Goal: Task Accomplishment & Management: Manage account settings

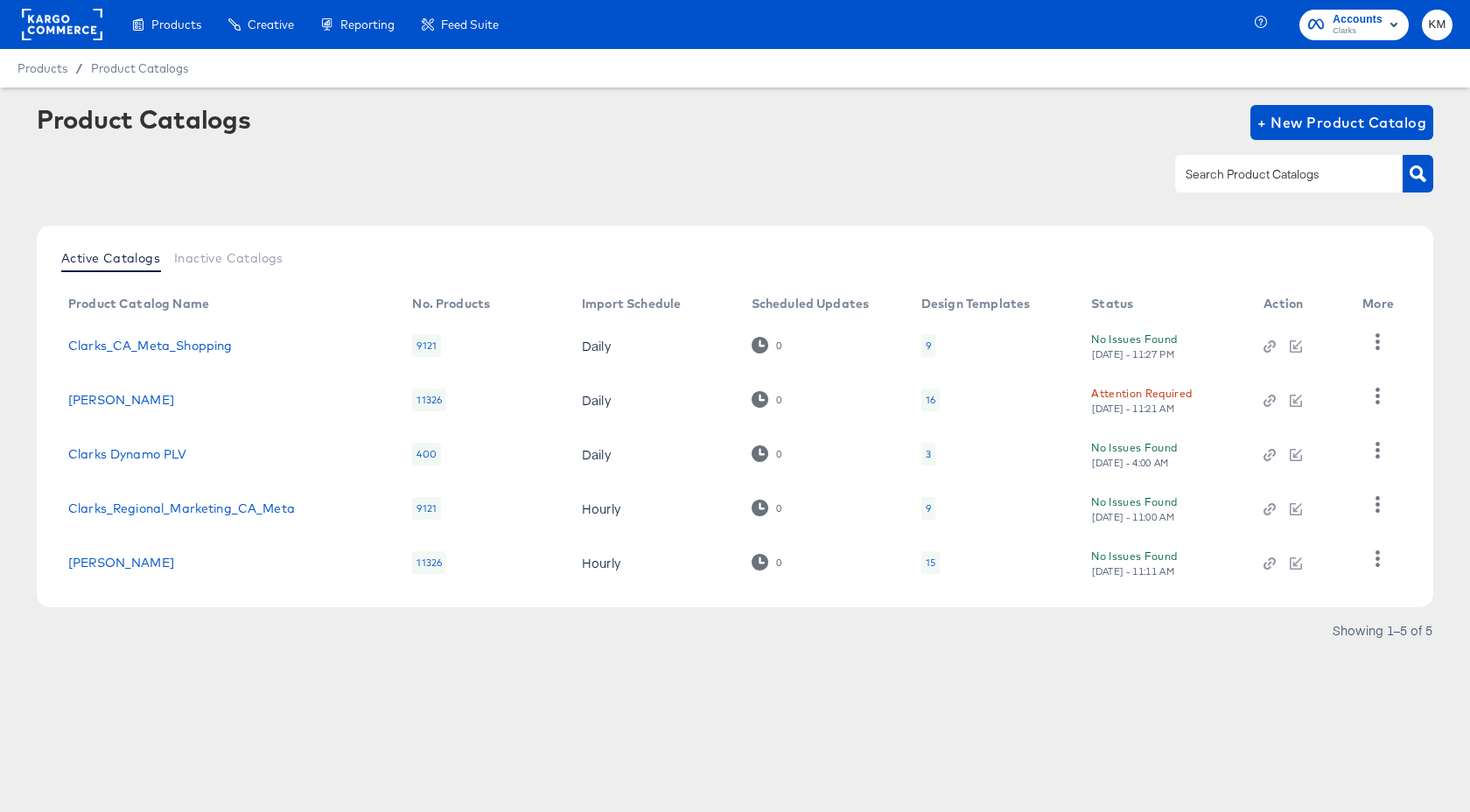
click at [78, 32] on rect at bounding box center [62, 24] width 80 height 31
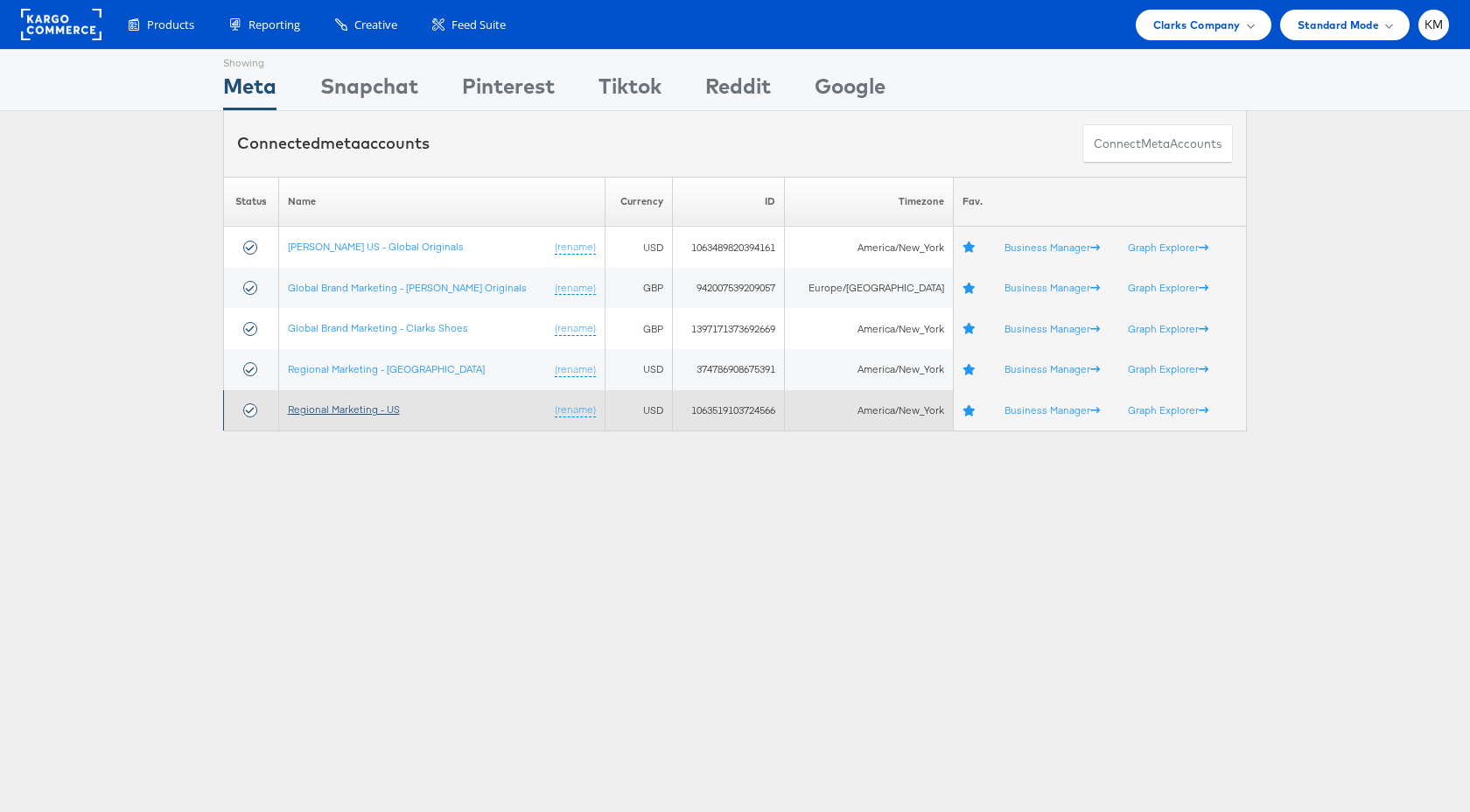
click at [392, 412] on link "Regional Marketing - US" at bounding box center [344, 409] width 112 height 13
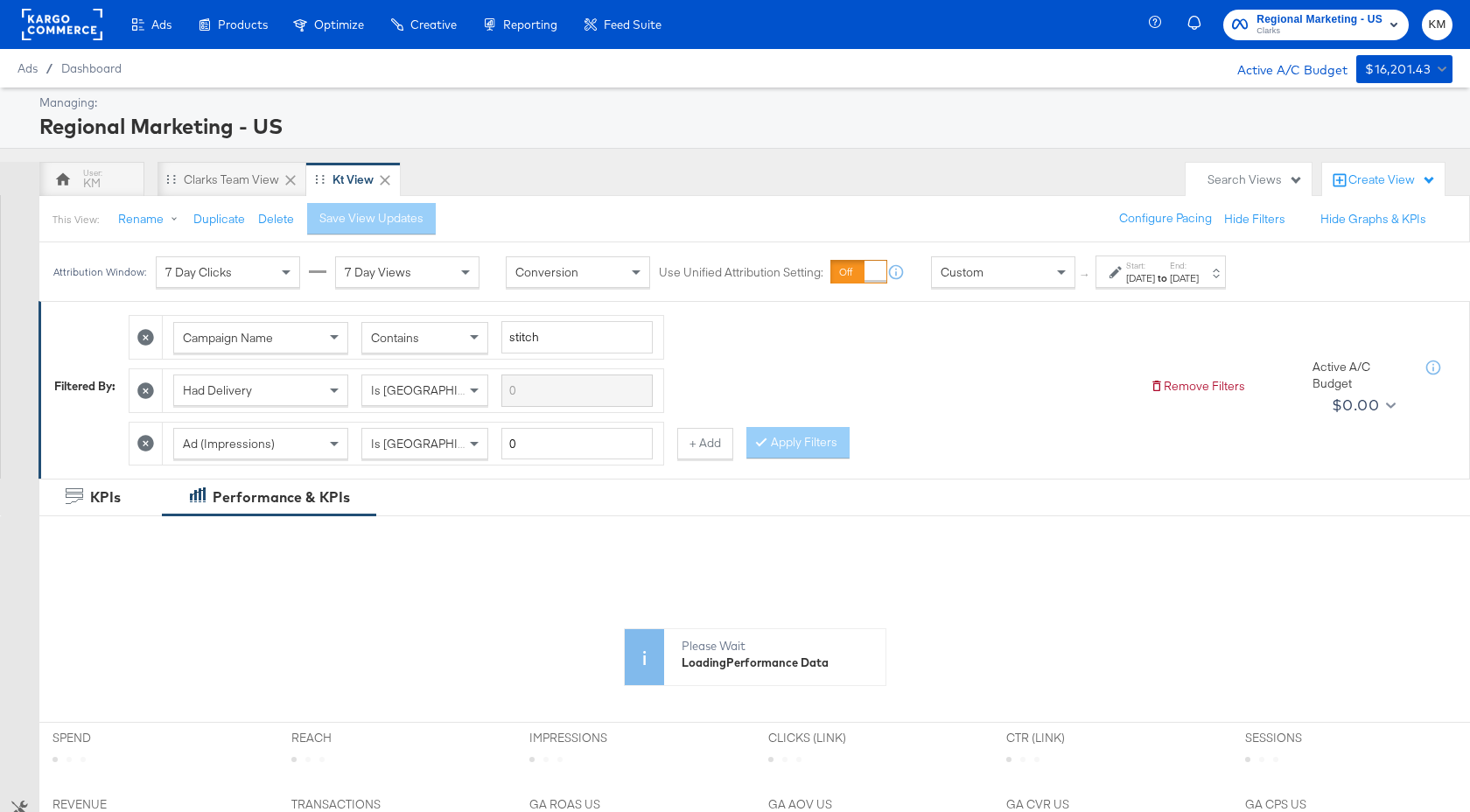
click at [1170, 274] on strong "to" at bounding box center [1162, 278] width 15 height 13
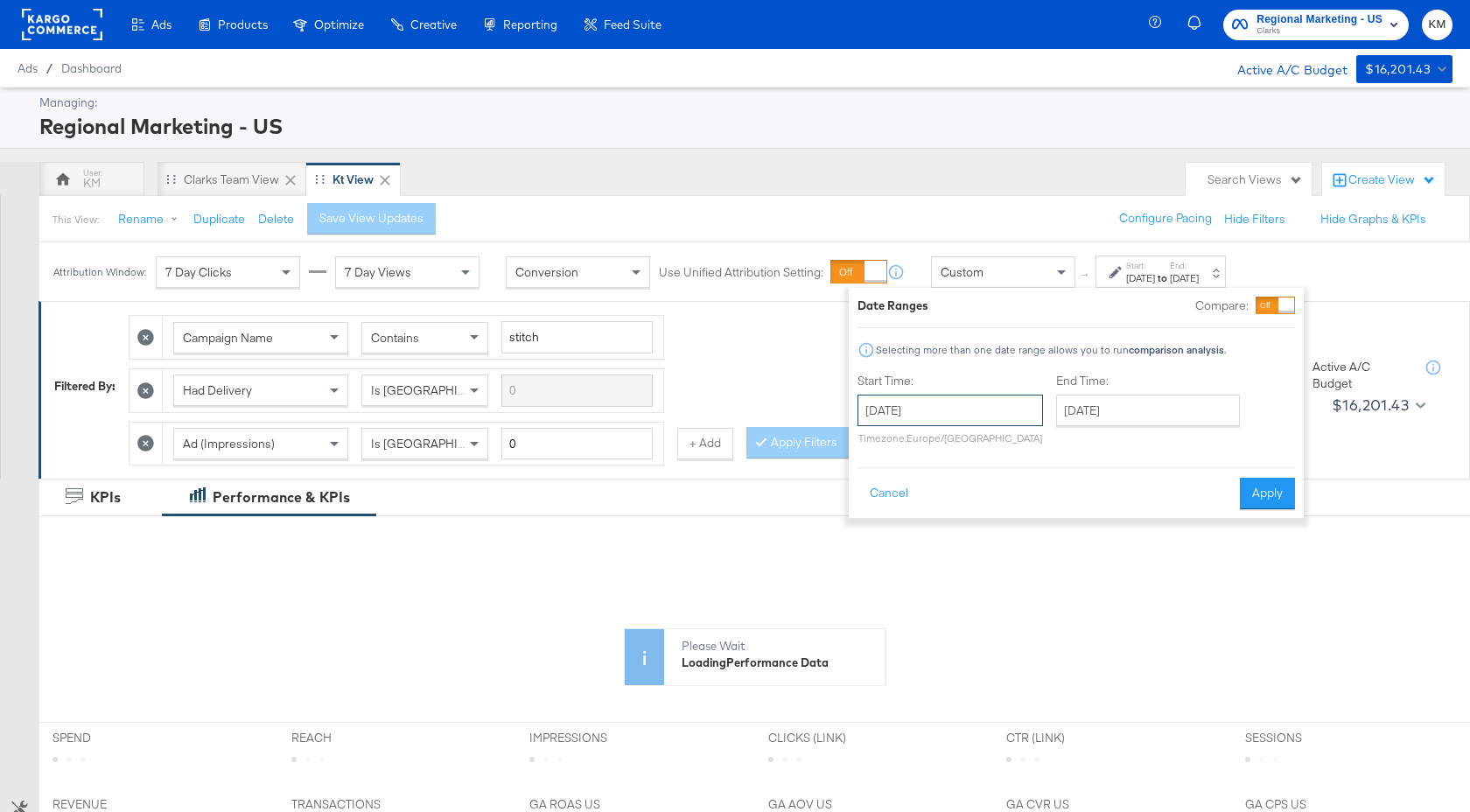
click at [1008, 418] on input "October 27th 2024" at bounding box center [950, 410] width 185 height 31
click at [987, 442] on th "October 2024" at bounding box center [967, 446] width 150 height 29
click at [984, 446] on th "2024" at bounding box center [966, 446] width 175 height 29
click at [987, 525] on td "2025" at bounding box center [993, 528] width 53 height 44
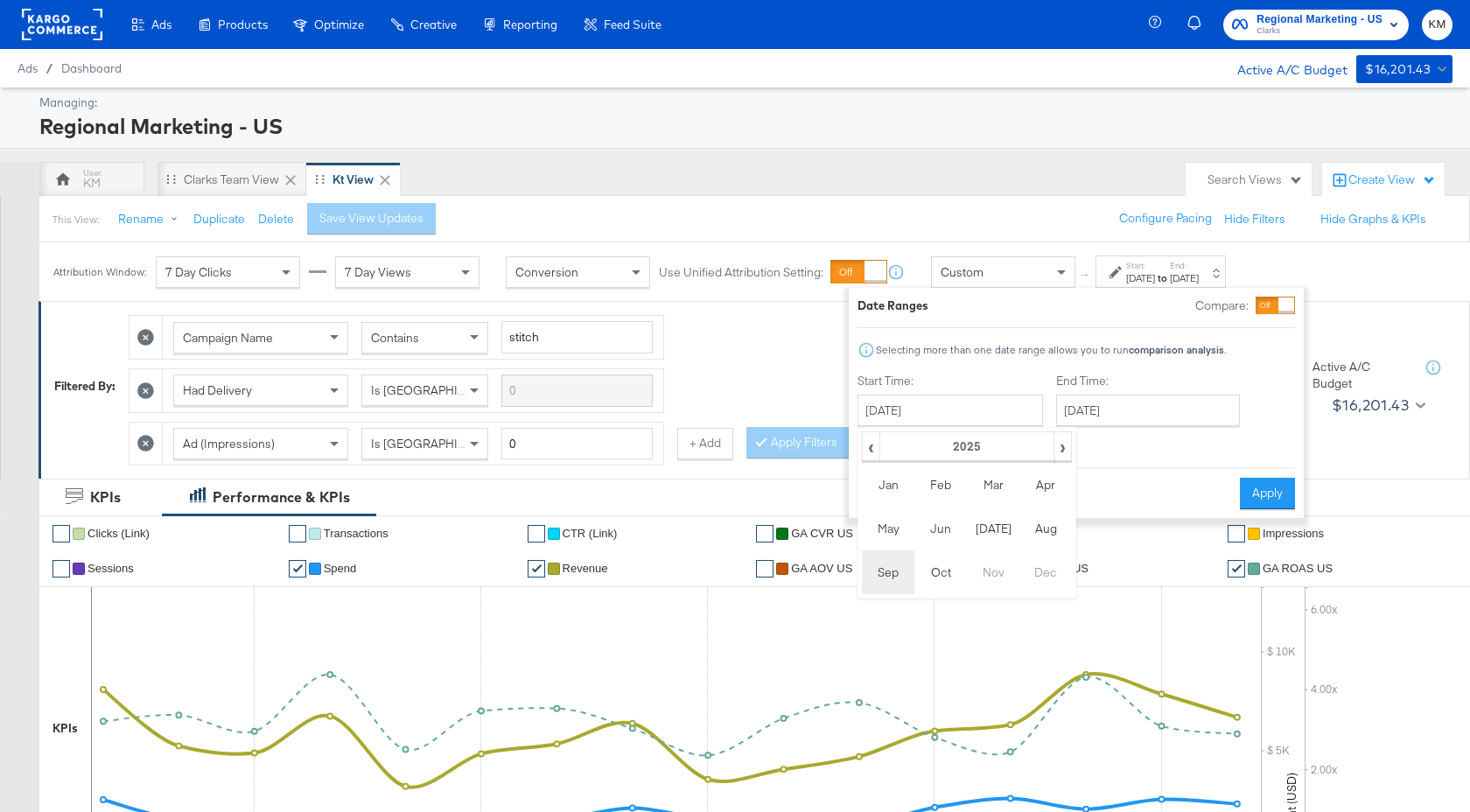
click at [884, 567] on td "Sep" at bounding box center [888, 572] width 53 height 44
click at [881, 499] on td "31" at bounding box center [877, 499] width 29 height 25
type input "August 1st 2025"
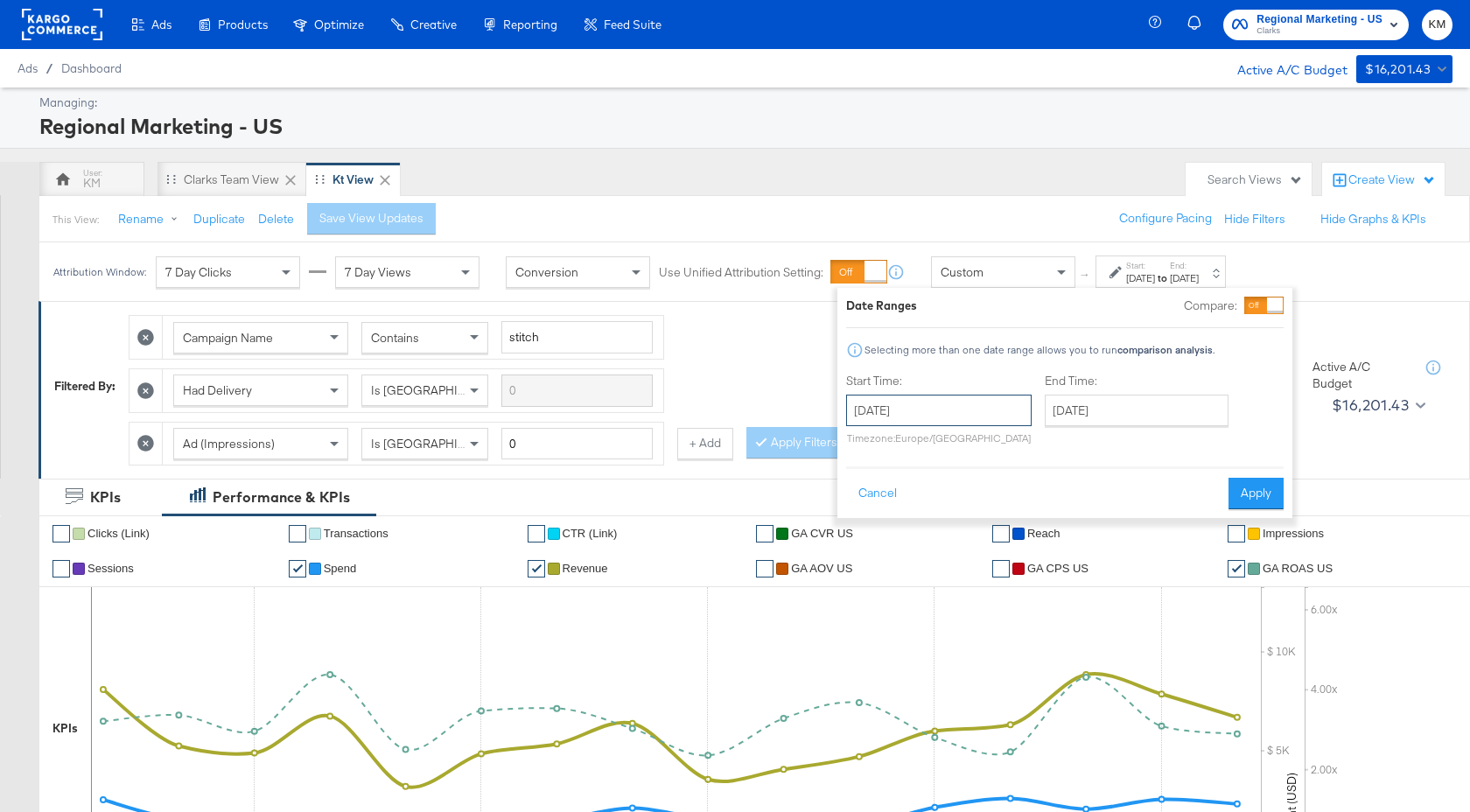
click at [979, 421] on input "August 1st 2025" at bounding box center [938, 410] width 185 height 31
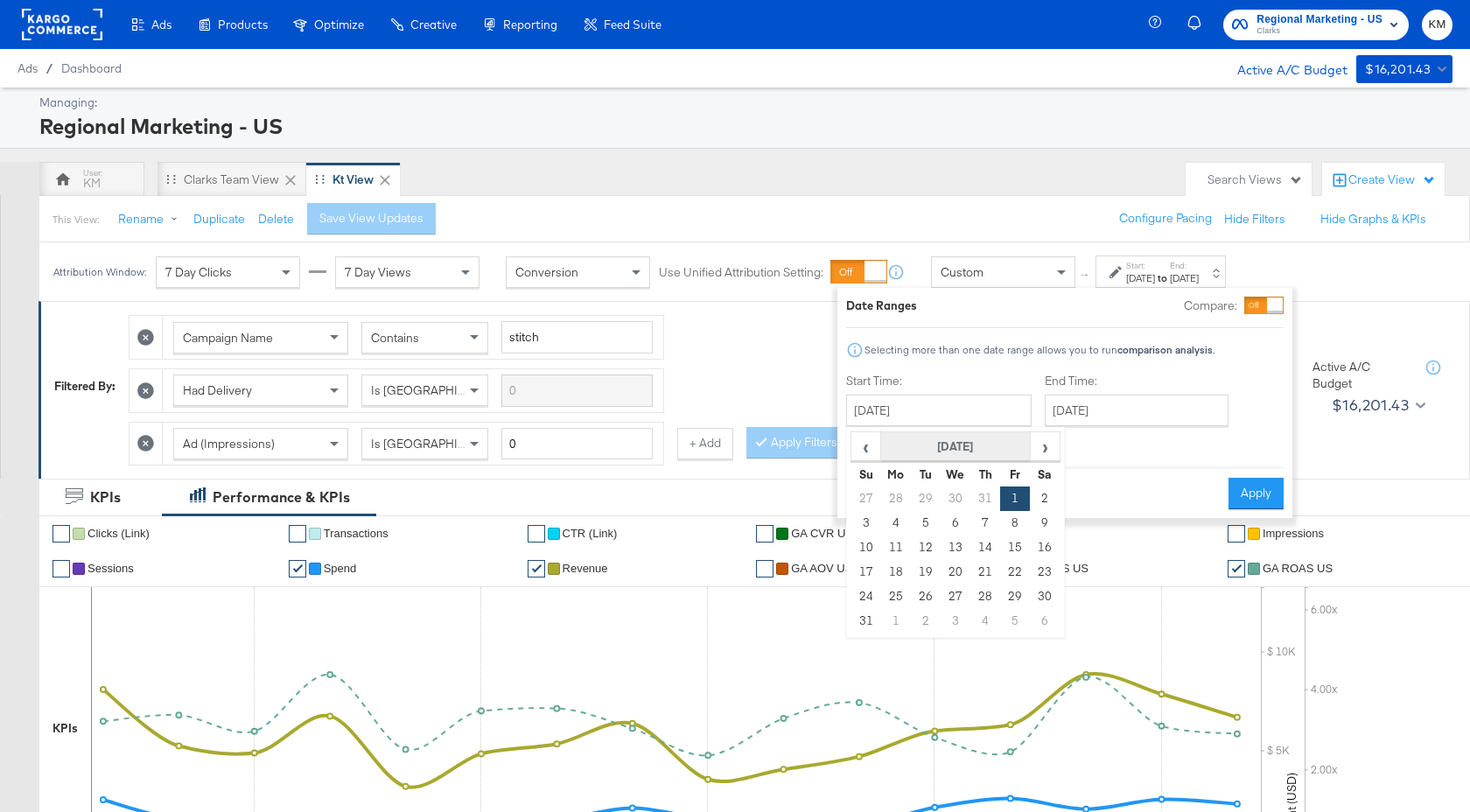
click at [1027, 451] on th "August 2025" at bounding box center [955, 446] width 150 height 29
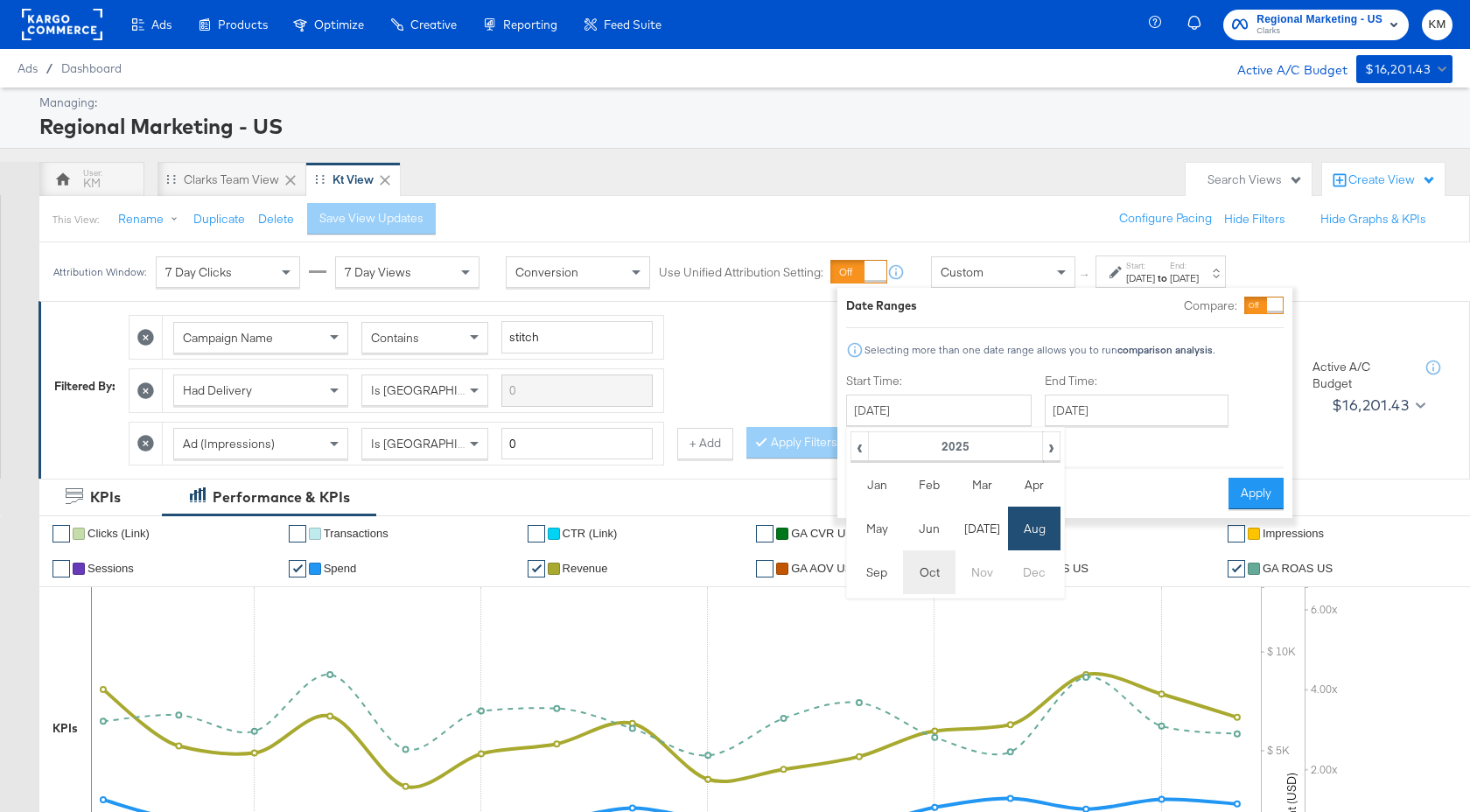
click at [903, 565] on td "Oct" at bounding box center [929, 572] width 53 height 44
click at [867, 501] on td "28" at bounding box center [865, 499] width 29 height 25
type input "September 28th 2025"
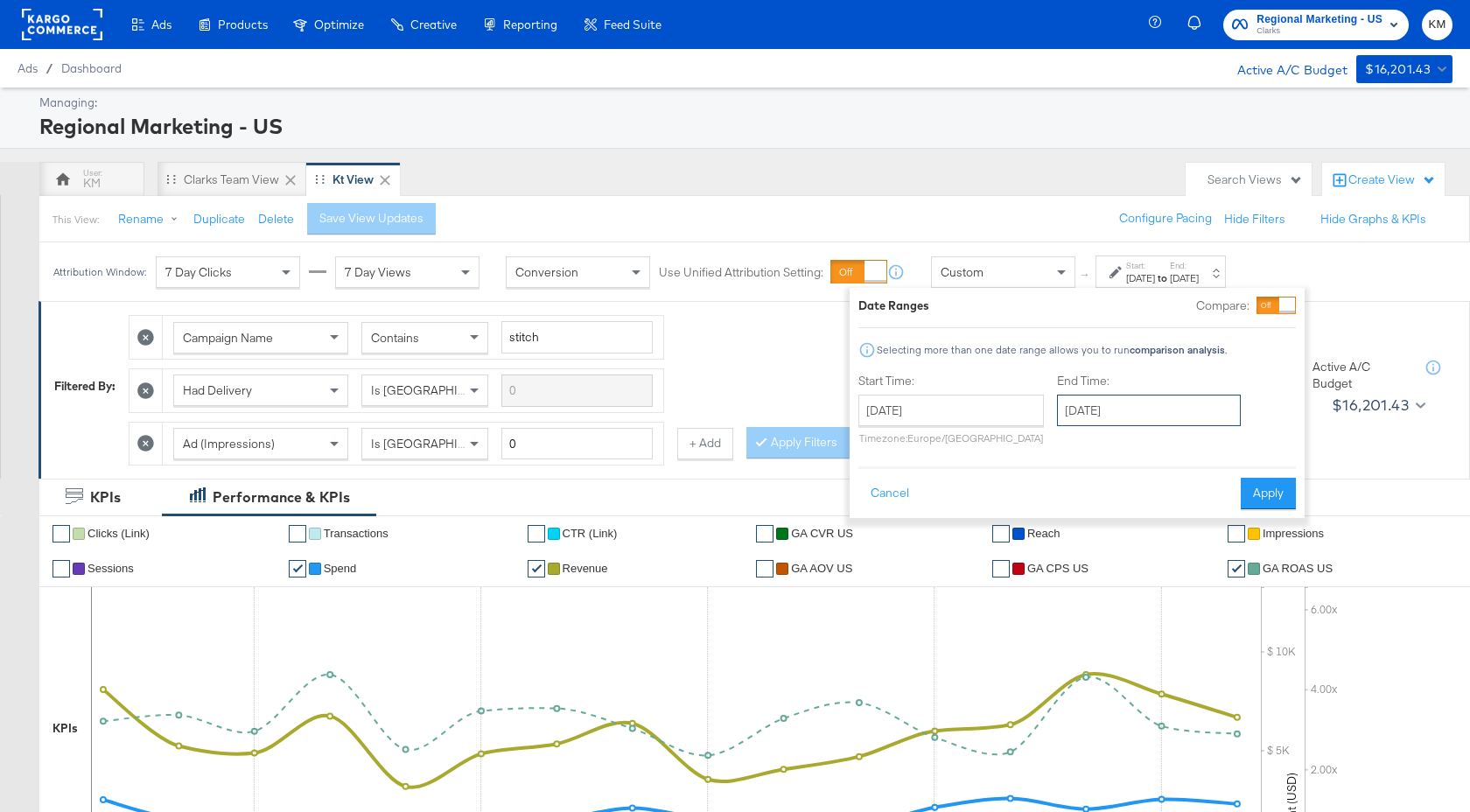
click at [1150, 413] on input "September 28th 2025" at bounding box center [1149, 410] width 183 height 31
click at [1257, 598] on td "4" at bounding box center [1255, 597] width 29 height 25
type input "October 4th 2025"
click at [1259, 501] on button "Apply" at bounding box center [1261, 492] width 55 height 31
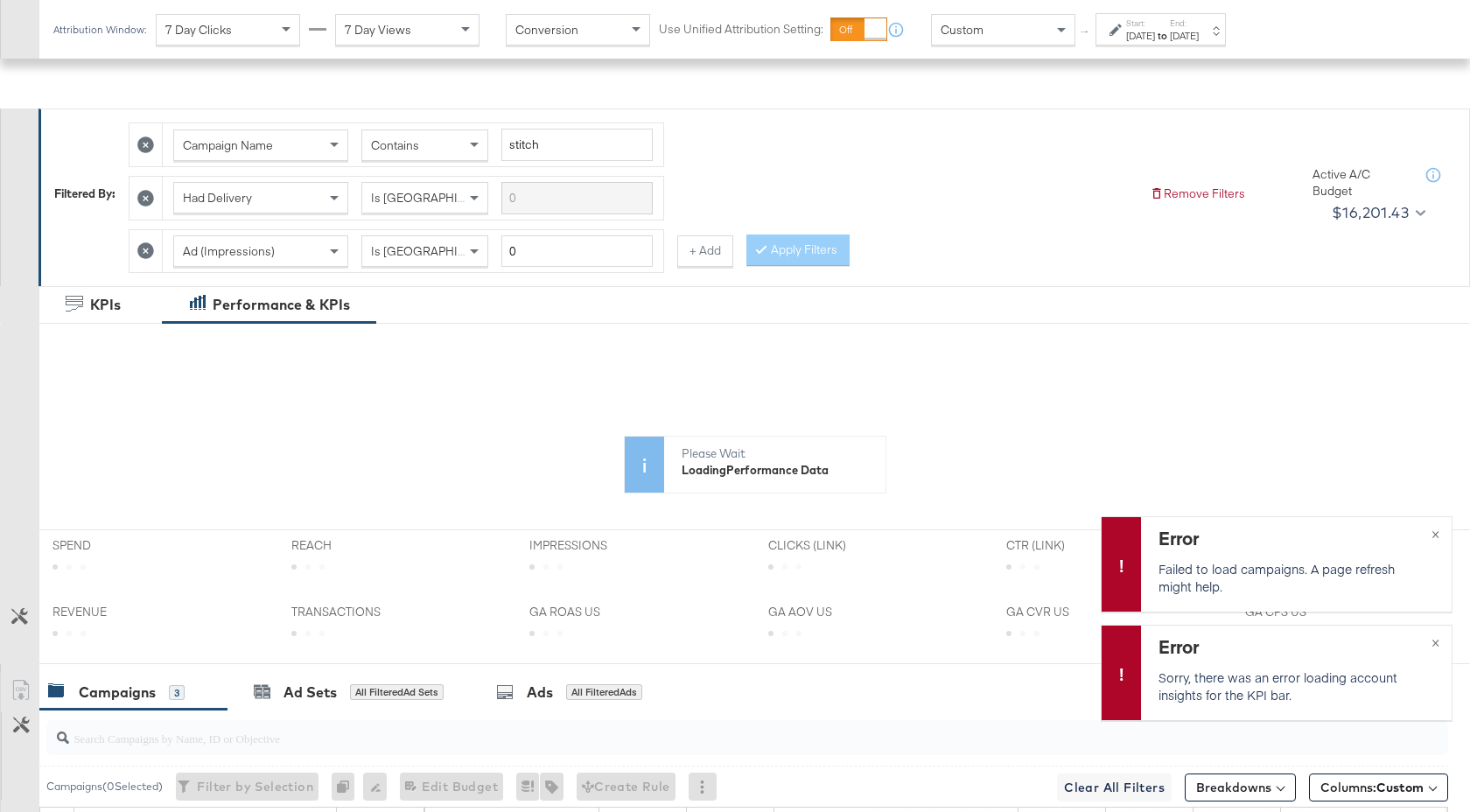
scroll to position [579, 0]
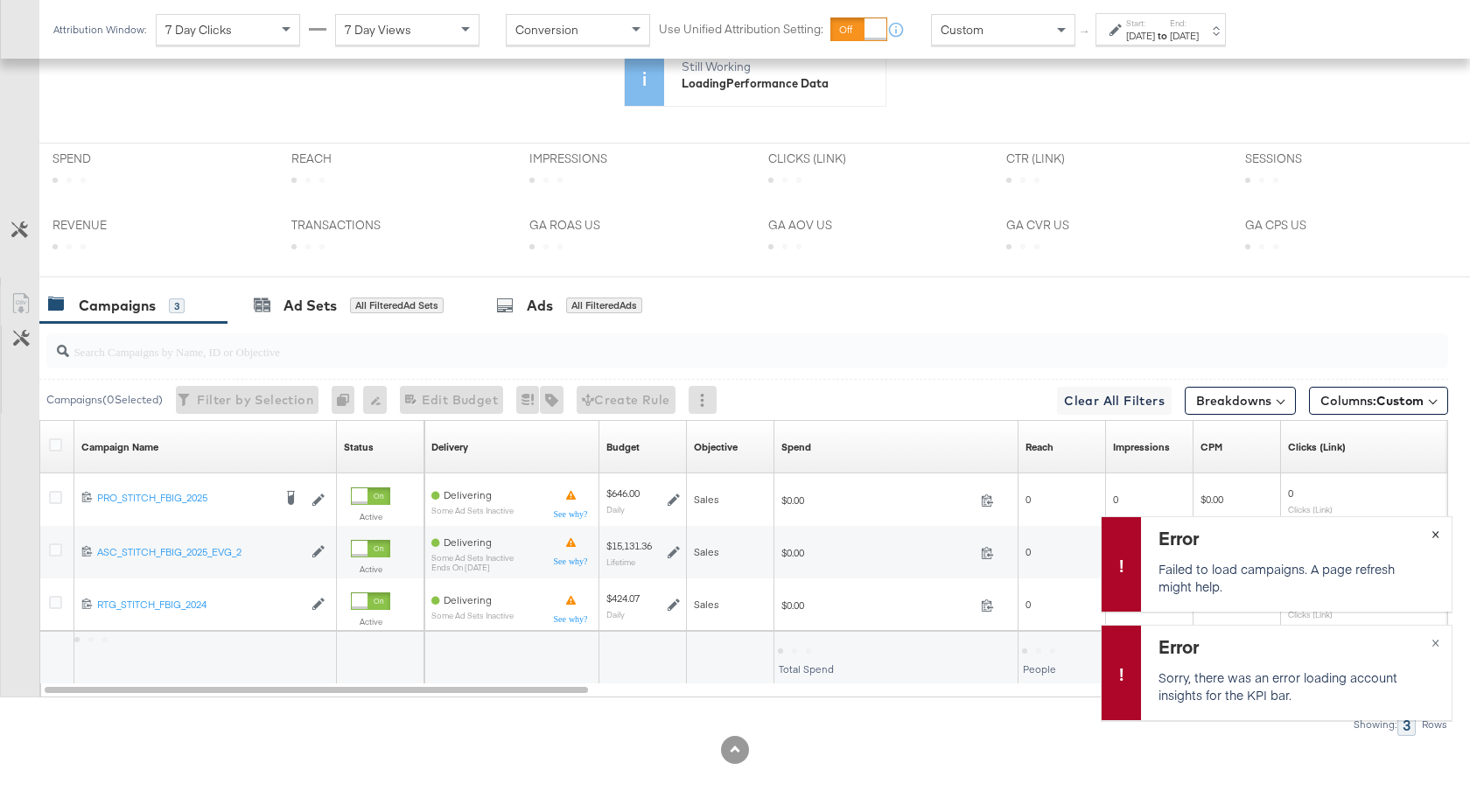
click at [1439, 532] on button "×" at bounding box center [1435, 532] width 32 height 31
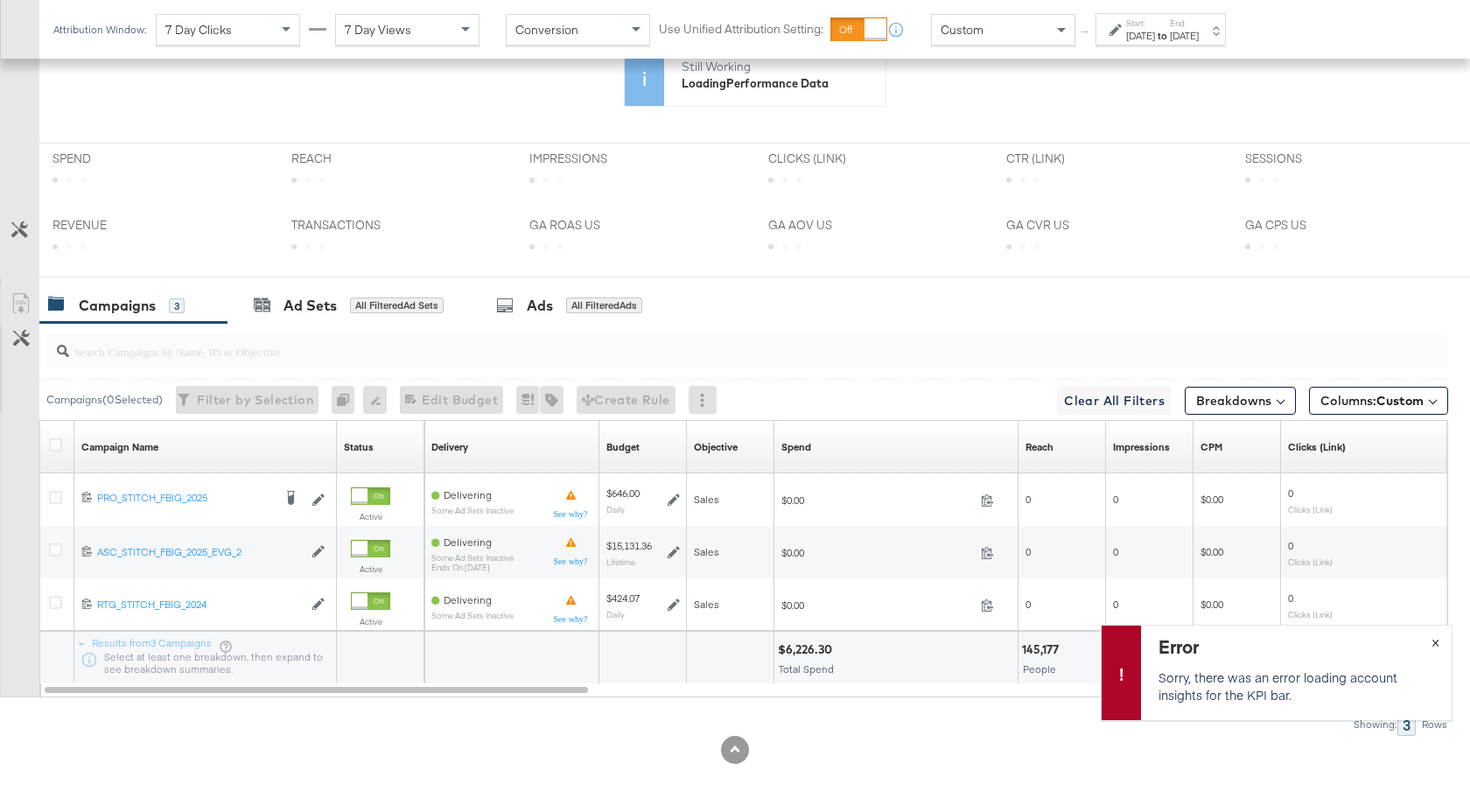
click at [1433, 644] on span "×" at bounding box center [1434, 640] width 8 height 20
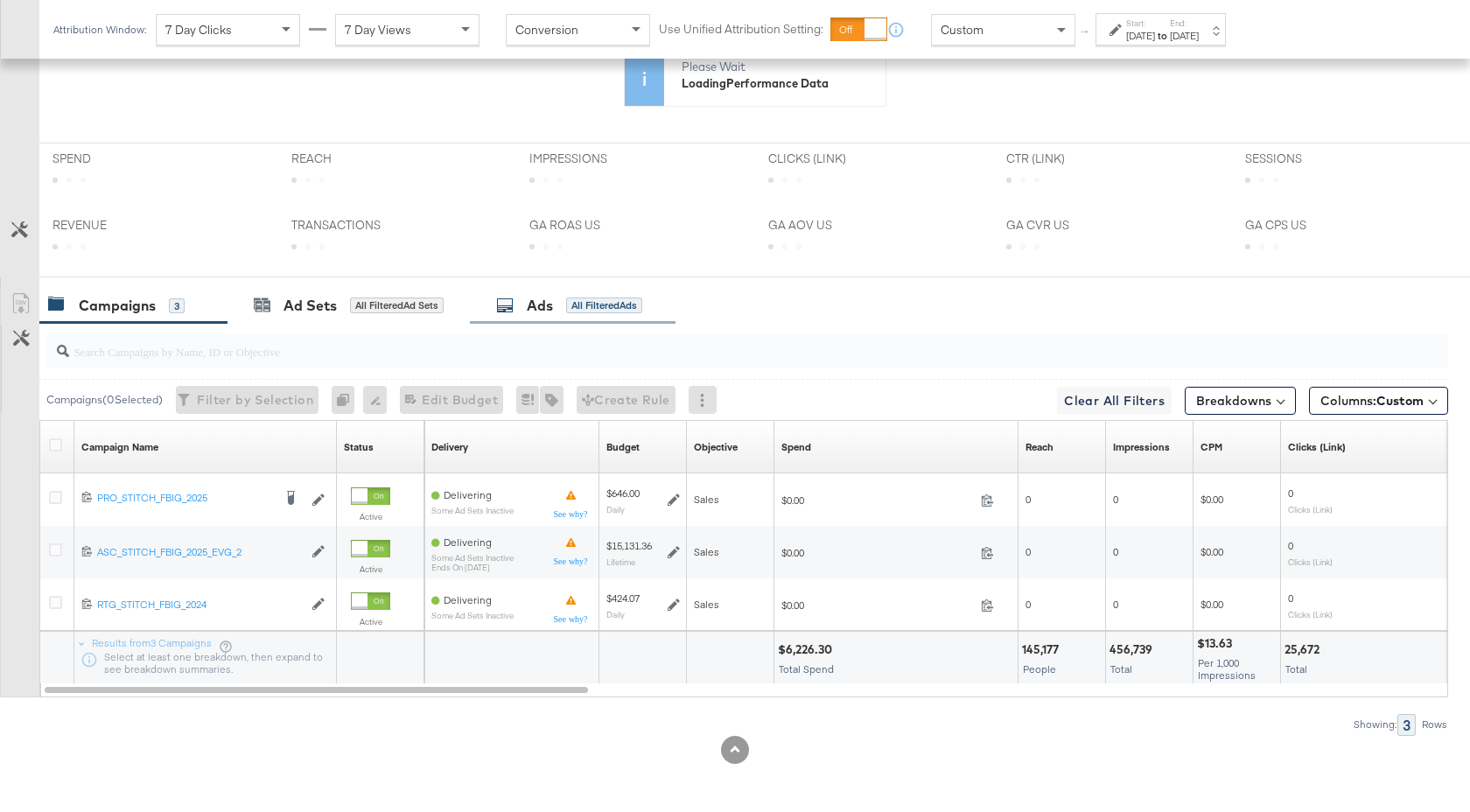
click at [536, 312] on div "Ads" at bounding box center [539, 305] width 26 height 20
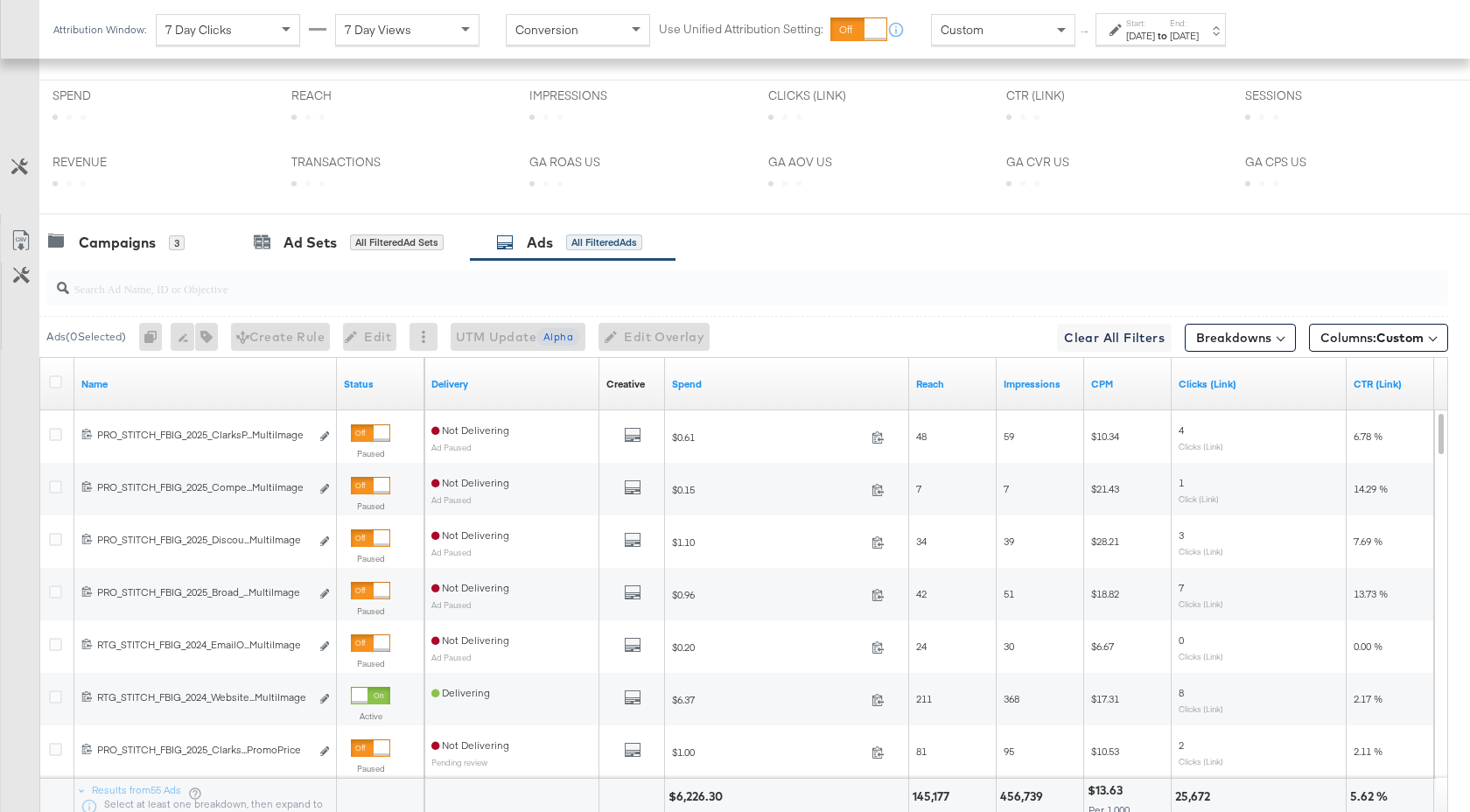
scroll to position [789, 0]
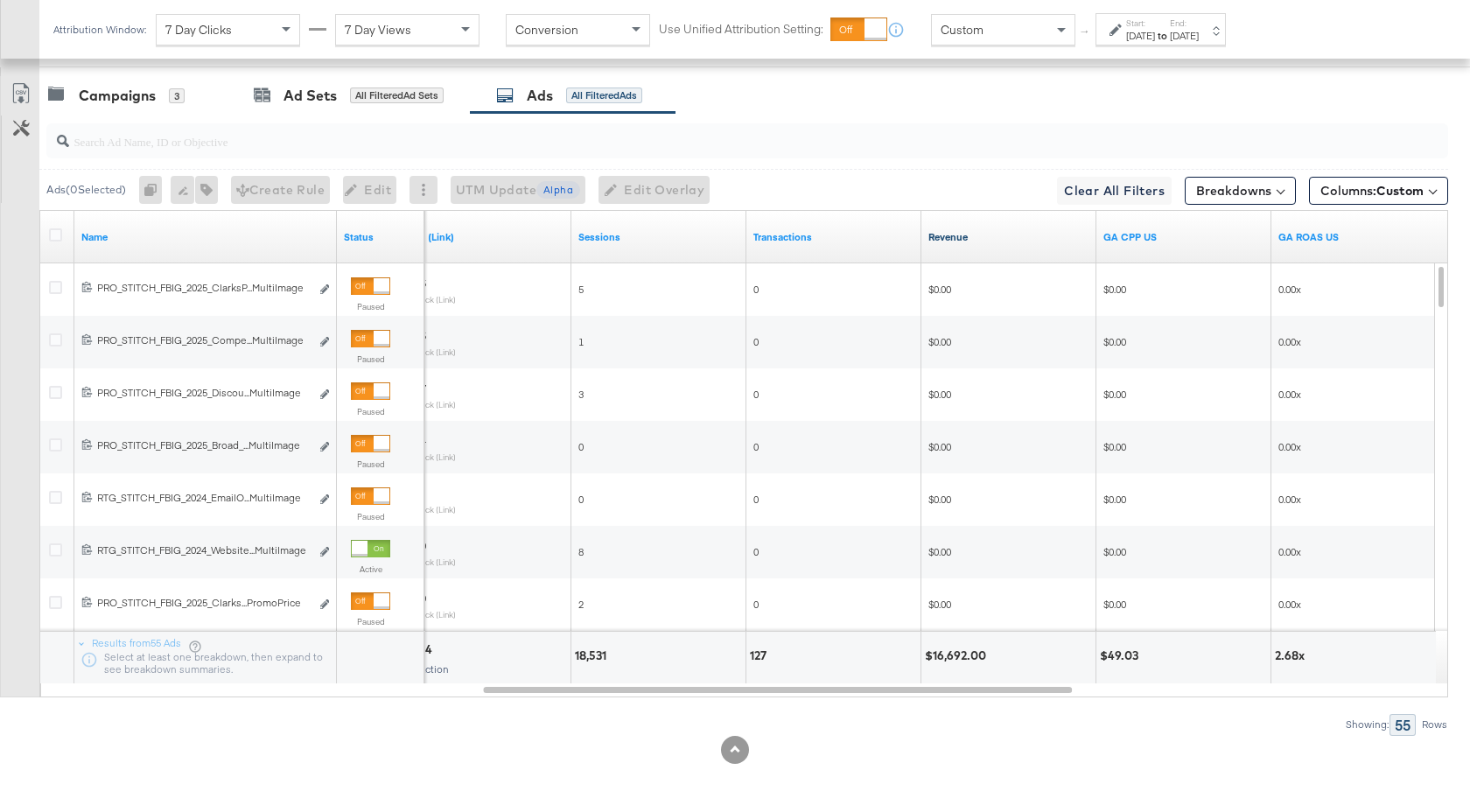
click at [990, 233] on link "Revenue" at bounding box center [1008, 237] width 161 height 14
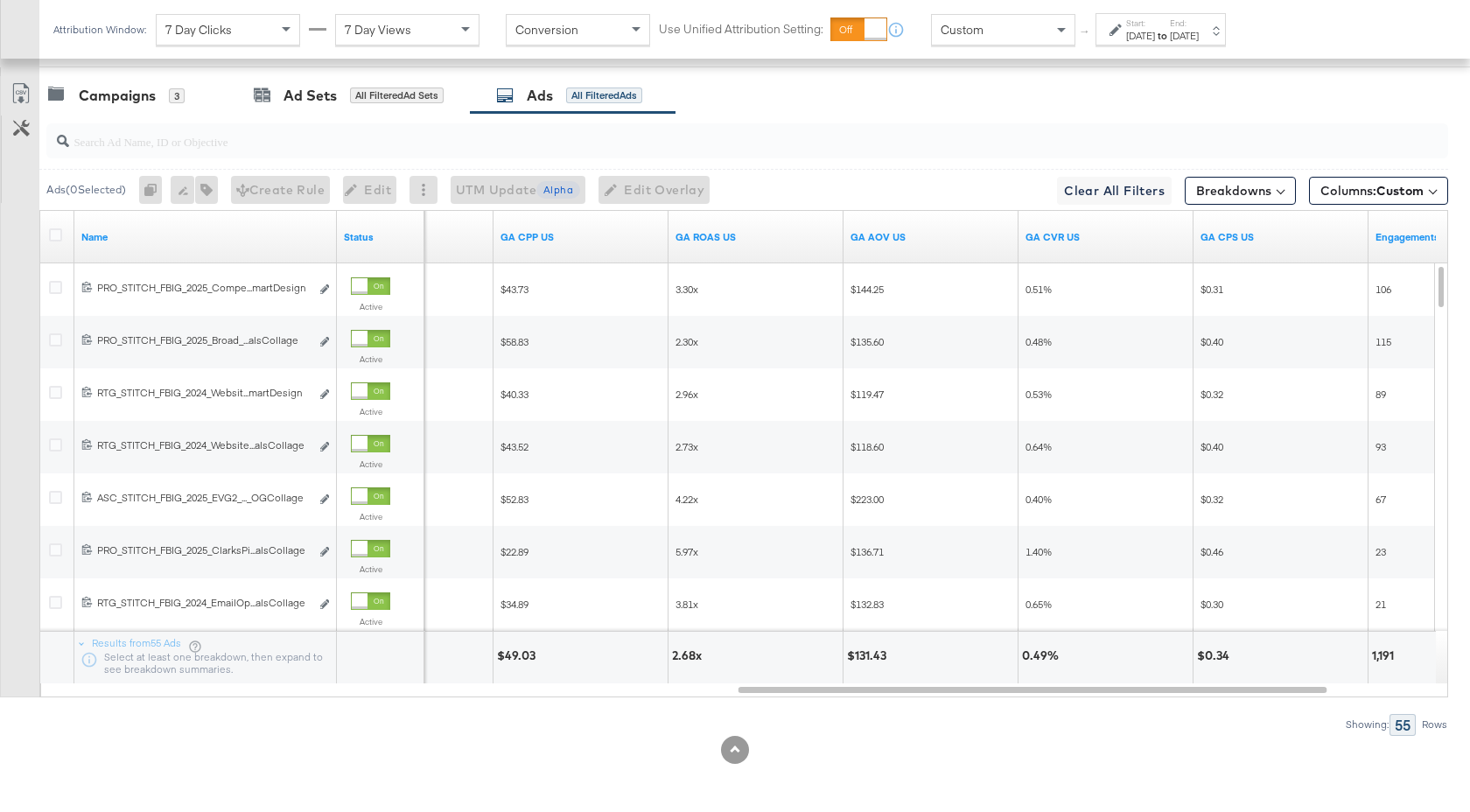
click at [275, 149] on input "search" at bounding box center [695, 134] width 1252 height 34
drag, startPoint x: 165, startPoint y: 142, endPoint x: 118, endPoint y: 143, distance: 47.0
click at [118, 143] on input "promo+logo" at bounding box center [695, 134] width 1252 height 34
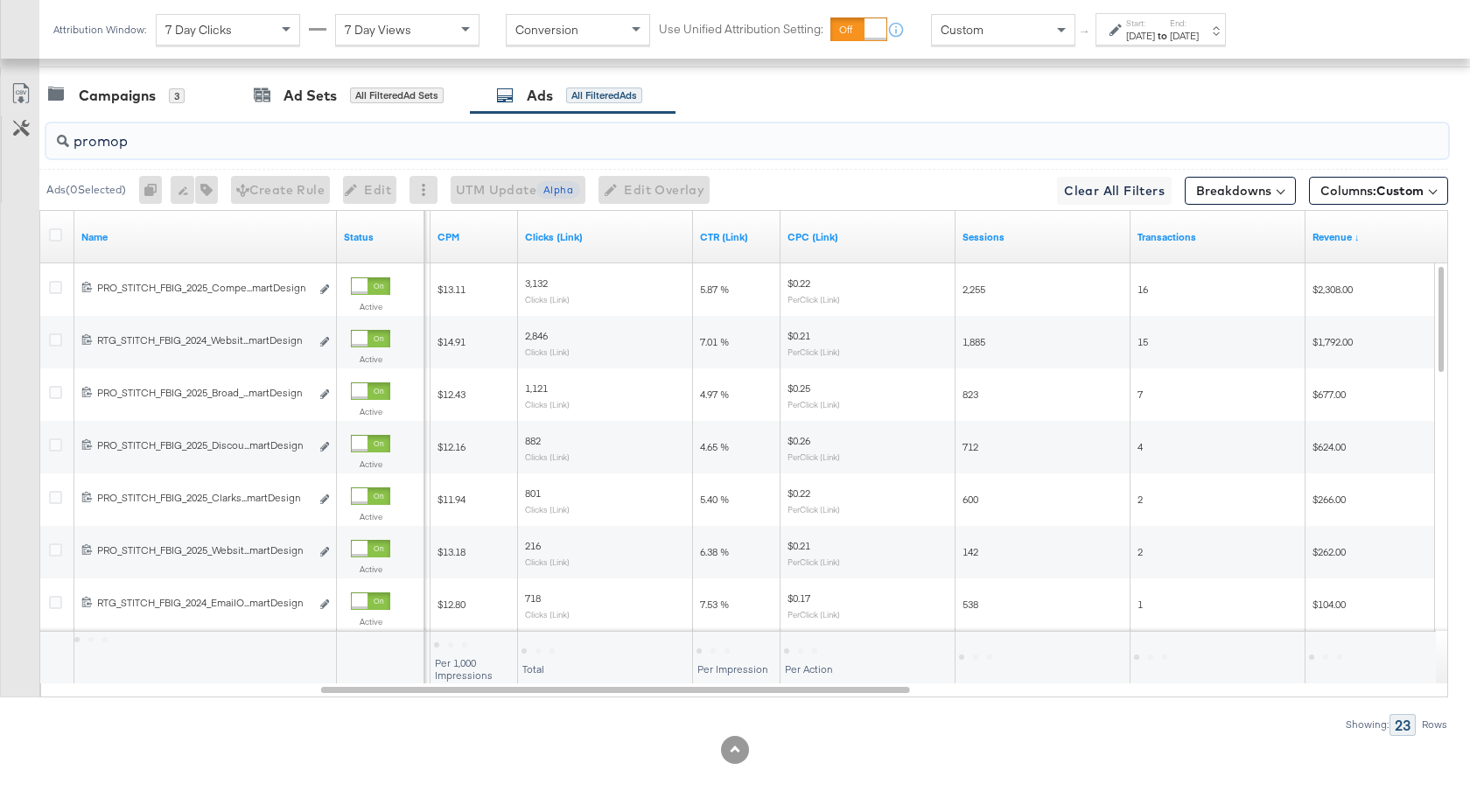
scroll to position [474, 0]
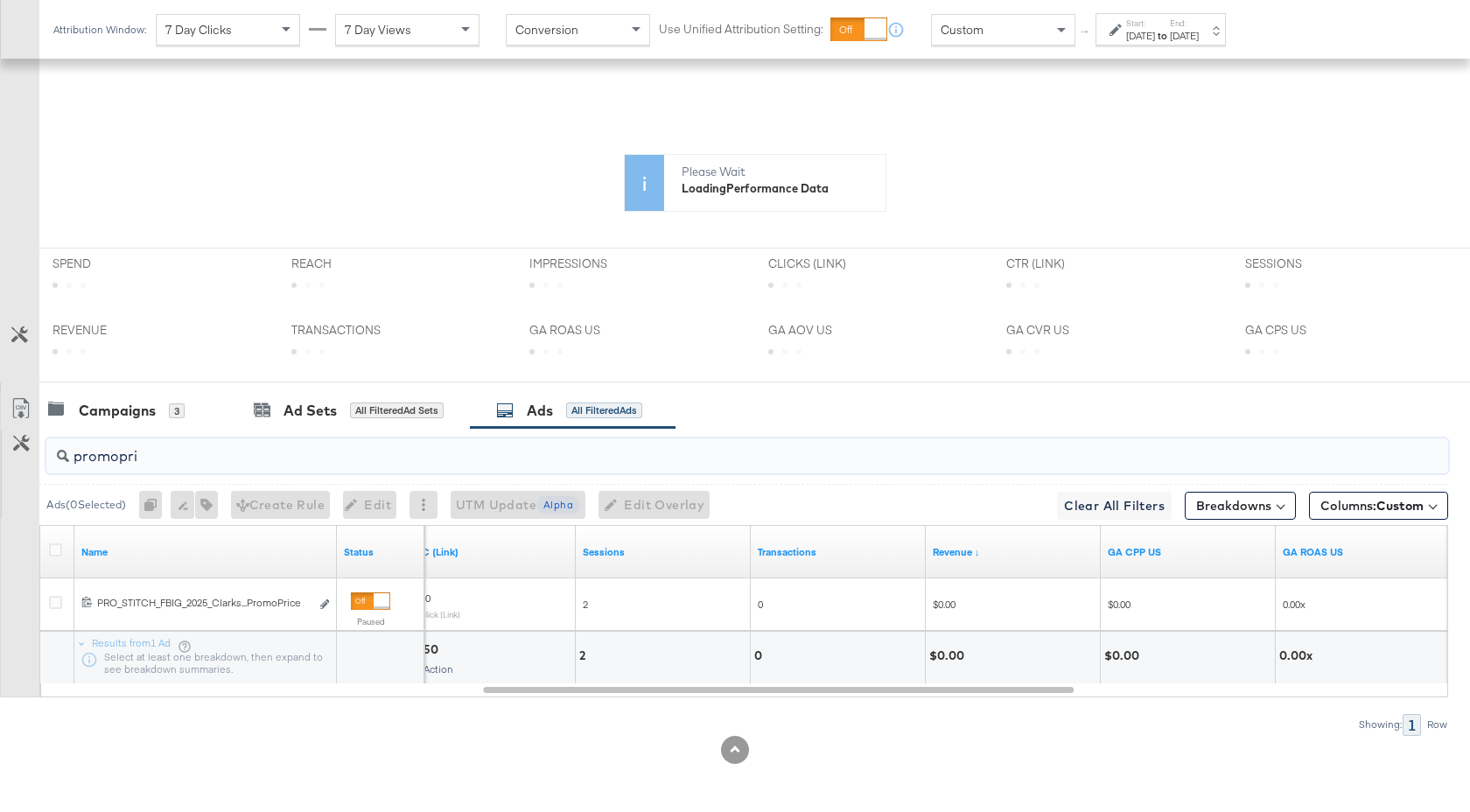
type input "promopri"
click at [145, 408] on div "Campaigns" at bounding box center [117, 410] width 77 height 20
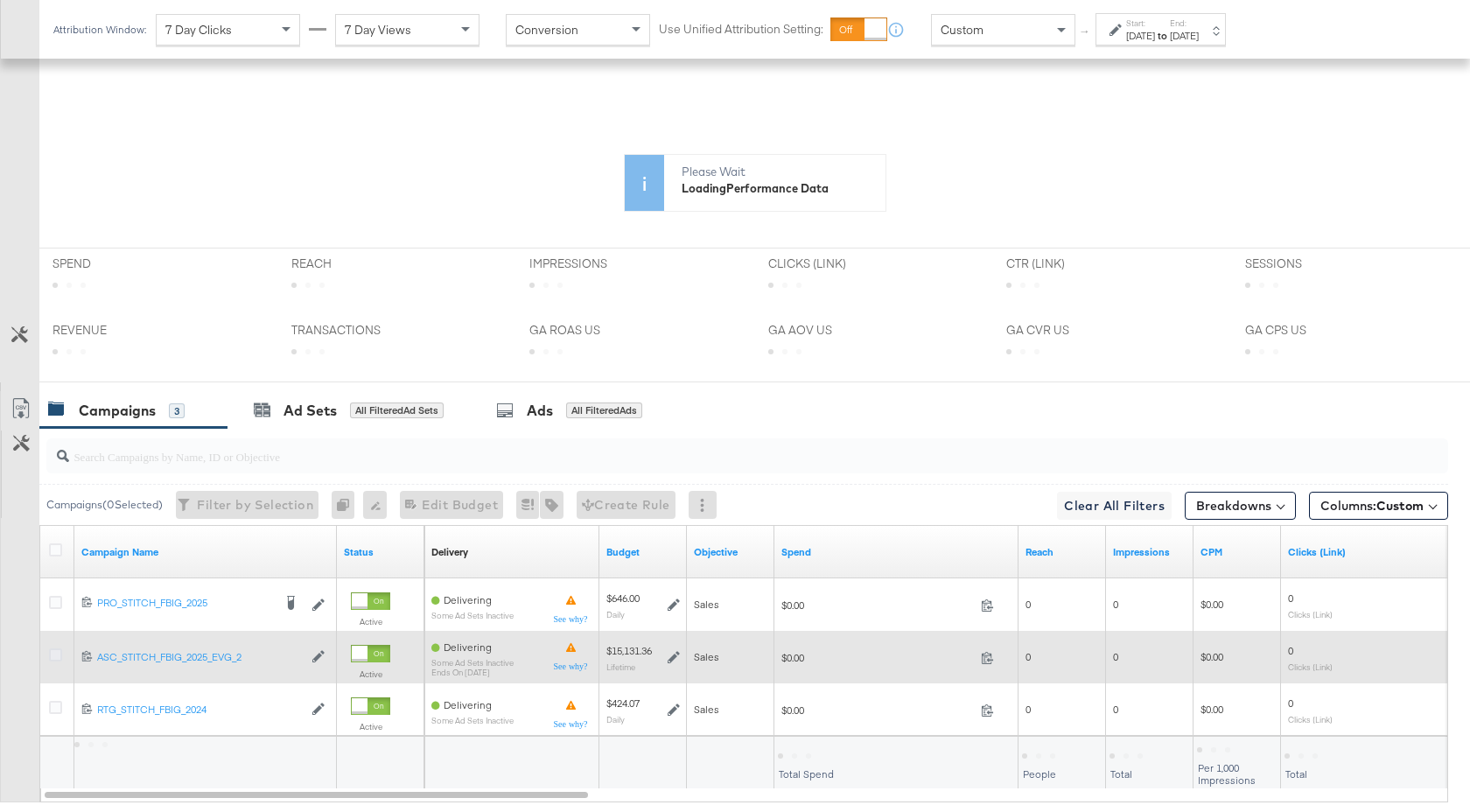
click at [54, 655] on icon at bounding box center [55, 654] width 13 height 13
click at [0, 0] on input "checkbox" at bounding box center [0, 0] width 0 height 0
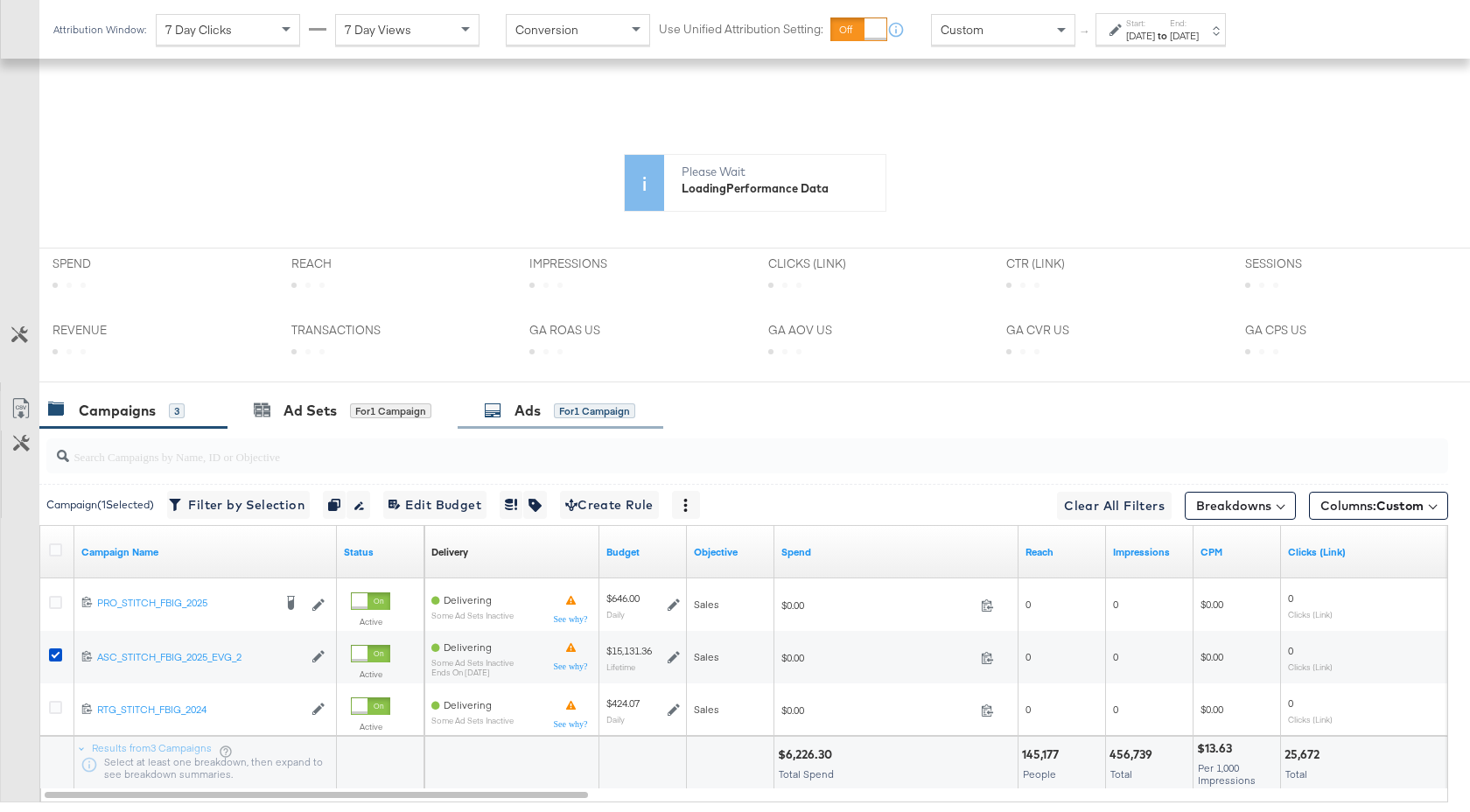
click at [539, 402] on div "Ads" at bounding box center [527, 410] width 26 height 20
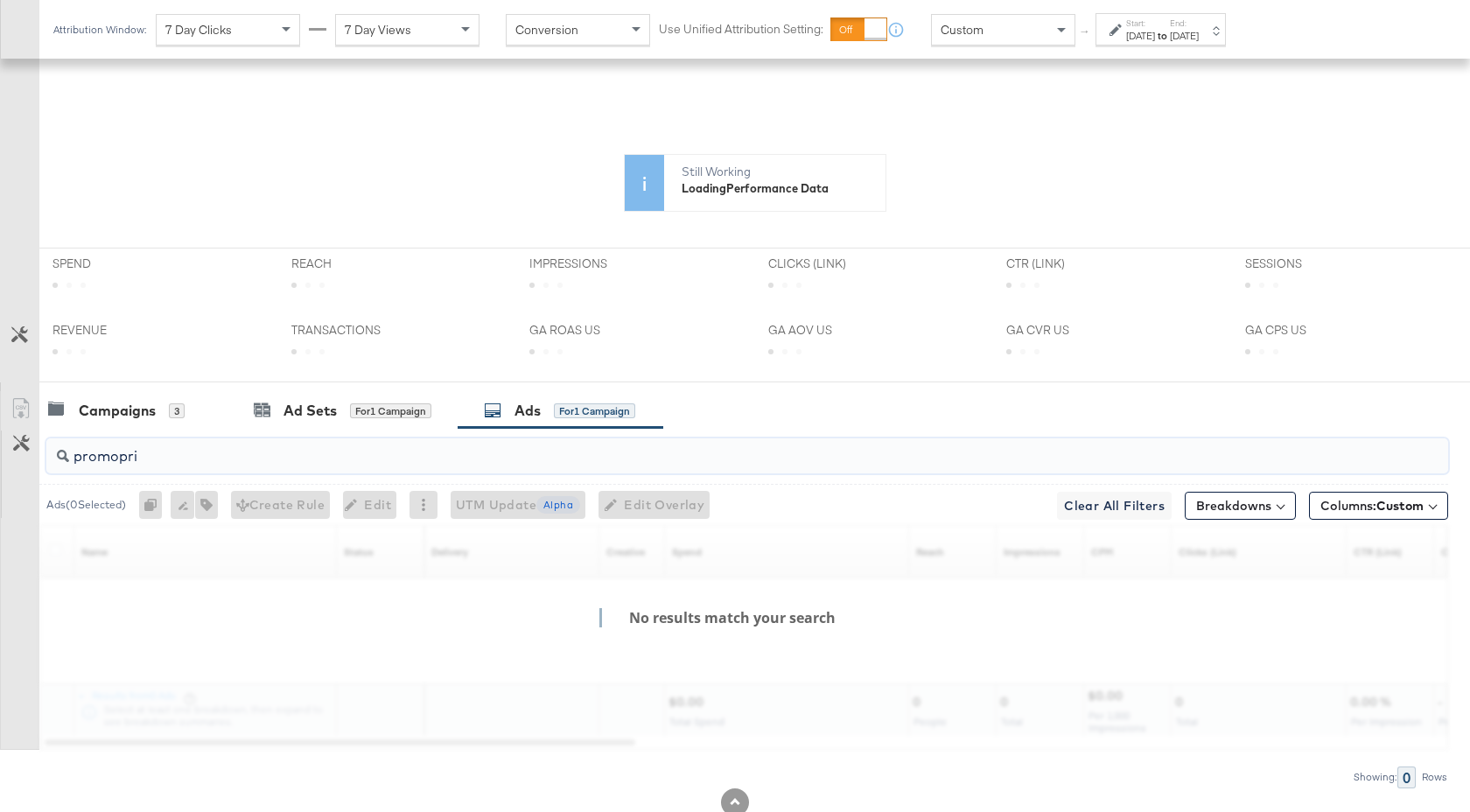
drag, startPoint x: 153, startPoint y: 458, endPoint x: 64, endPoint y: 458, distance: 89.0
click at [64, 458] on div "promopri" at bounding box center [747, 455] width 1401 height 35
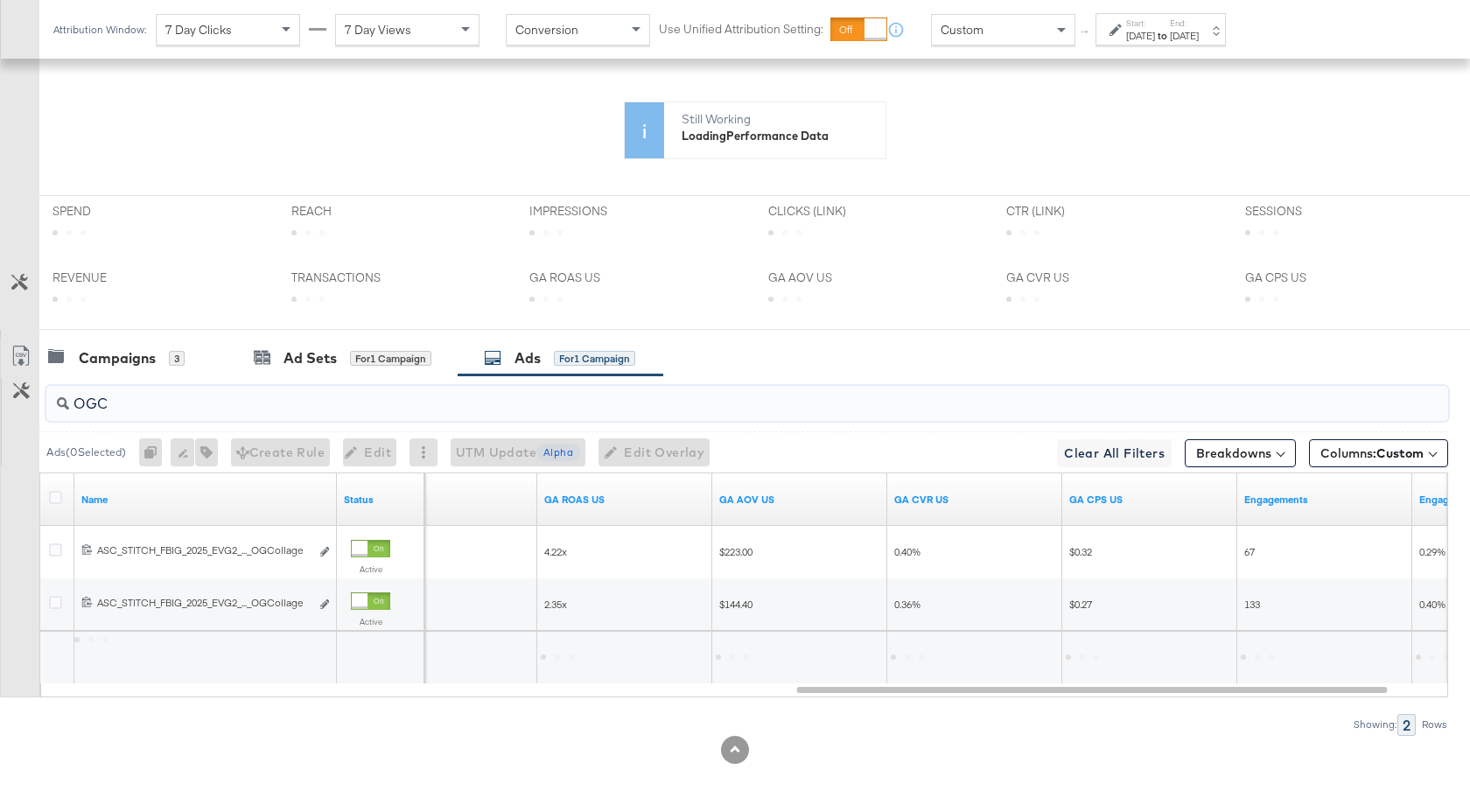
scroll to position [526, 0]
type input "OGCO"
drag, startPoint x: 119, startPoint y: 403, endPoint x: 63, endPoint y: 403, distance: 56.0
click at [63, 403] on div "OGCO" at bounding box center [747, 402] width 1401 height 35
click at [94, 411] on input "gen" at bounding box center [695, 396] width 1252 height 34
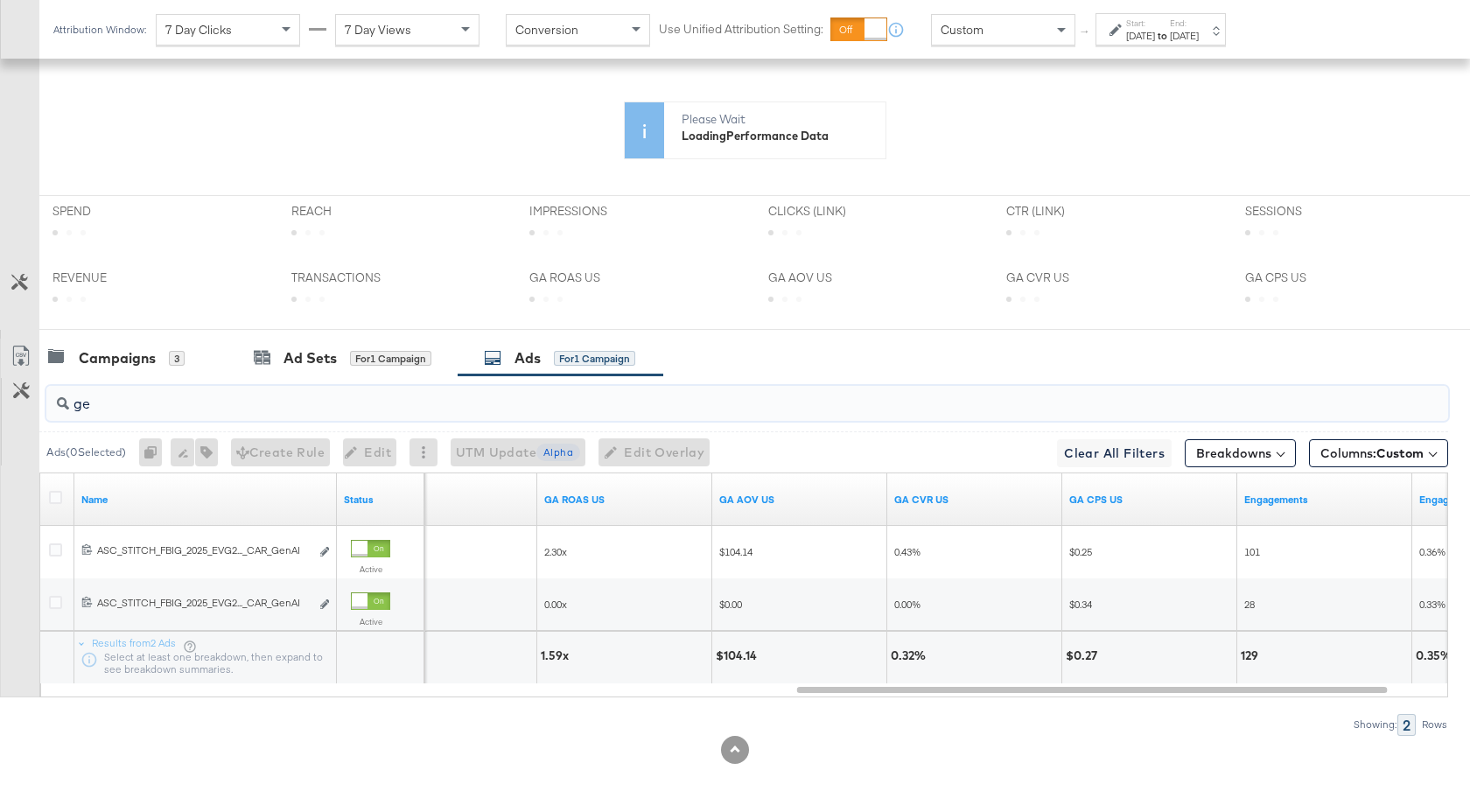
scroll to position [776, 0]
type input "g"
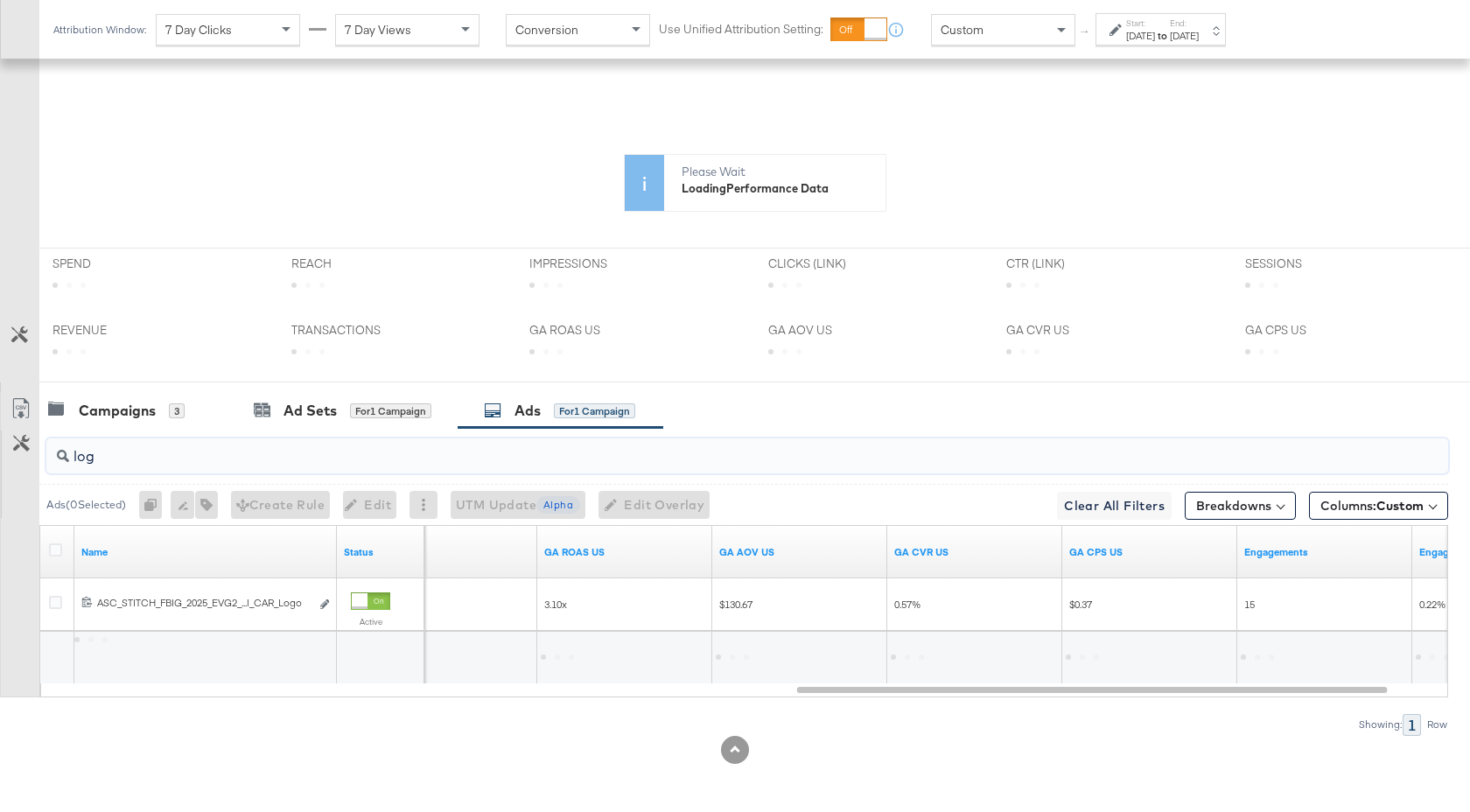
scroll to position [474, 0]
type input "l"
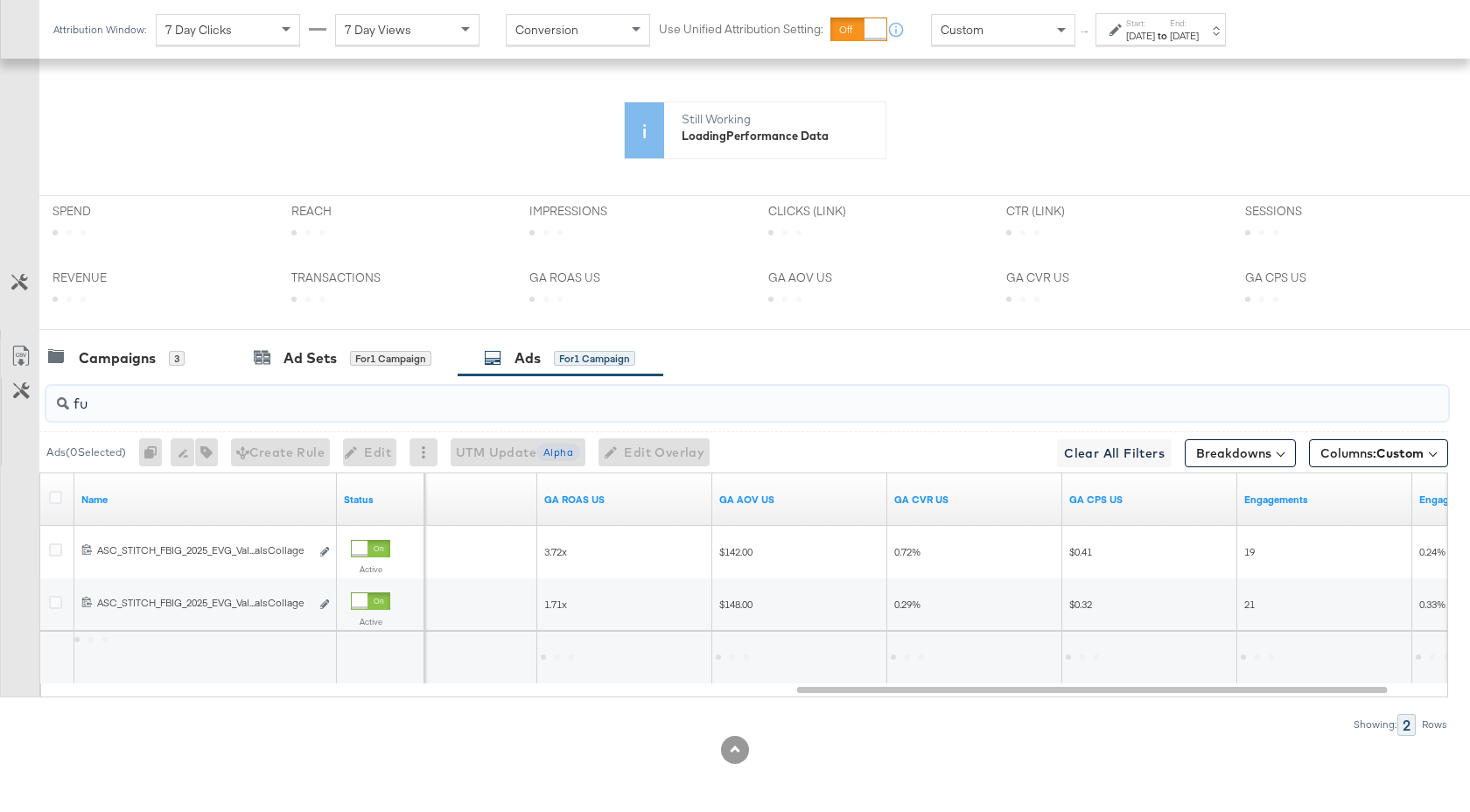
scroll to position [526, 0]
type input "f"
type input "prem"
click at [118, 366] on div "Campaigns" at bounding box center [117, 358] width 77 height 20
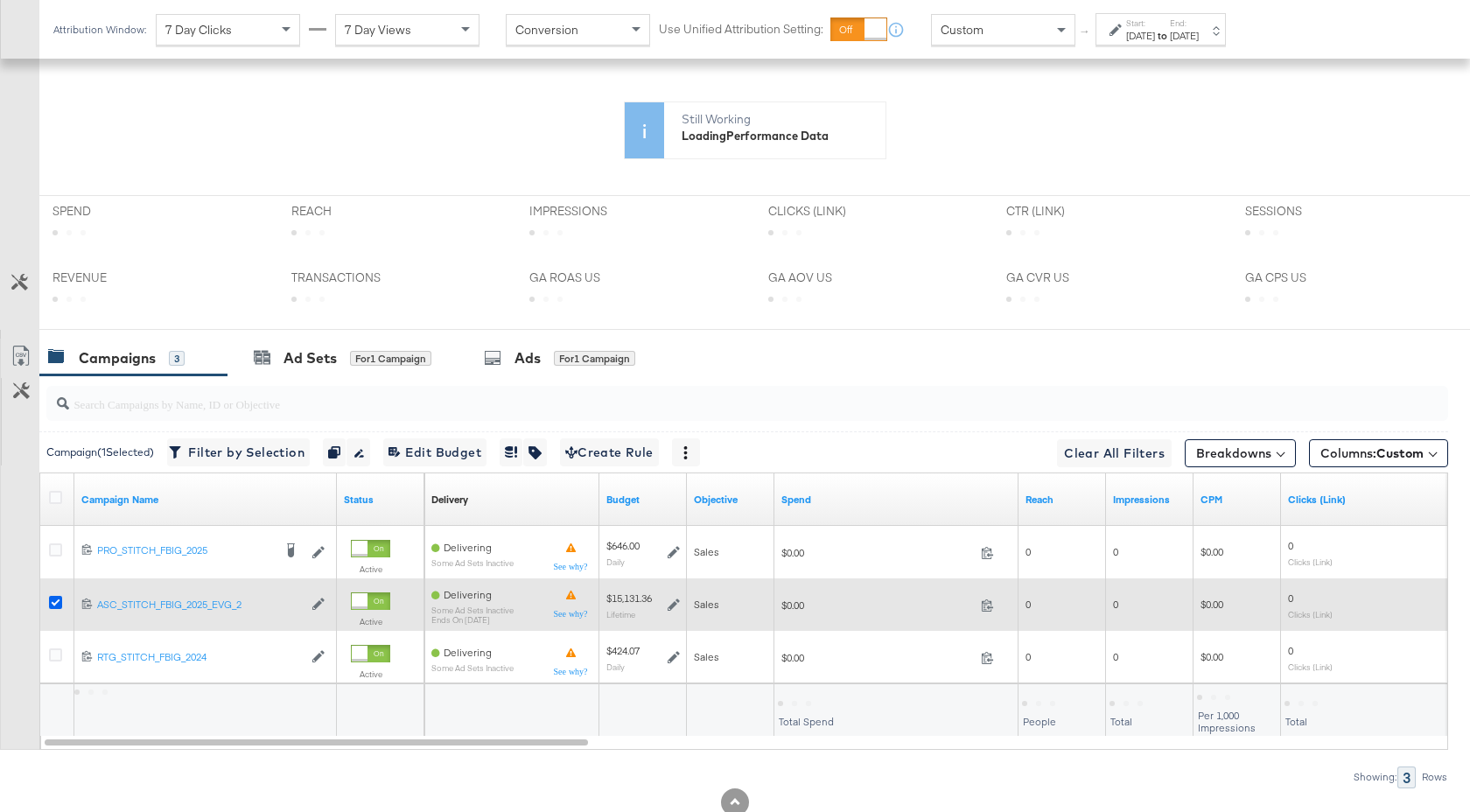
click at [58, 598] on icon at bounding box center [55, 602] width 13 height 13
click at [0, 0] on input "checkbox" at bounding box center [0, 0] width 0 height 0
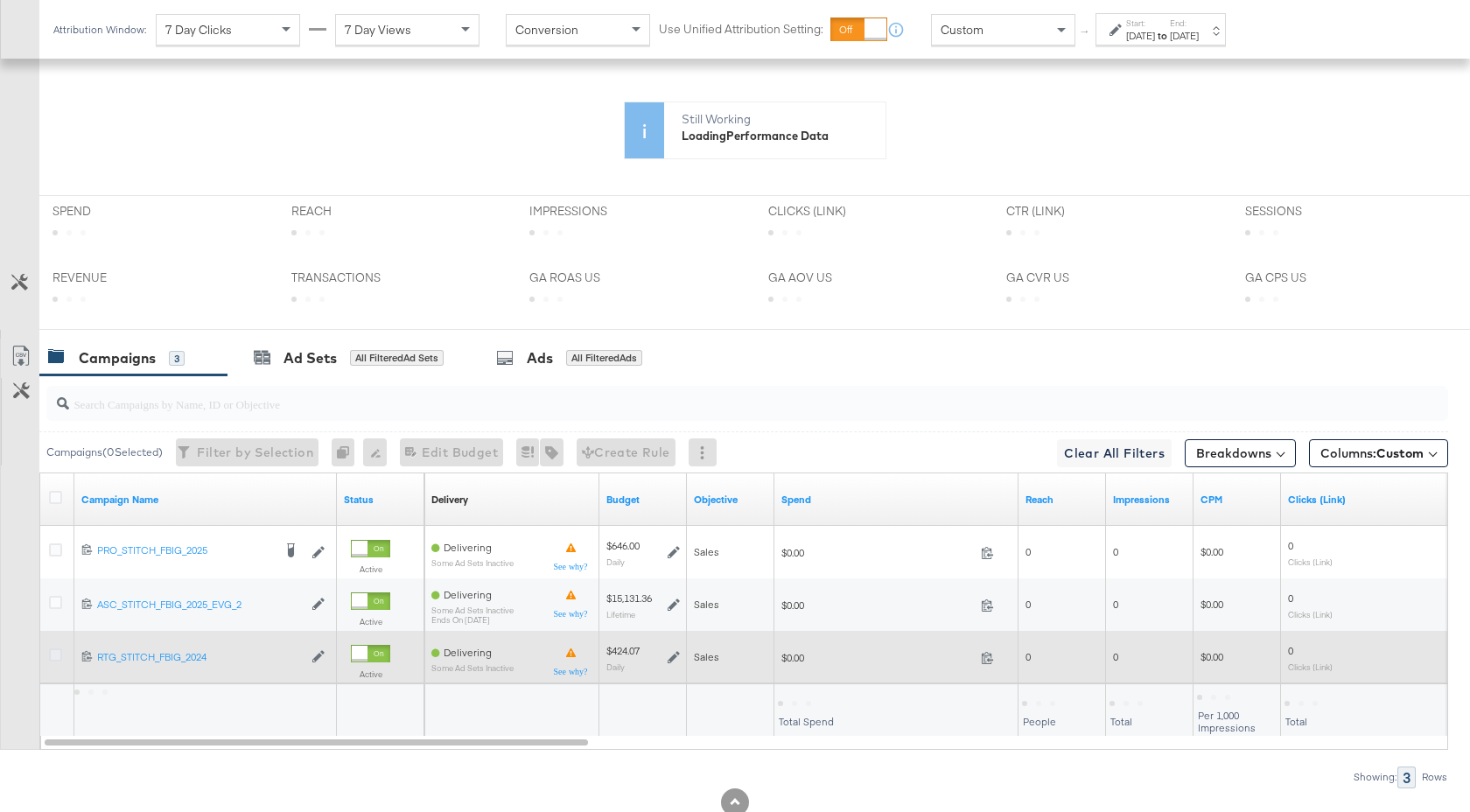
click at [56, 654] on icon at bounding box center [55, 654] width 13 height 13
click at [0, 0] on input "checkbox" at bounding box center [0, 0] width 0 height 0
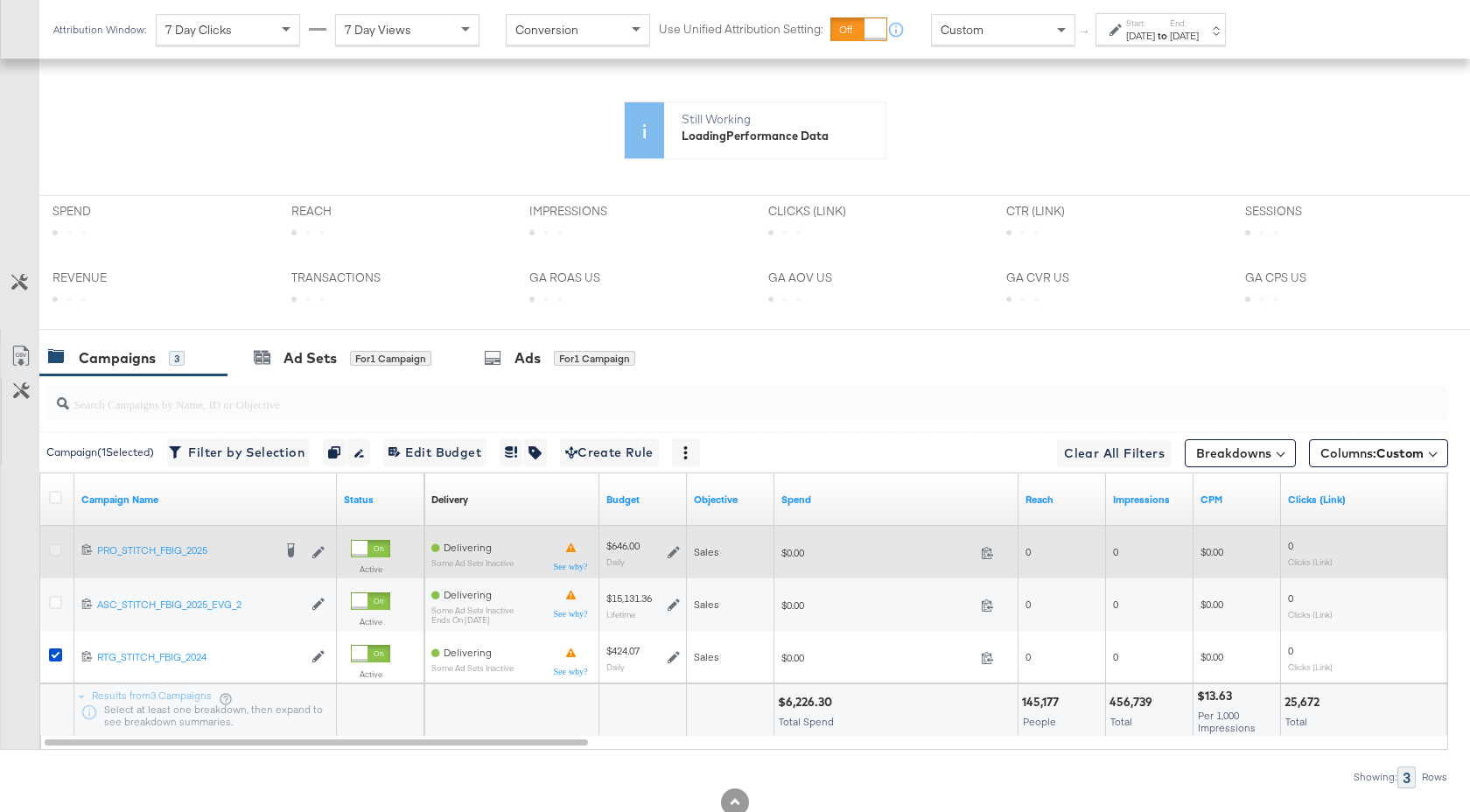
click at [54, 554] on icon at bounding box center [55, 549] width 13 height 13
click at [0, 0] on input "checkbox" at bounding box center [0, 0] width 0 height 0
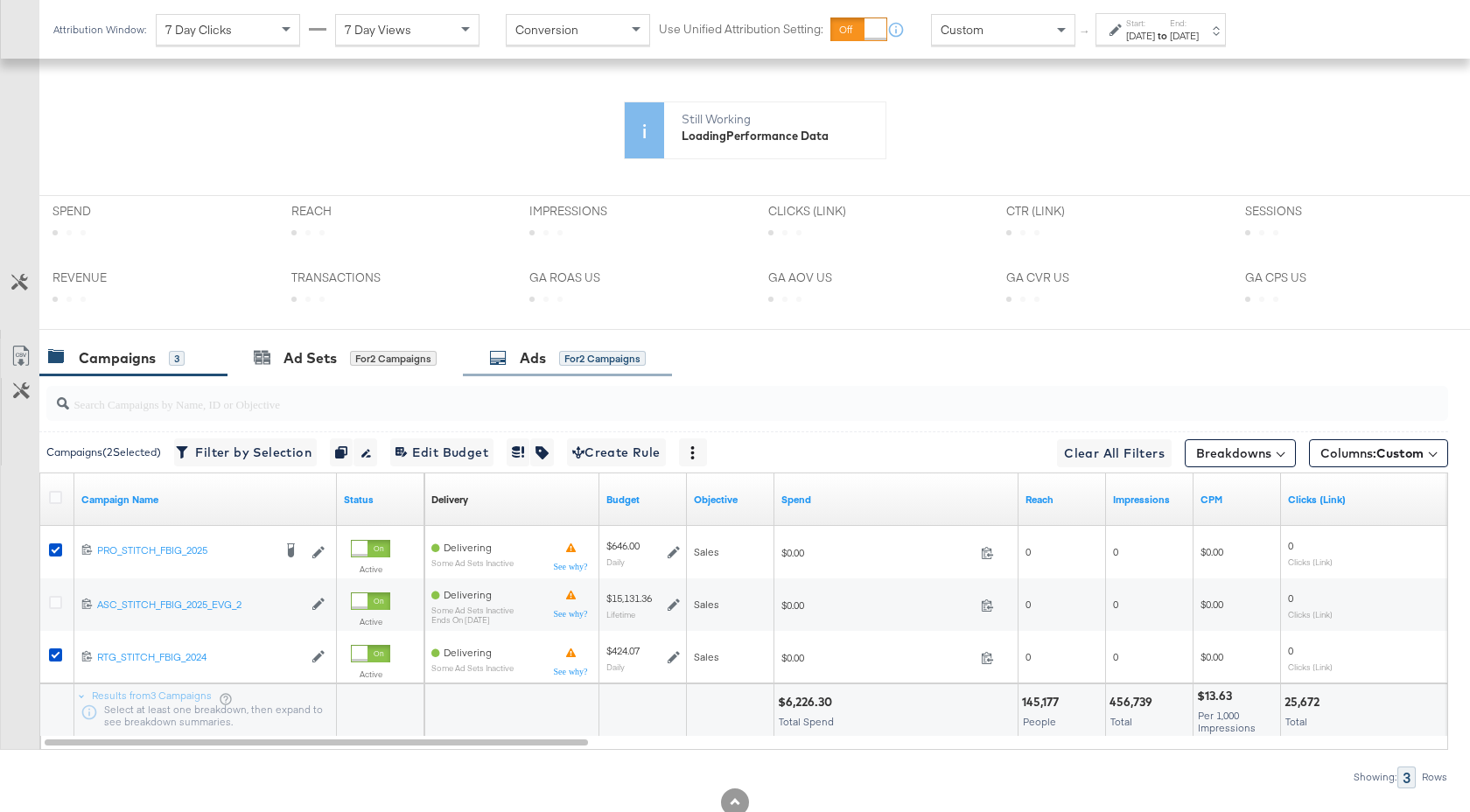
click at [541, 365] on div "Ads" at bounding box center [532, 358] width 26 height 20
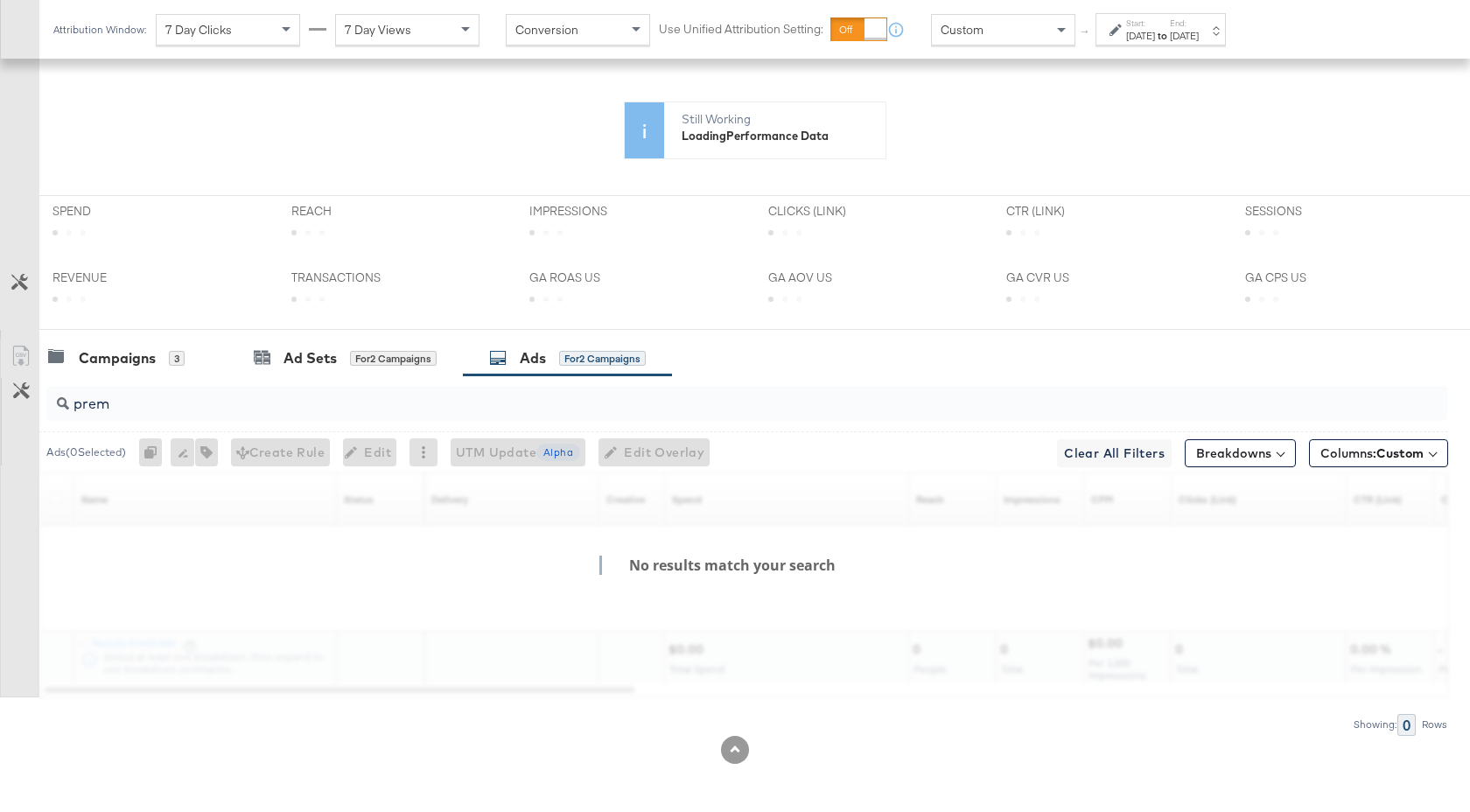
click at [286, 403] on input "prem" at bounding box center [695, 396] width 1252 height 34
type input "p"
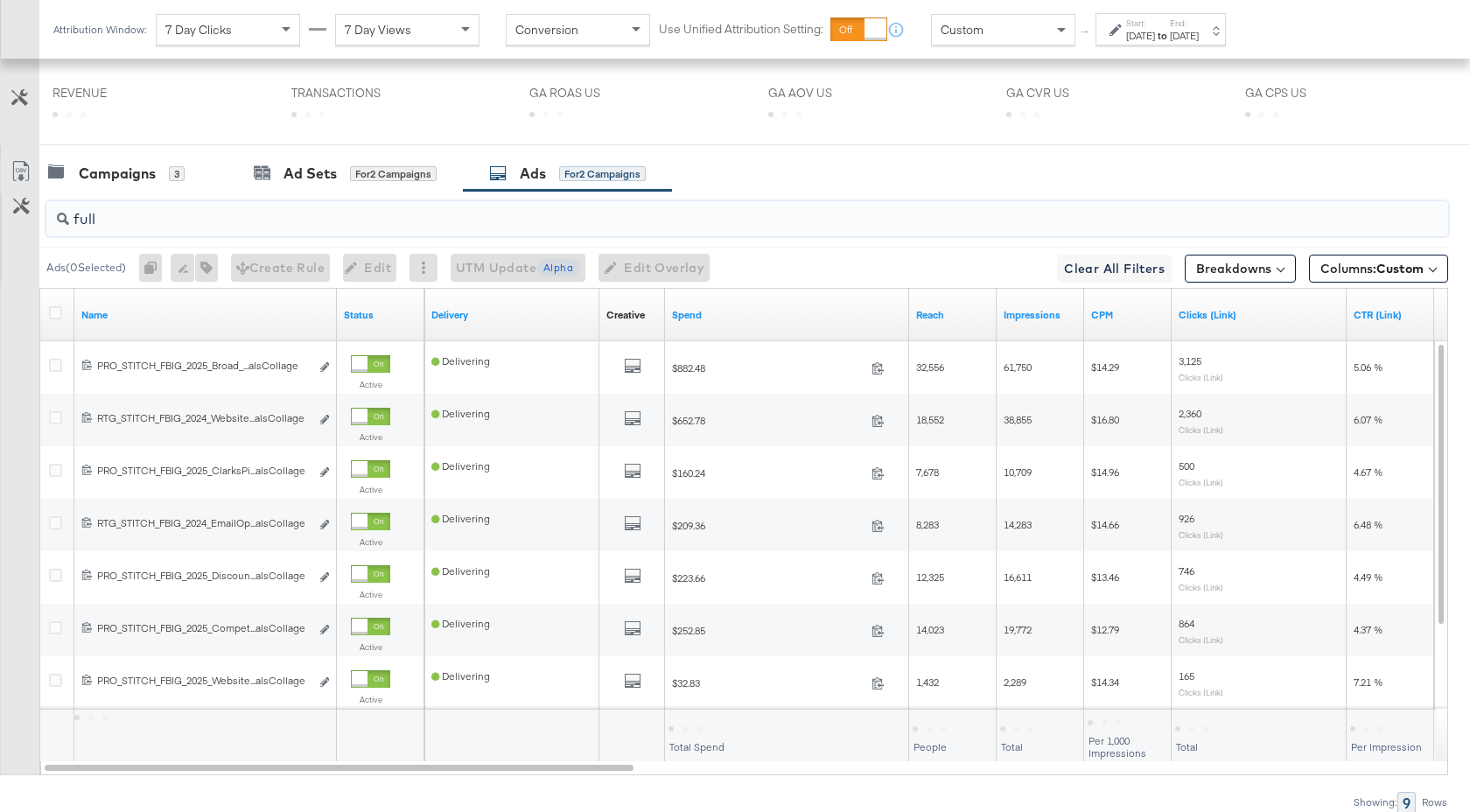
scroll to position [789, 0]
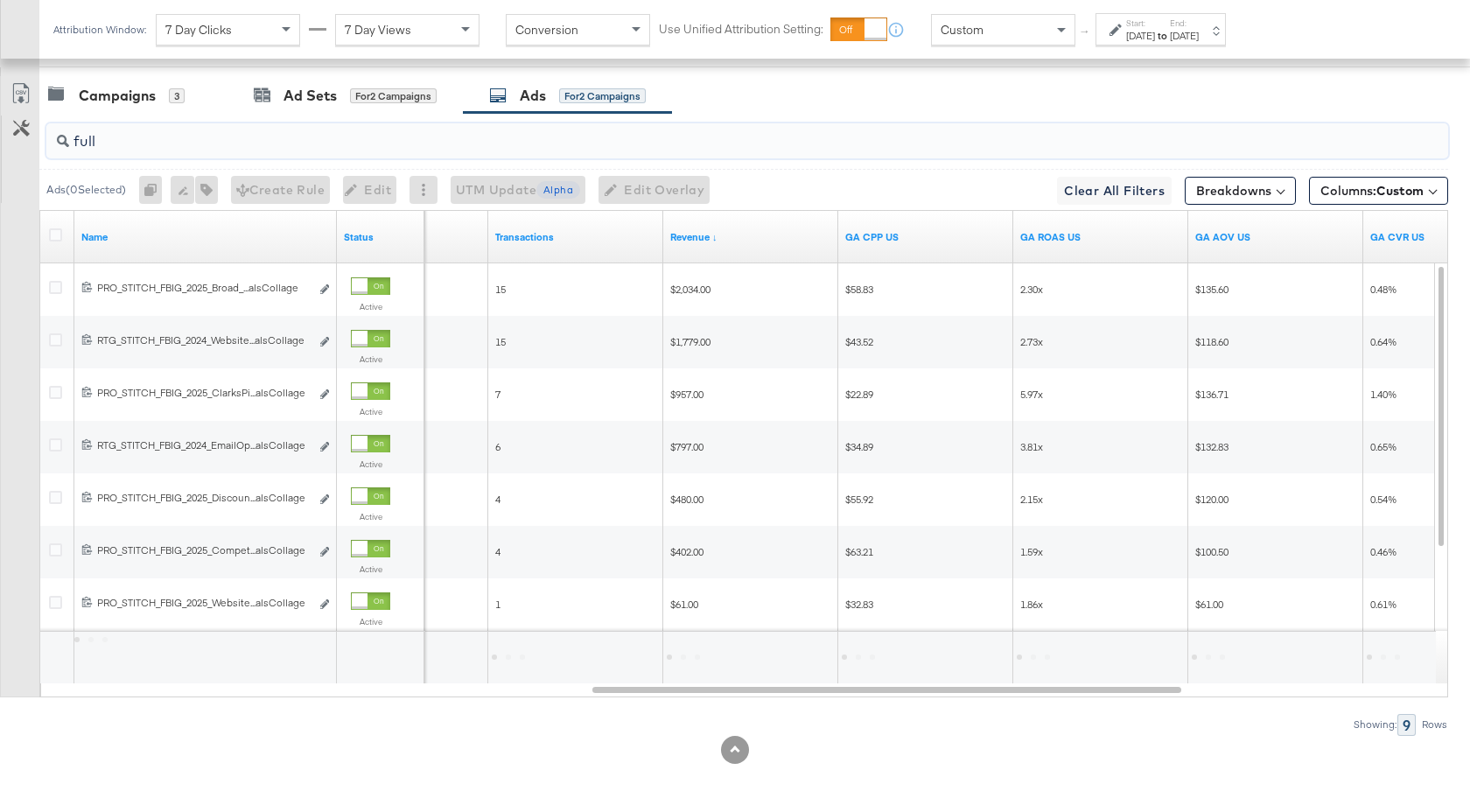
type input "full"
click at [139, 98] on div "Campaigns" at bounding box center [117, 95] width 77 height 20
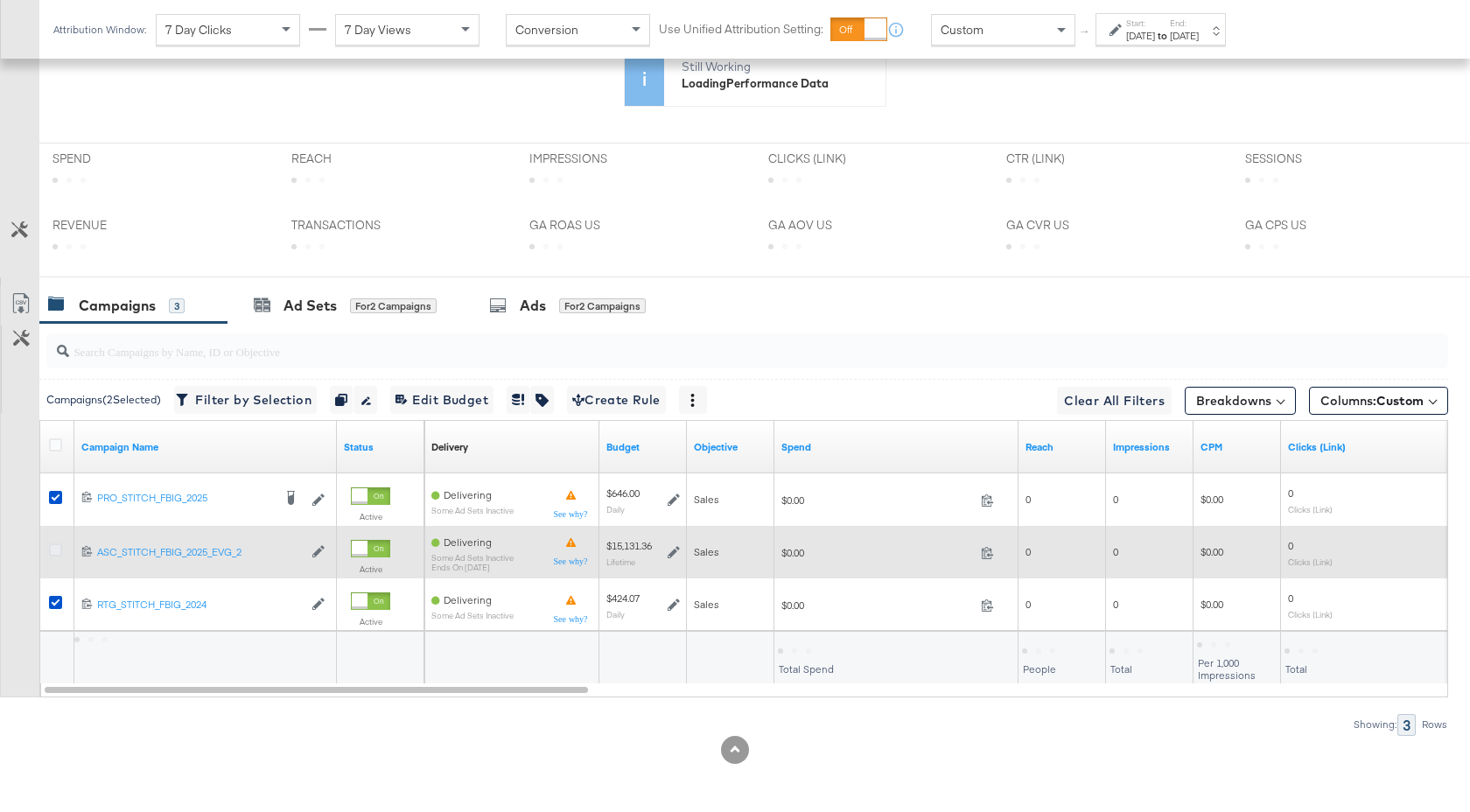
click at [58, 550] on icon at bounding box center [55, 549] width 13 height 13
click at [0, 0] on input "checkbox" at bounding box center [0, 0] width 0 height 0
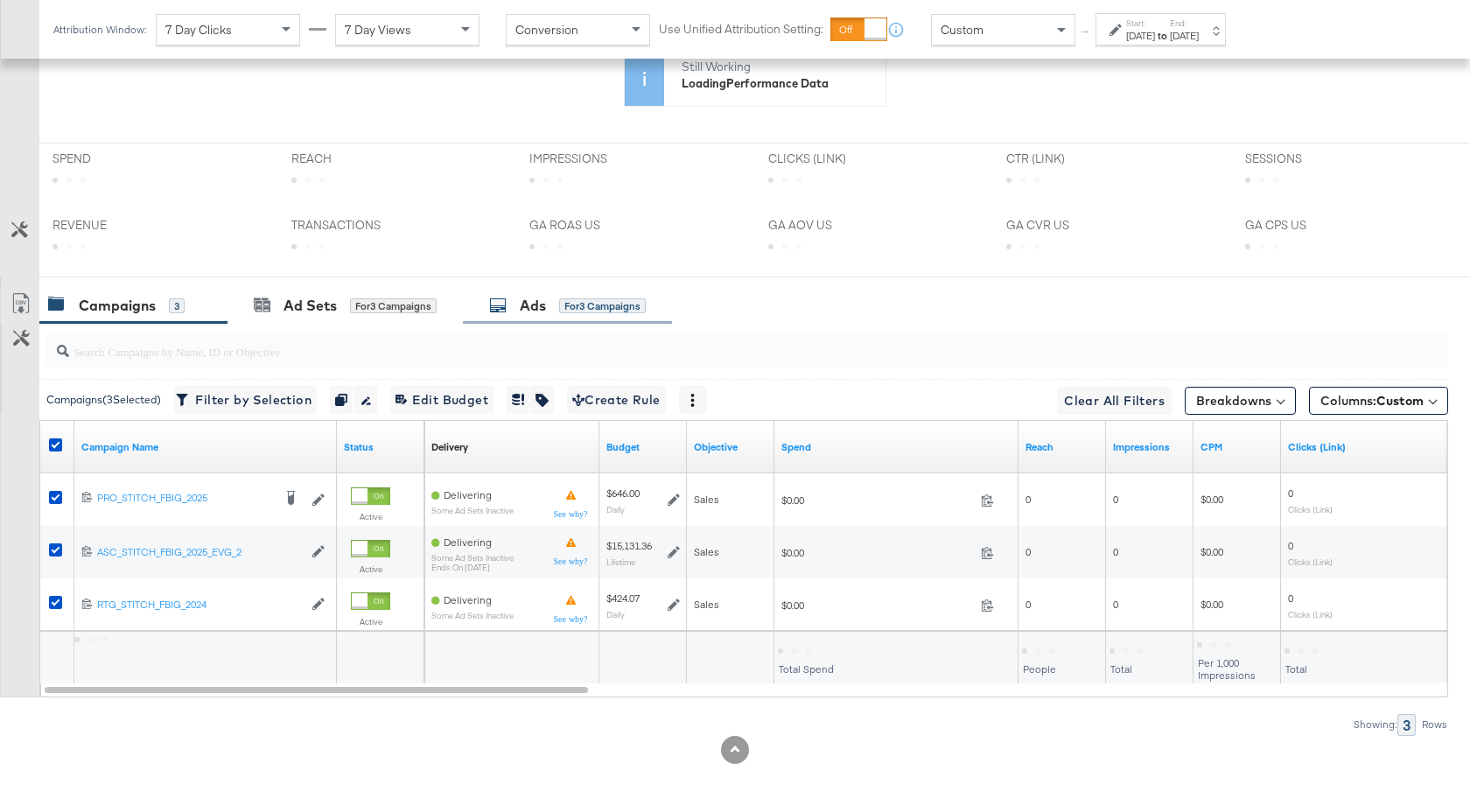
click at [540, 306] on div "Ads" at bounding box center [532, 305] width 26 height 20
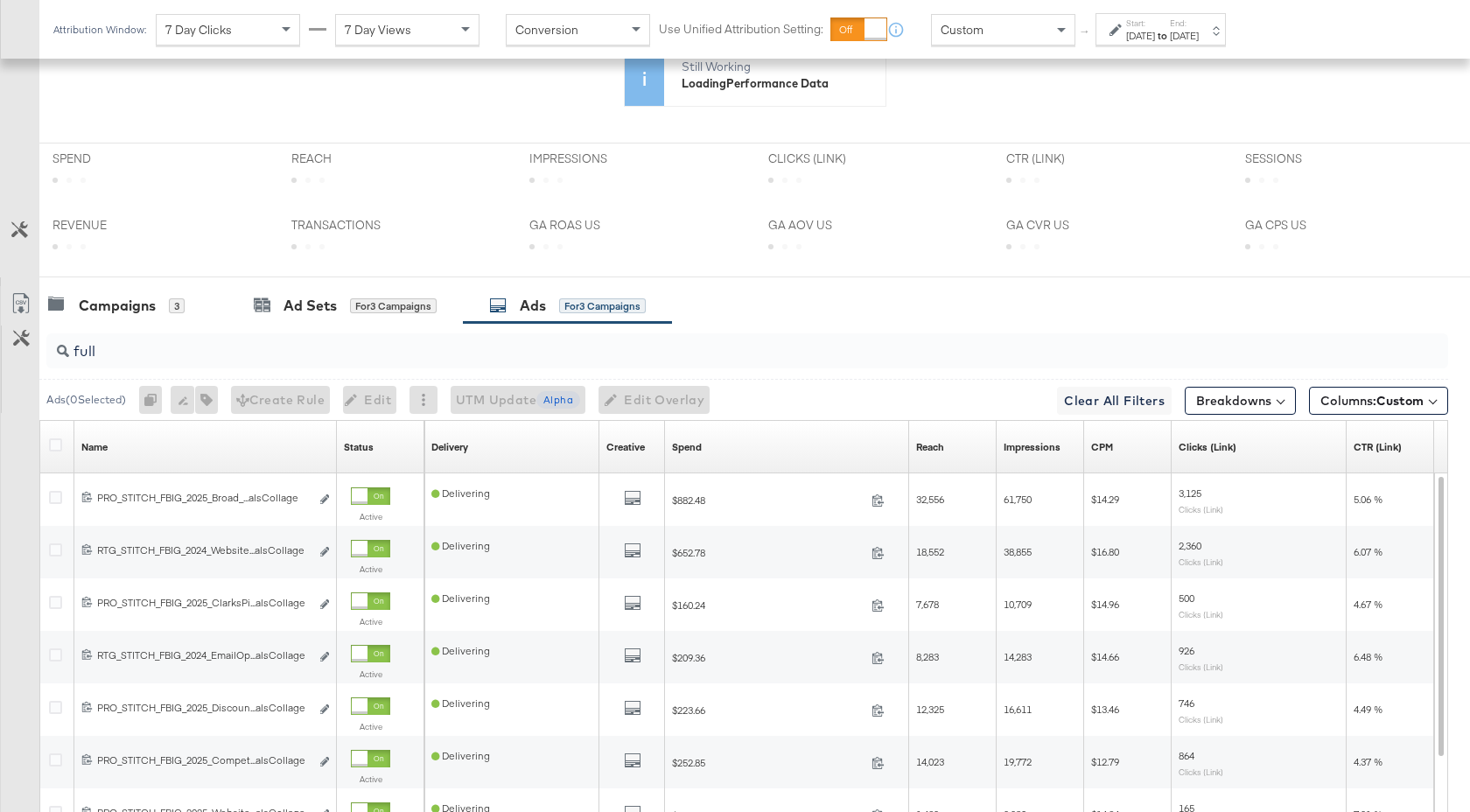
scroll to position [526, 0]
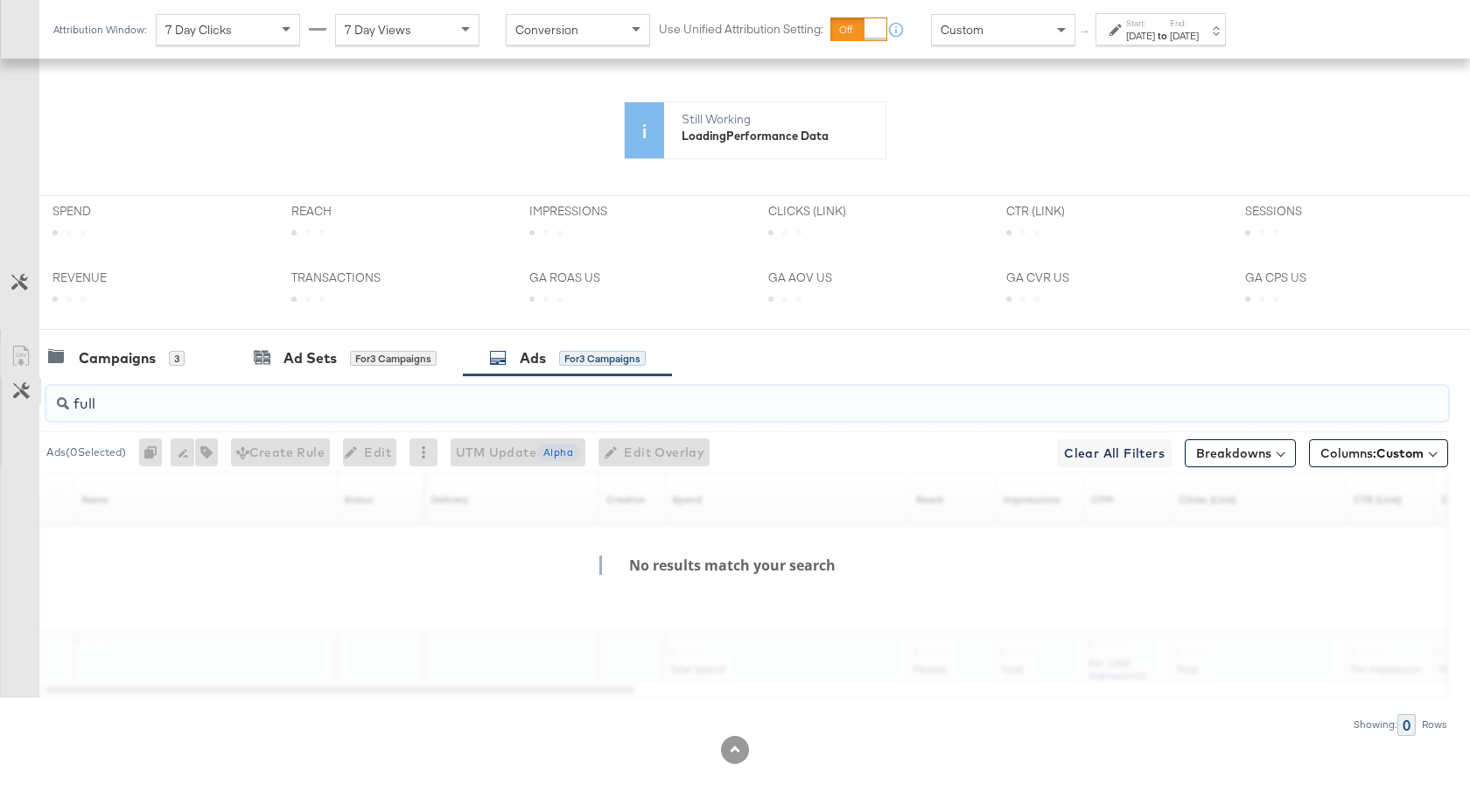
drag, startPoint x: 109, startPoint y: 397, endPoint x: 25, endPoint y: 392, distance: 84.1
click at [25, 396] on div "full Ads ( 0 Selected) 0 Rename 0 ads Tags for 0 campaigns Create Rule Edit 0 a…" at bounding box center [724, 555] width 1448 height 360
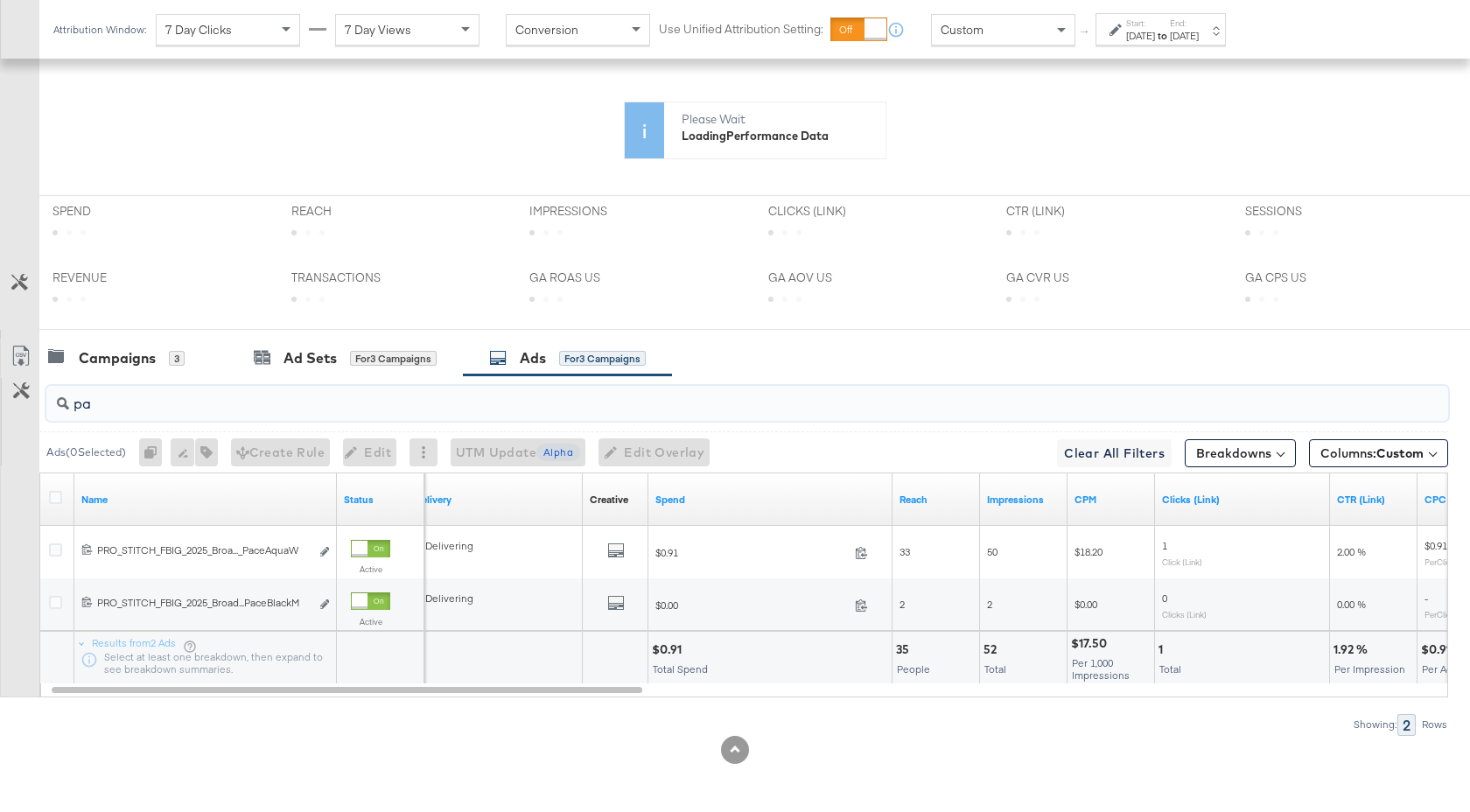
type input "p"
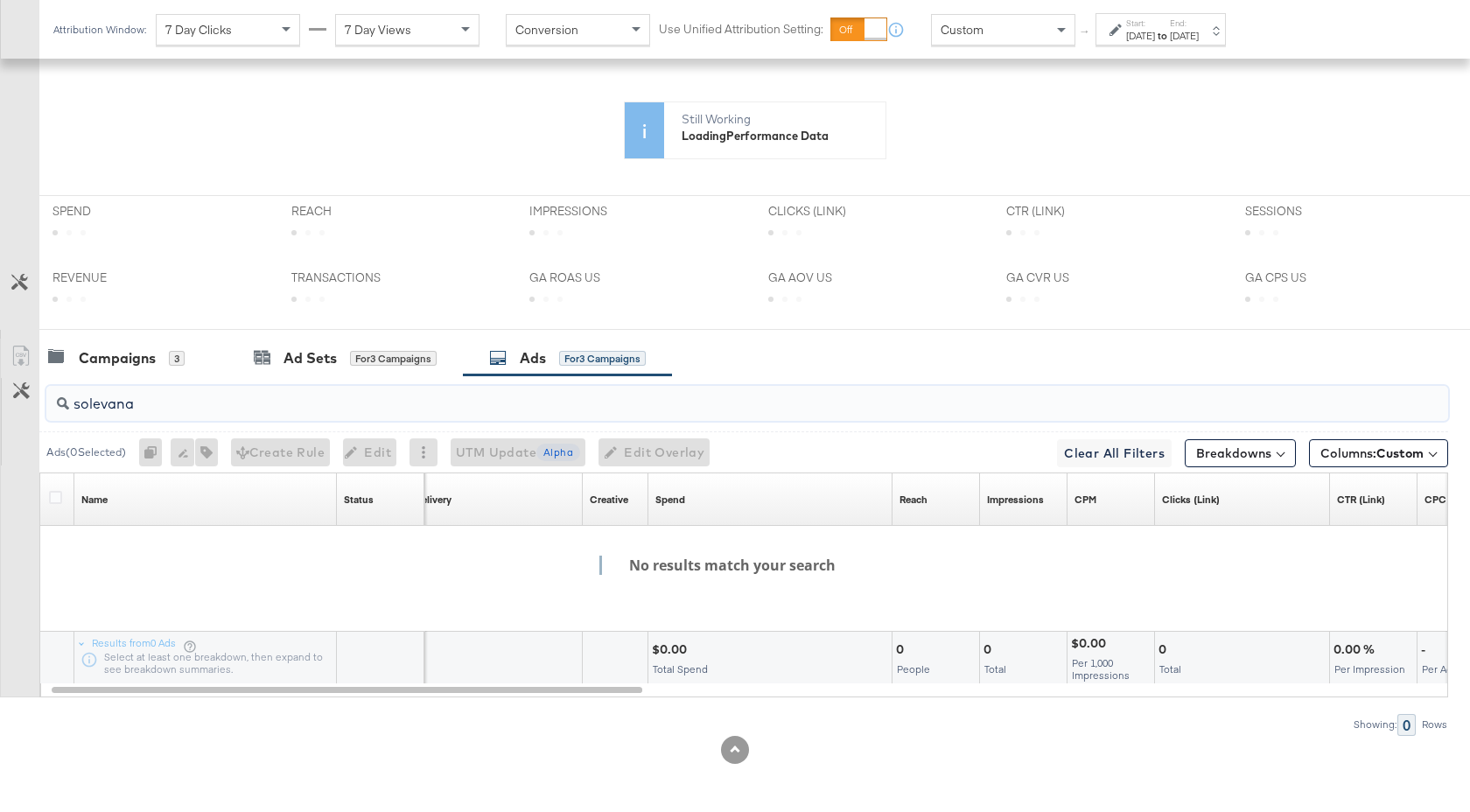
click at [142, 410] on input "solevana" at bounding box center [695, 396] width 1252 height 34
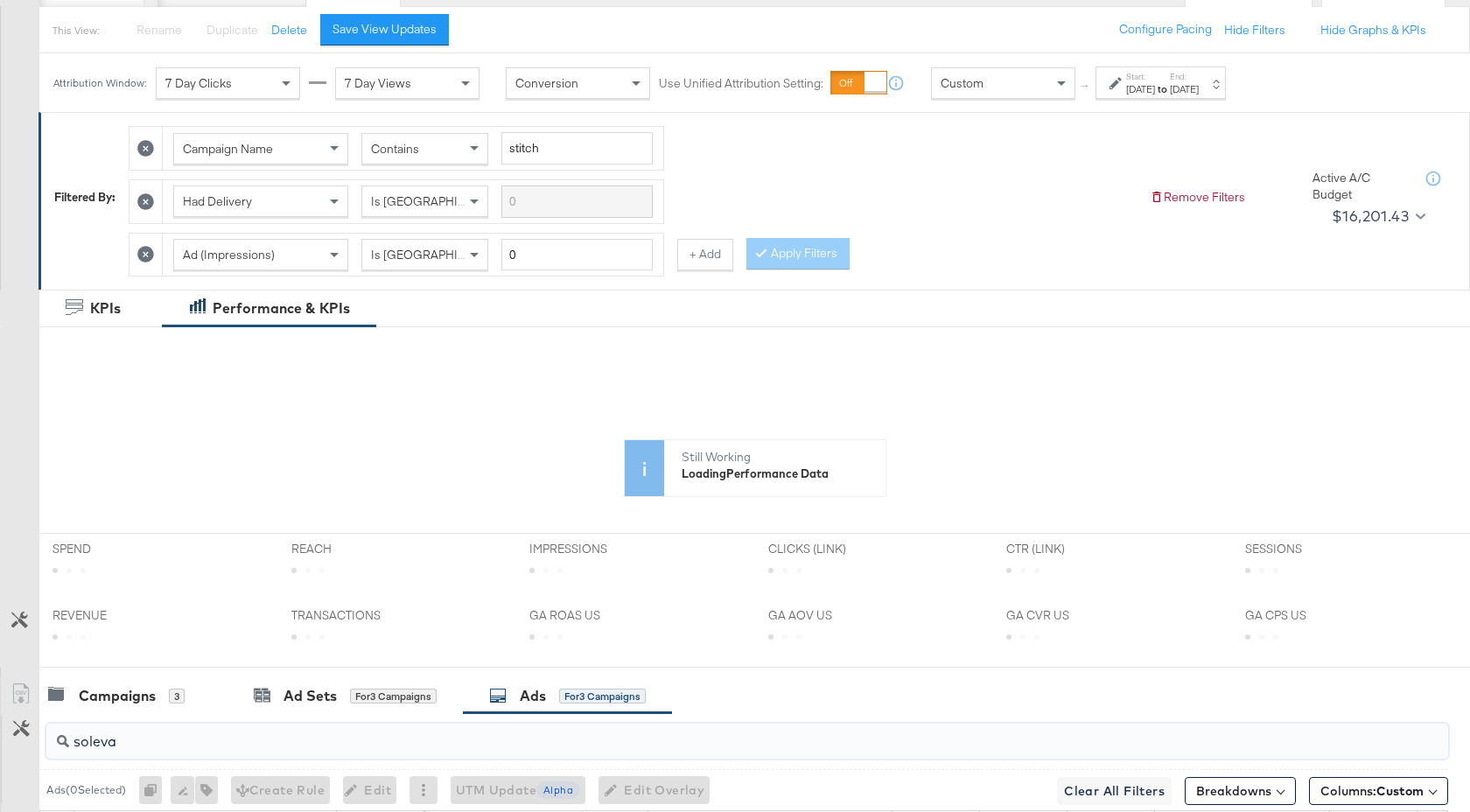
scroll to position [0, 0]
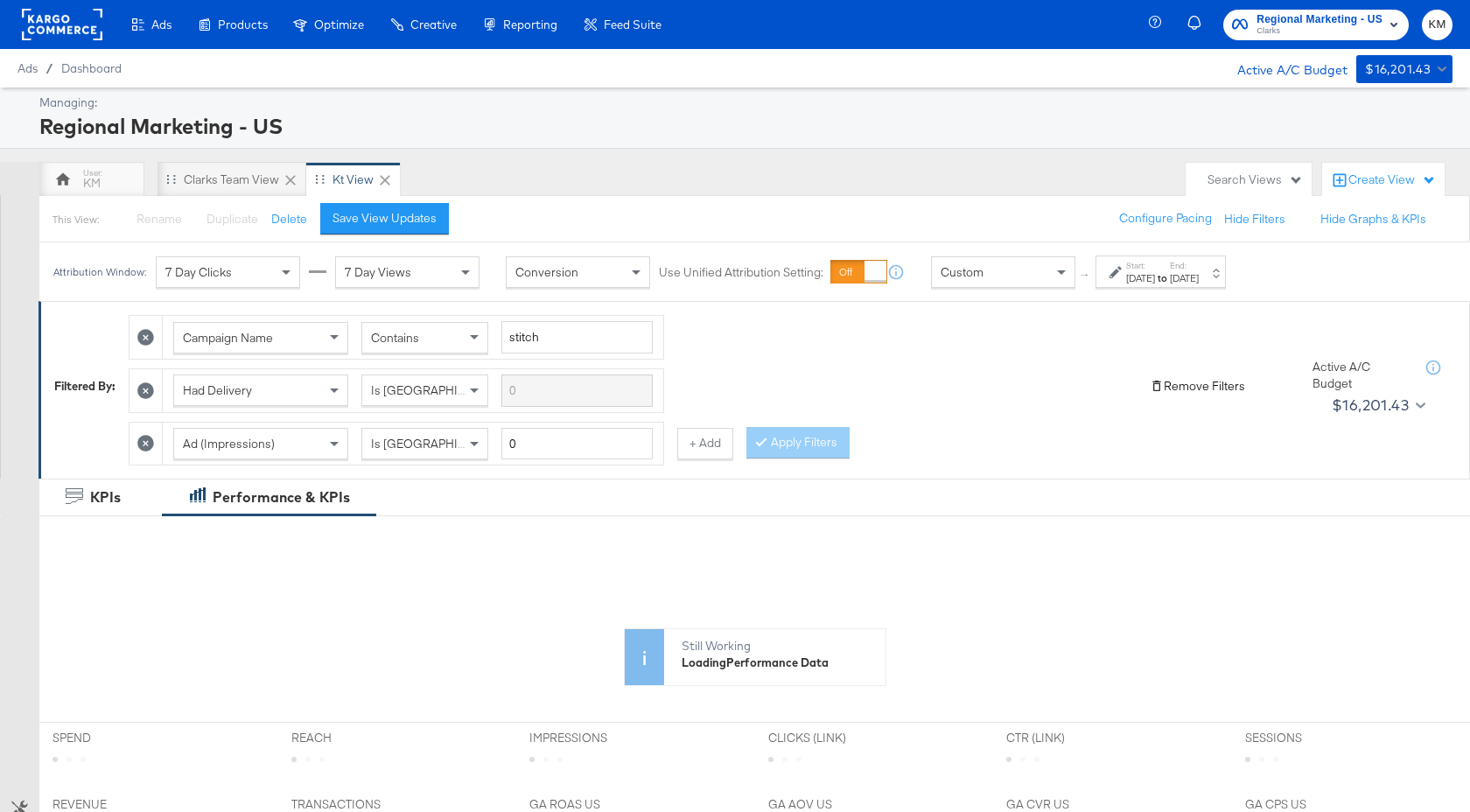
type input "soleva"
click at [1171, 385] on button "Remove Filters" at bounding box center [1197, 386] width 95 height 17
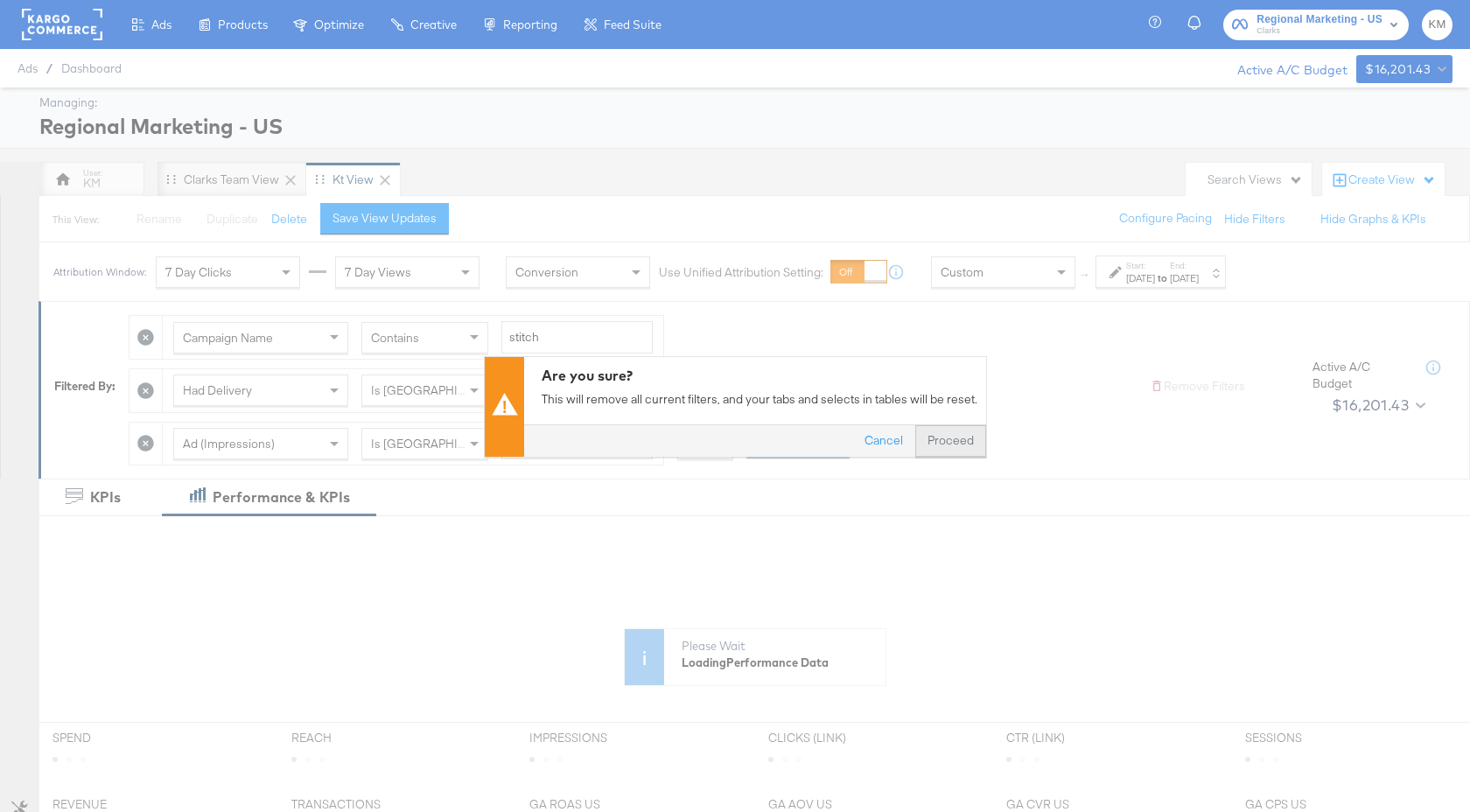
click at [953, 429] on button "Proceed" at bounding box center [951, 439] width 71 height 31
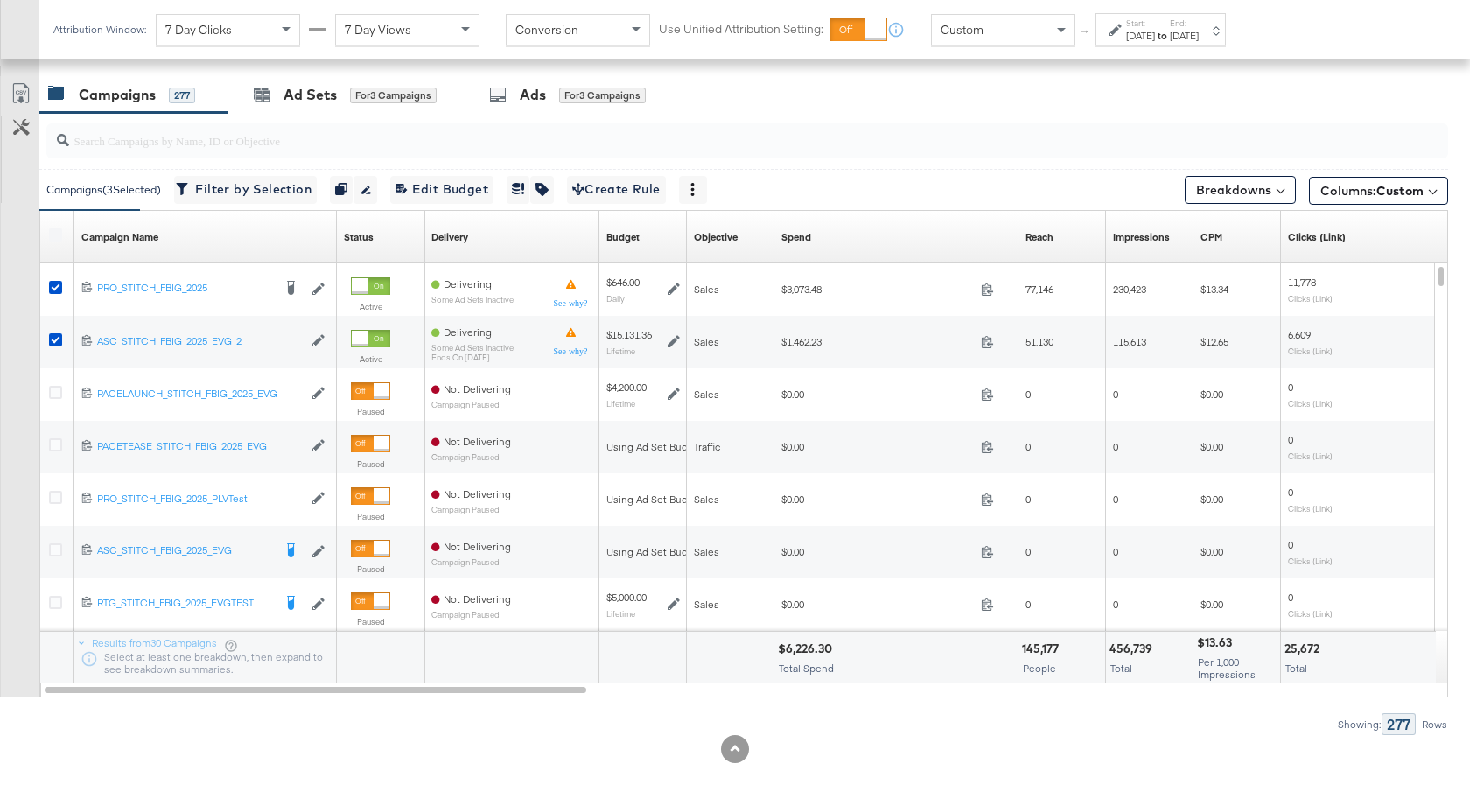
scroll to position [827, 0]
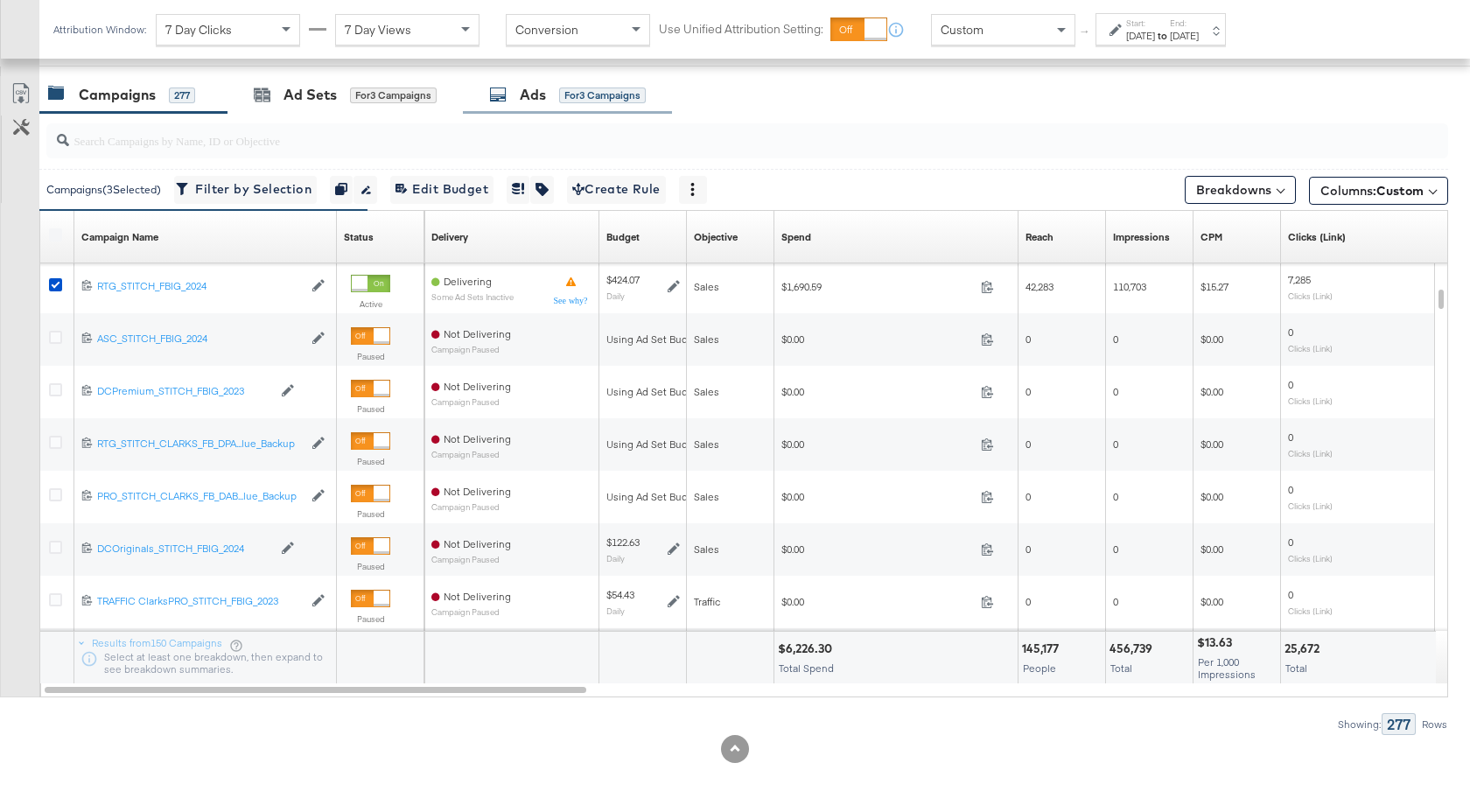
click at [519, 103] on div "Ads for 3 Campaigns" at bounding box center [567, 94] width 157 height 20
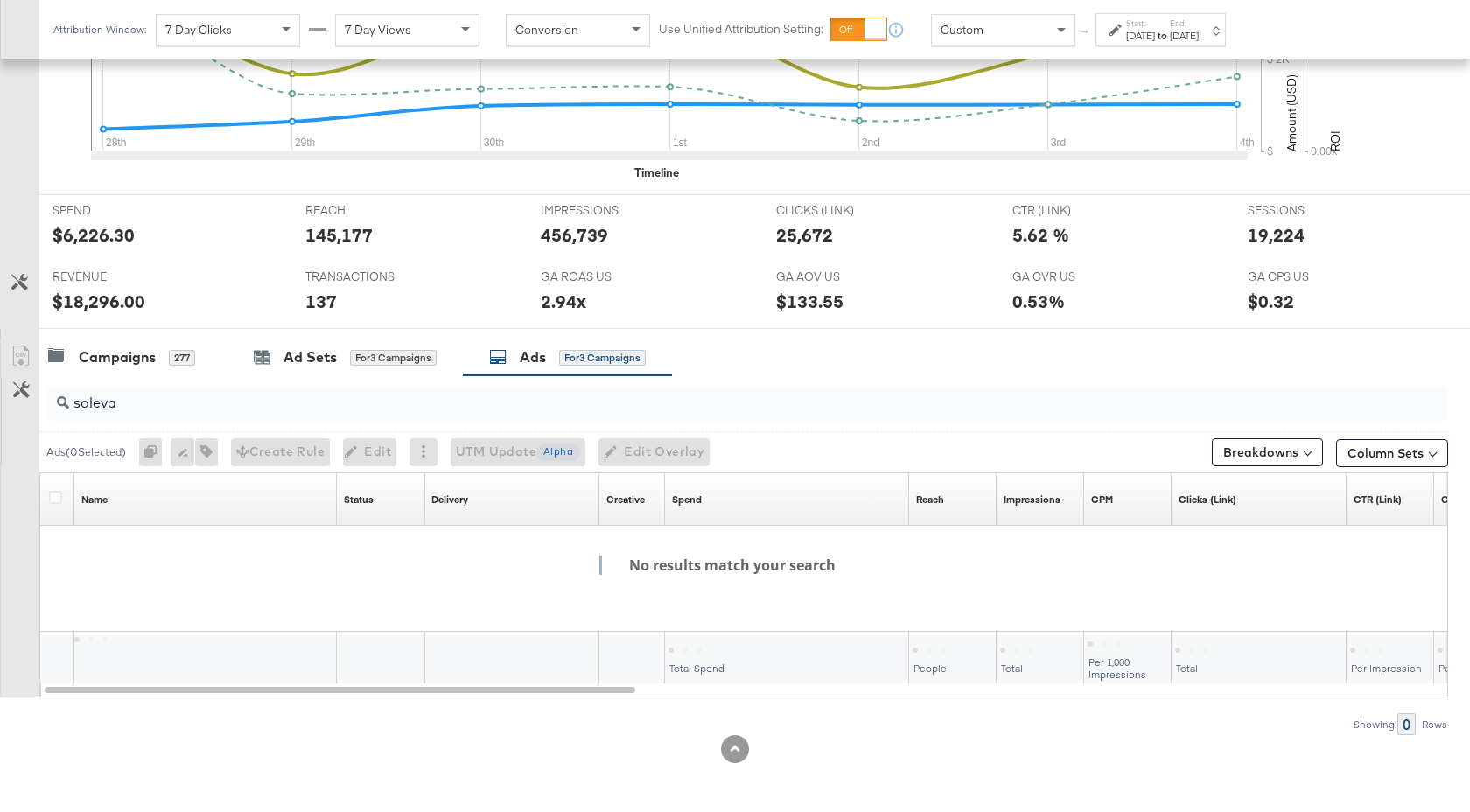
scroll to position [565, 0]
click at [256, 410] on input "soleva" at bounding box center [695, 395] width 1252 height 34
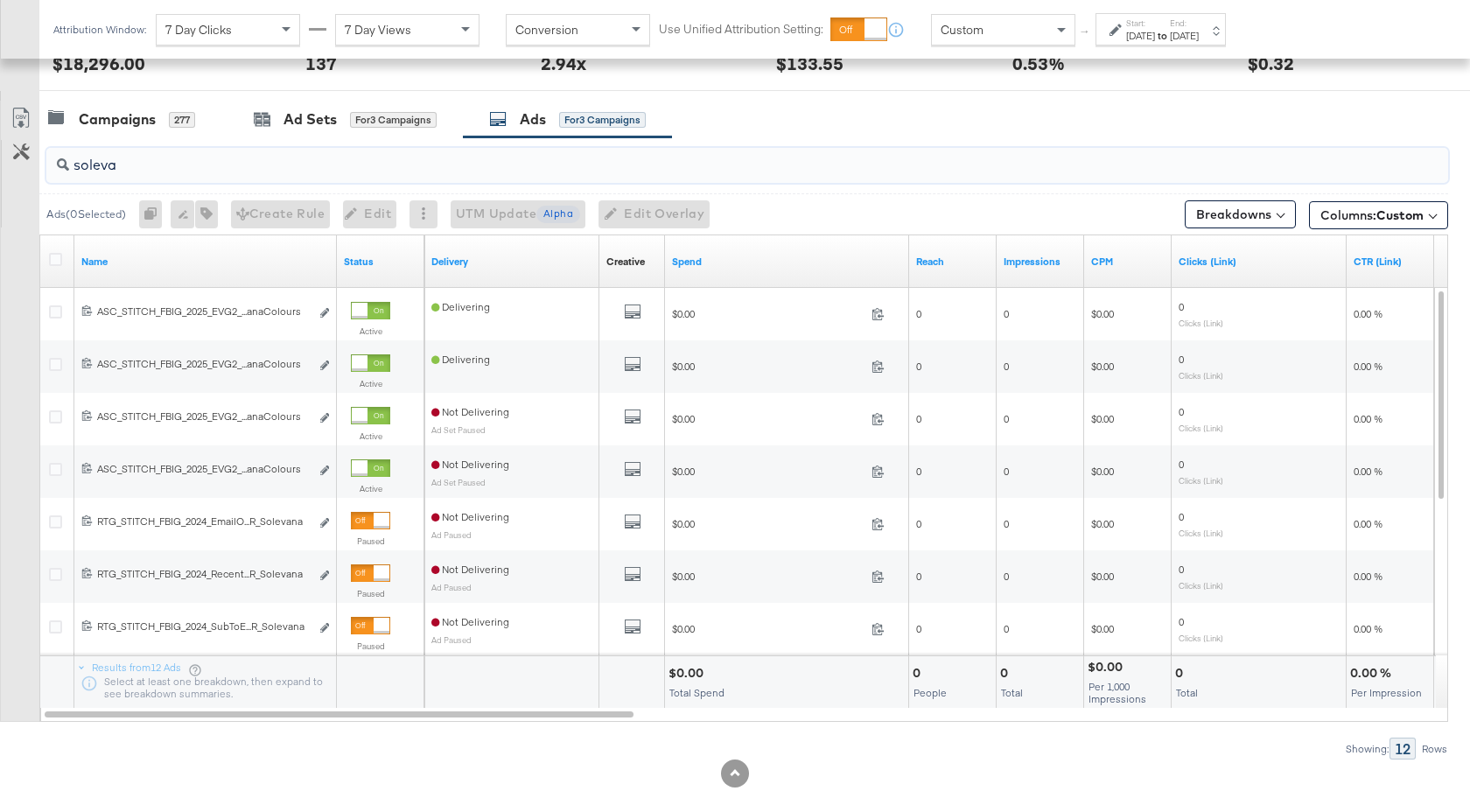
scroll to position [796, 0]
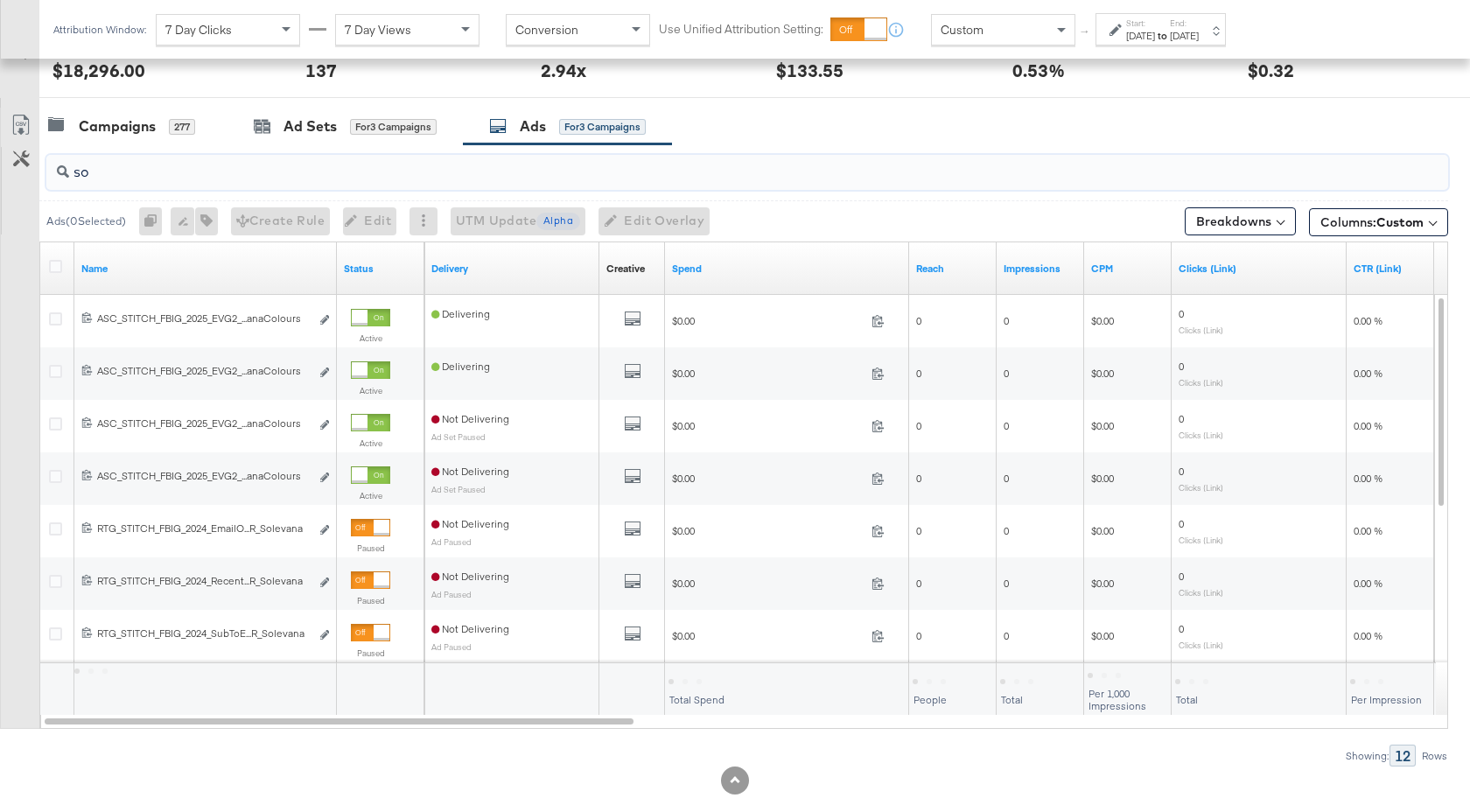
type input "s"
type input "pace"
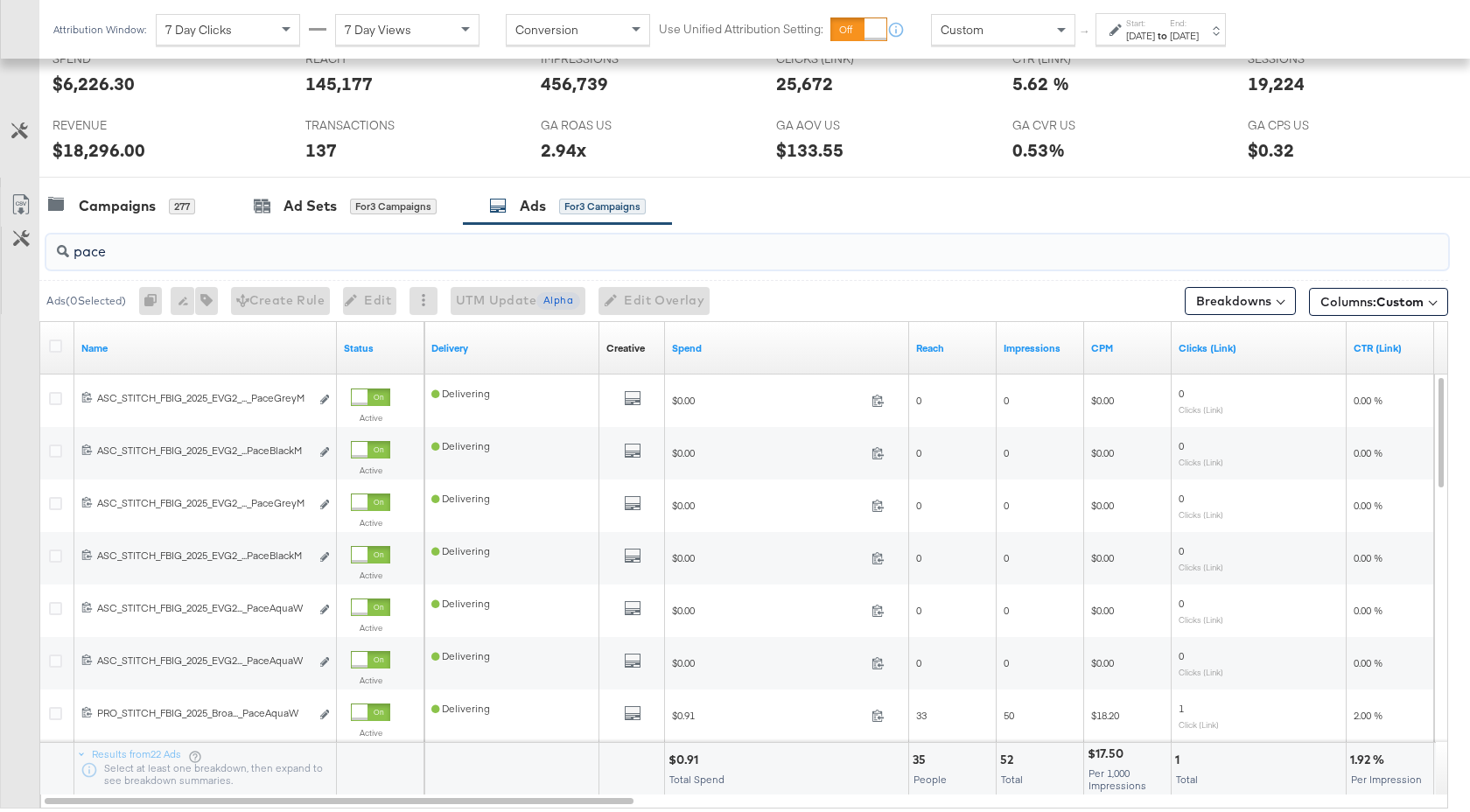
scroll to position [827, 0]
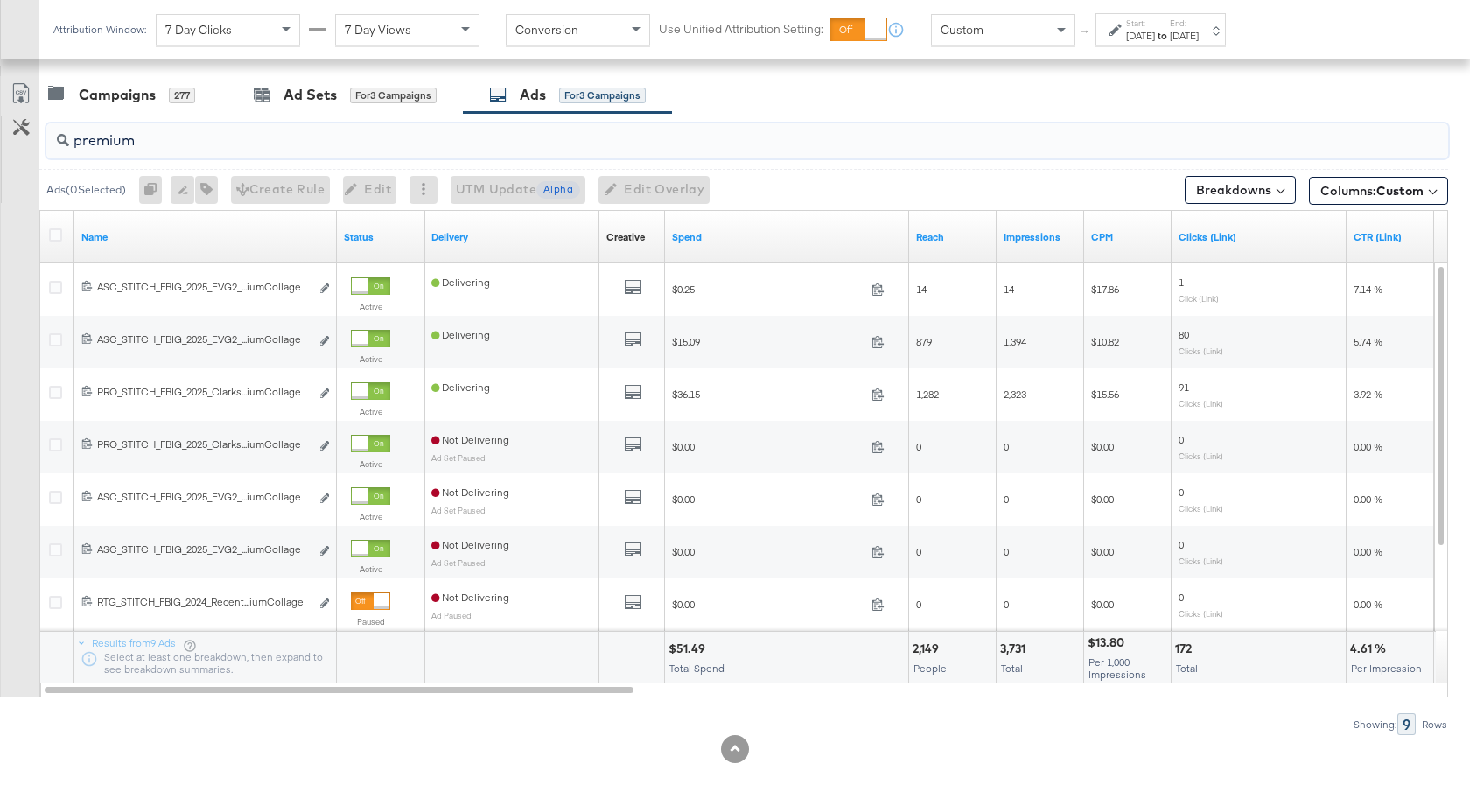
type input "premium"
drag, startPoint x: 707, startPoint y: 650, endPoint x: 668, endPoint y: 651, distance: 39.0
click at [669, 651] on div "$51.49" at bounding box center [689, 648] width 42 height 17
copy div "$51.49"
drag, startPoint x: 138, startPoint y: 149, endPoint x: 58, endPoint y: 149, distance: 80.0
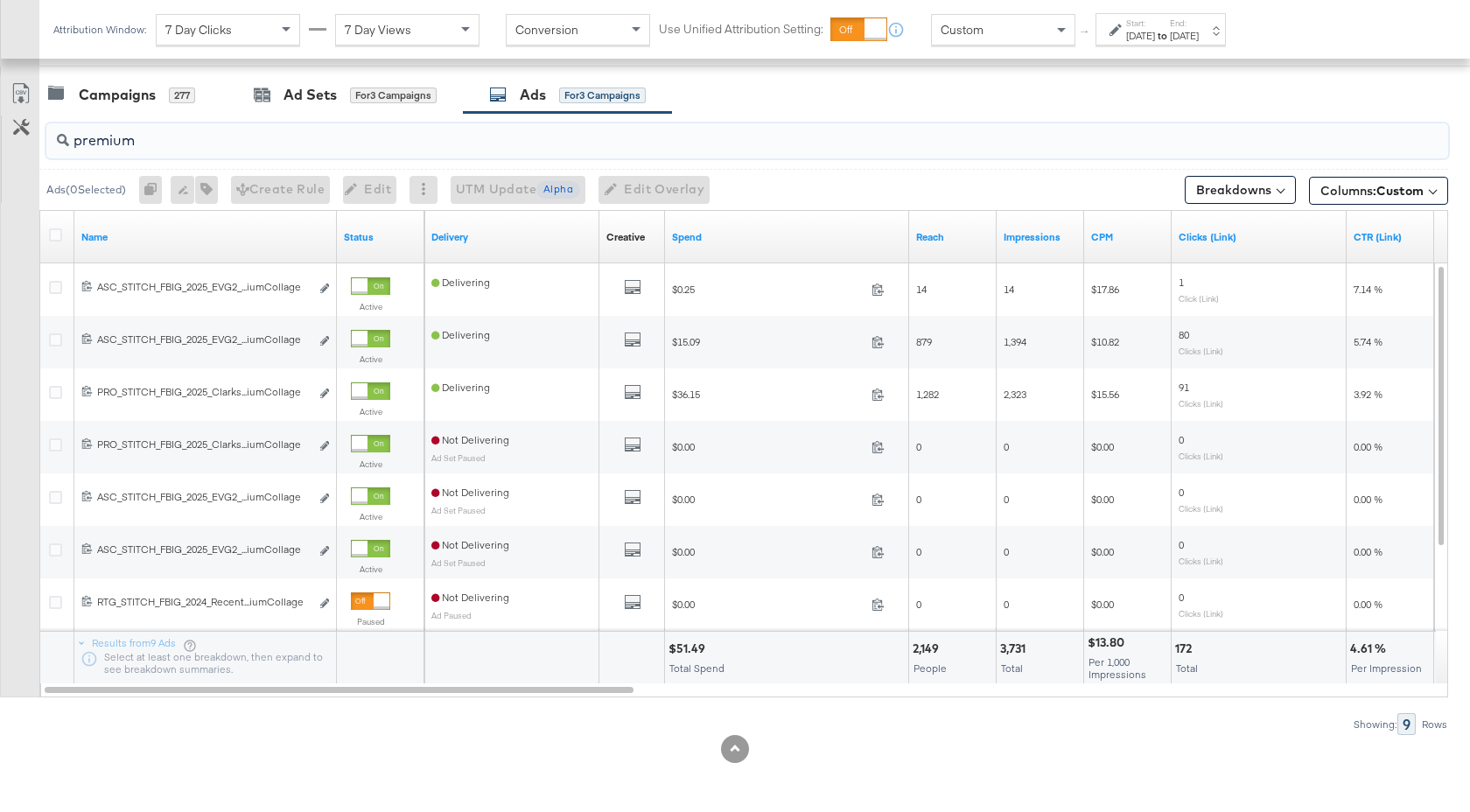
click at [58, 149] on div "premium" at bounding box center [747, 141] width 1401 height 35
type input "essent"
drag, startPoint x: 699, startPoint y: 651, endPoint x: 668, endPoint y: 651, distance: 31.0
click at [668, 651] on div "$8.85 Total Spend" at bounding box center [786, 657] width 243 height 53
copy div "$8.85"
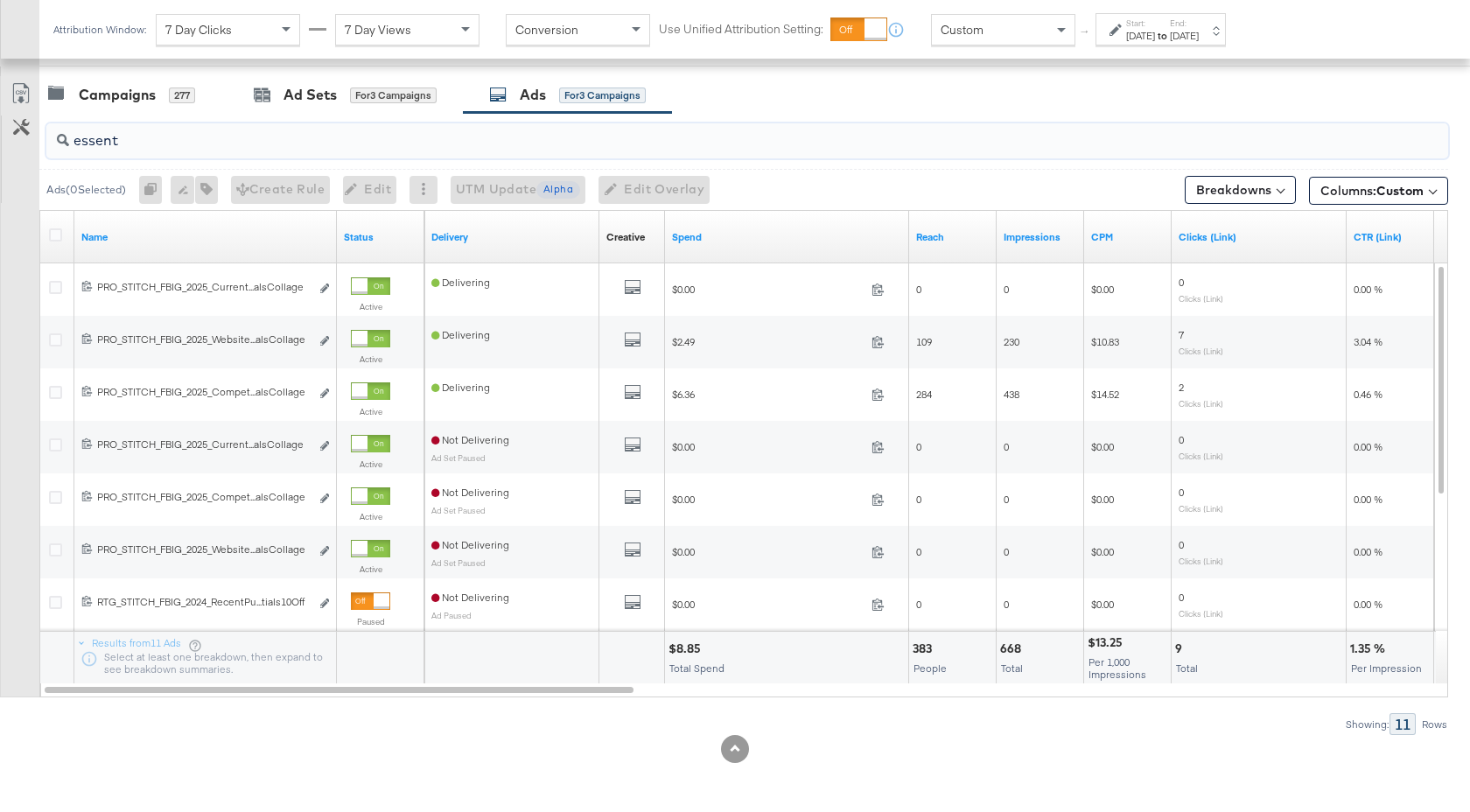
drag, startPoint x: 125, startPoint y: 143, endPoint x: 53, endPoint y: 143, distance: 72.0
click at [53, 143] on div "essent" at bounding box center [747, 141] width 1401 height 35
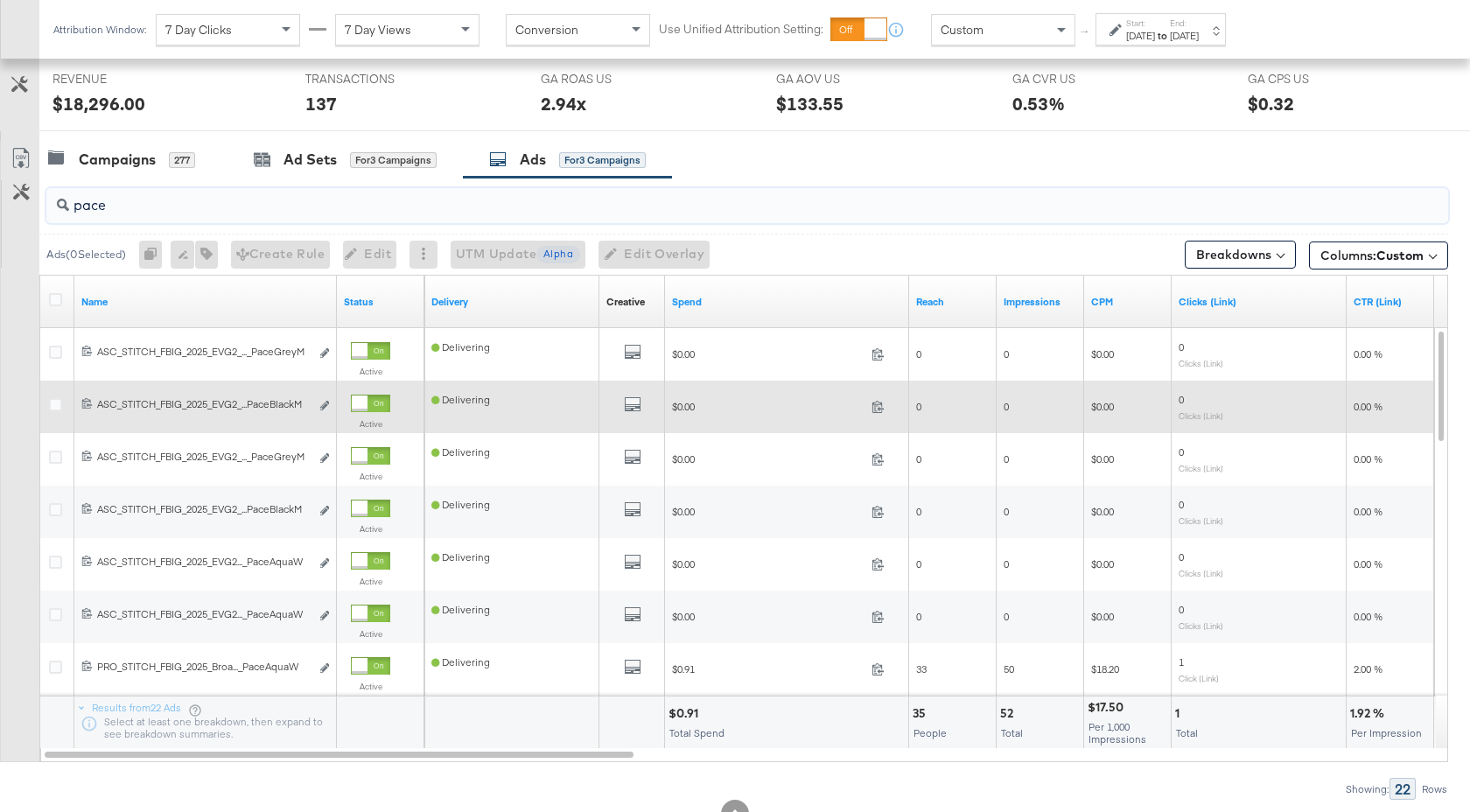
scroll to position [730, 0]
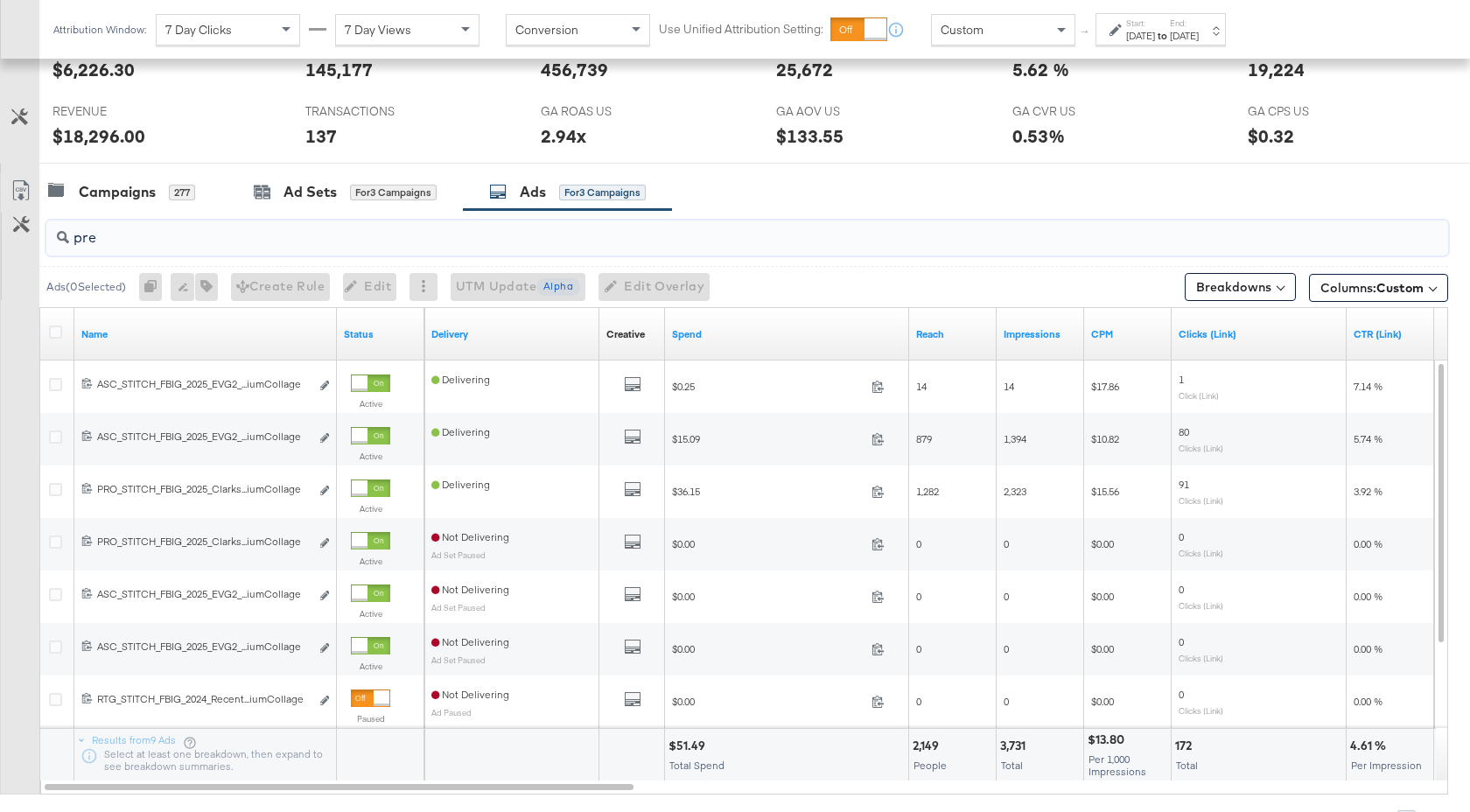
type input "pre"
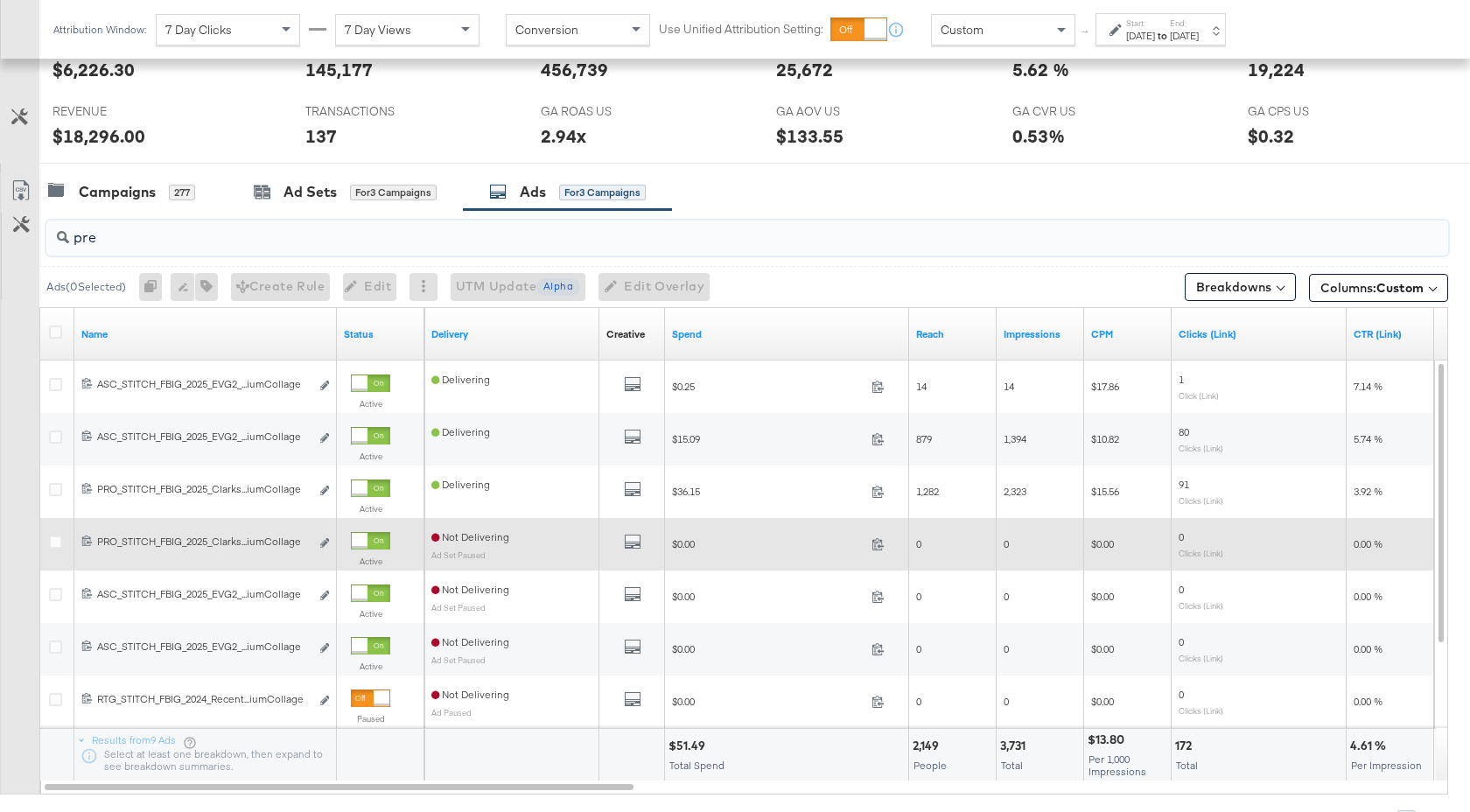
click at [368, 540] on div at bounding box center [360, 540] width 16 height 16
click at [374, 540] on div at bounding box center [382, 540] width 16 height 16
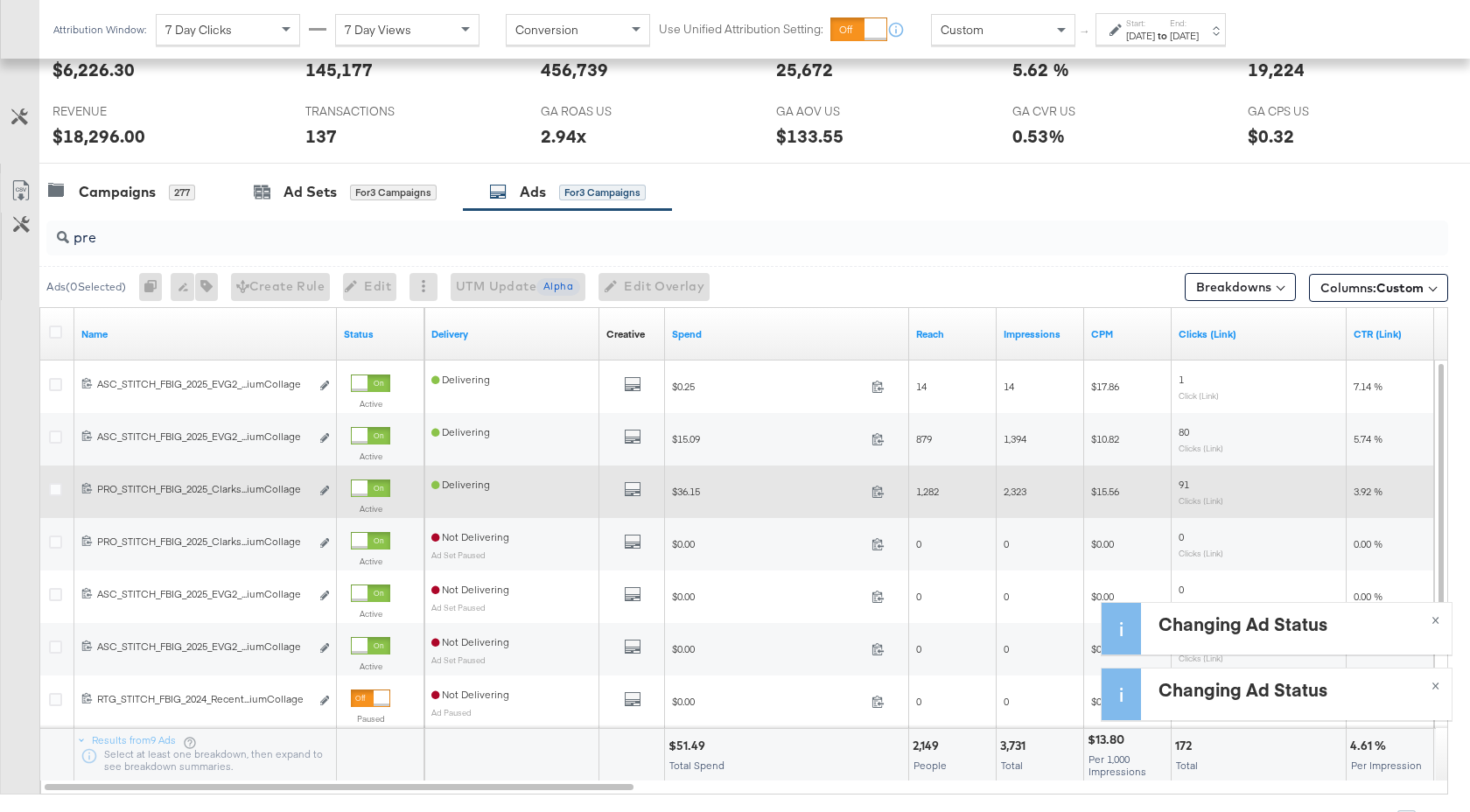
click at [362, 487] on div at bounding box center [360, 488] width 16 height 16
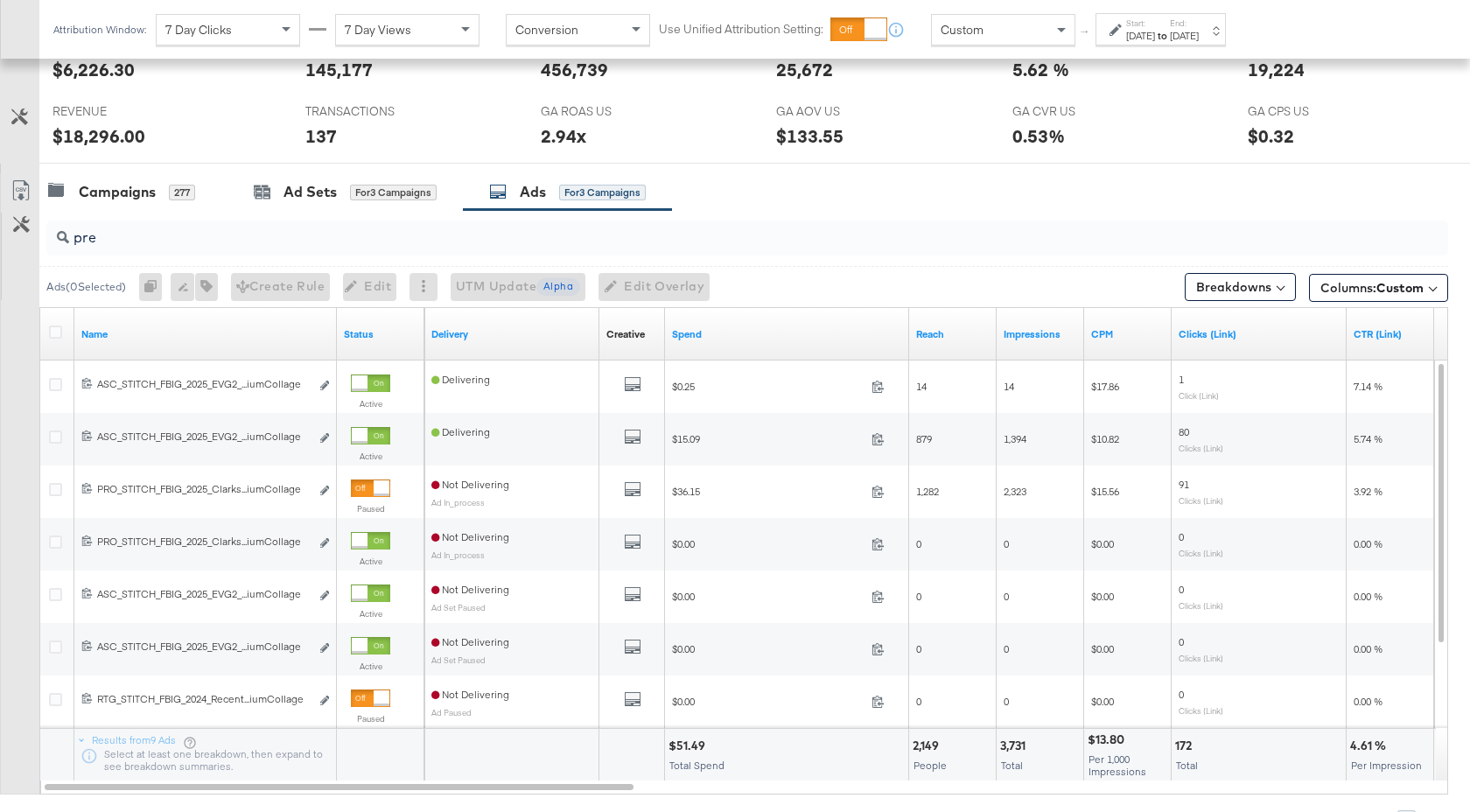
scroll to position [0, 0]
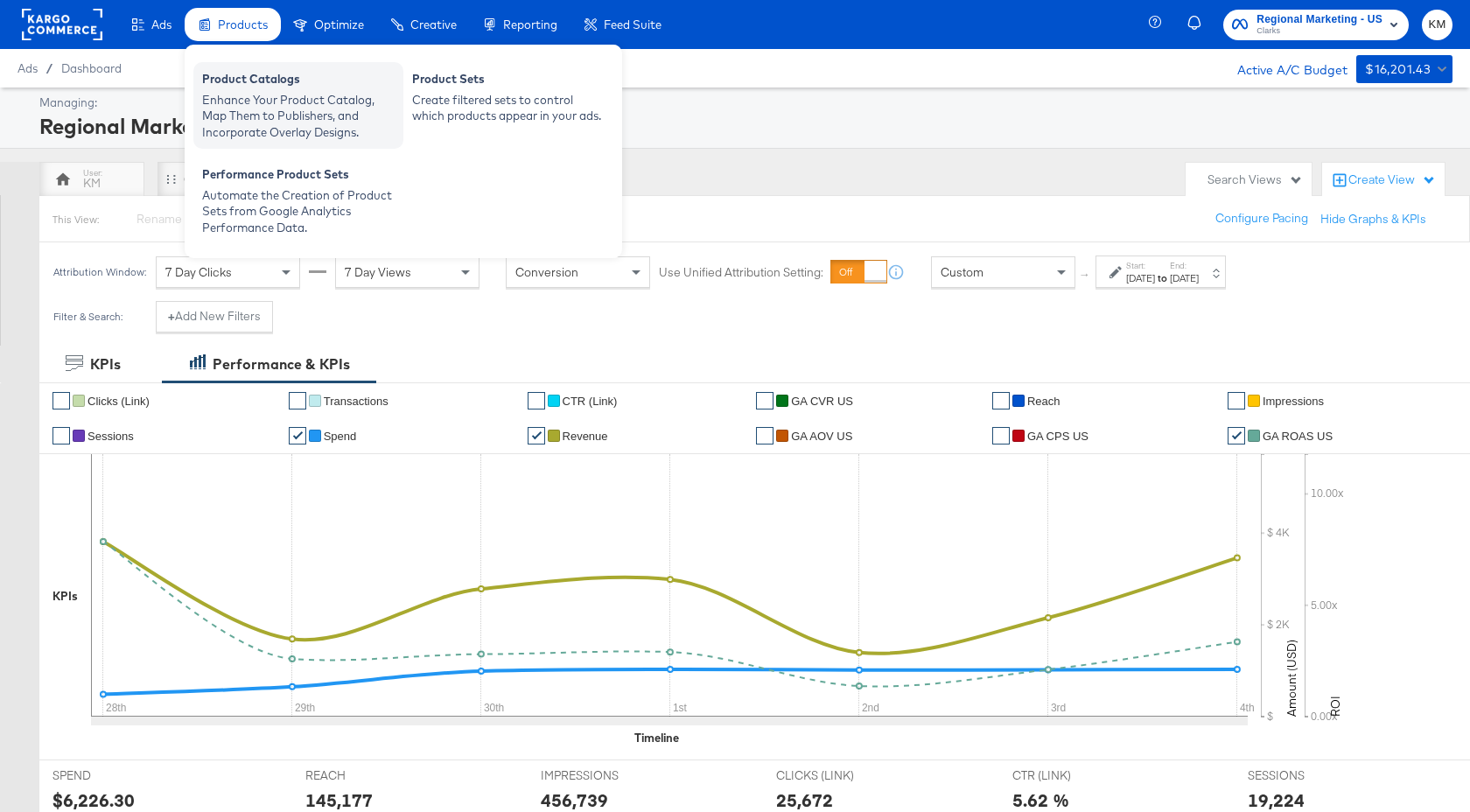
click at [250, 93] on div "Enhance Your Product Catalog, Map Them to Publishers, and Incorporate Overlay D…" at bounding box center [298, 116] width 192 height 49
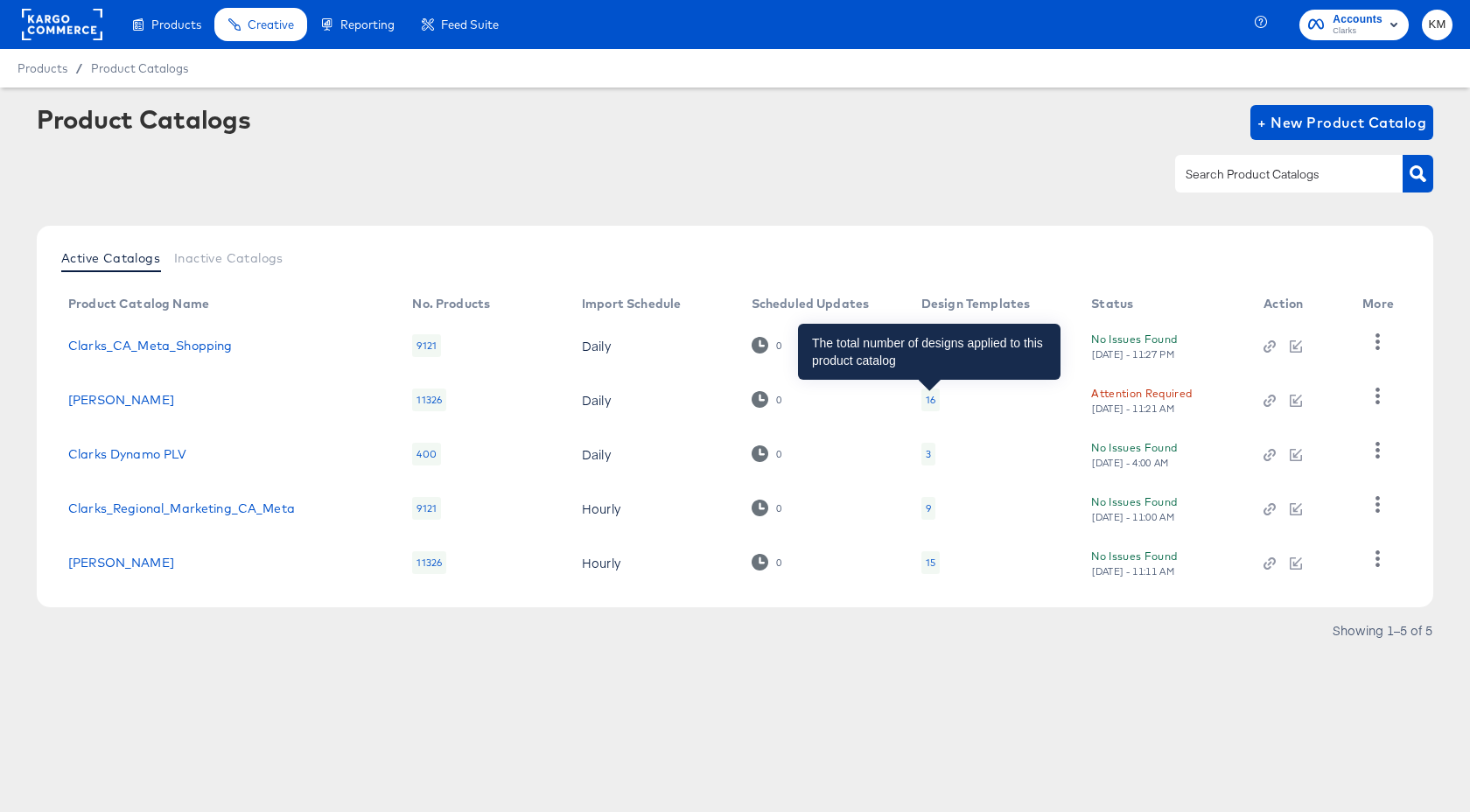
click at [926, 395] on div "16" at bounding box center [930, 400] width 10 height 14
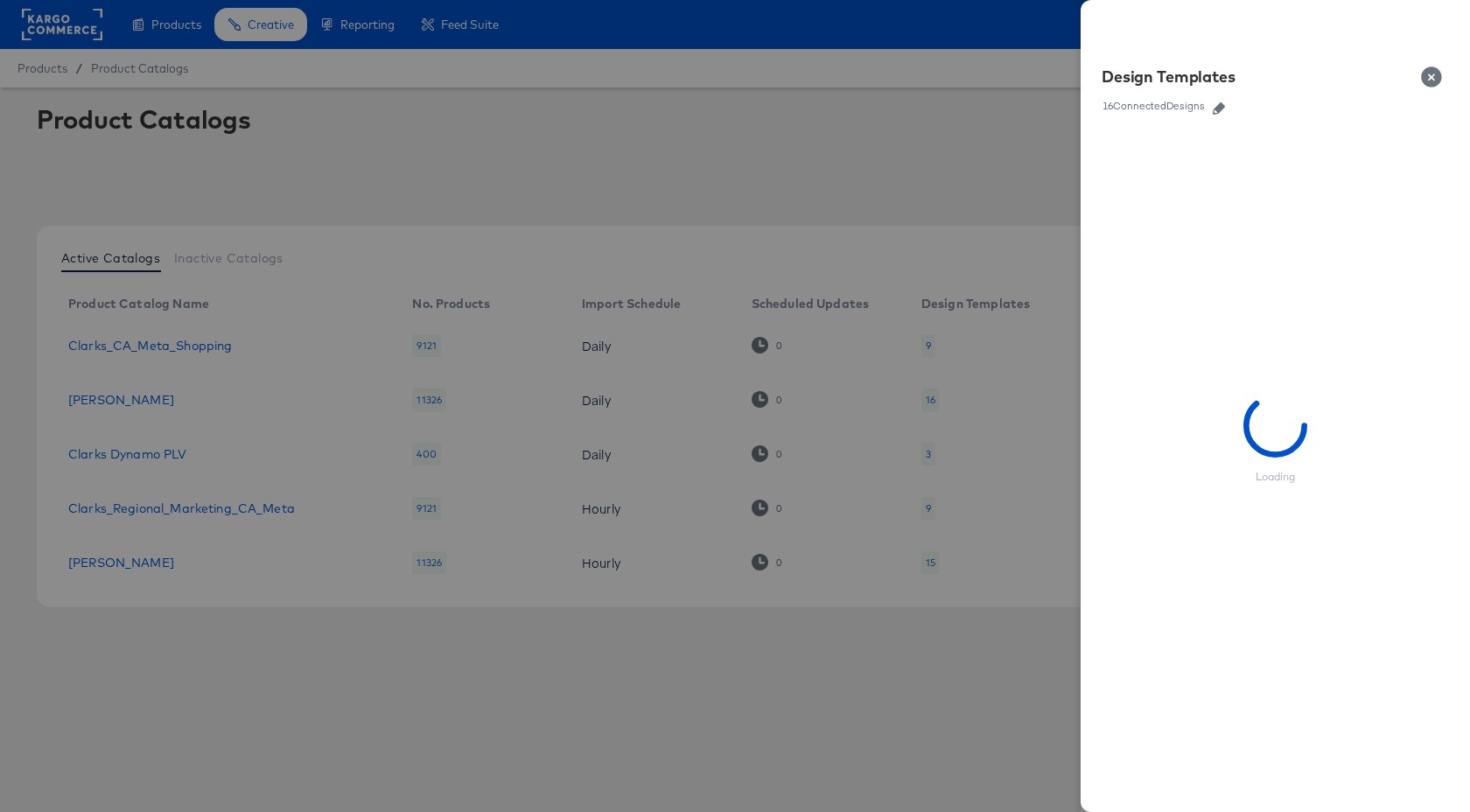
click at [1219, 108] on icon "button" at bounding box center [1219, 109] width 12 height 12
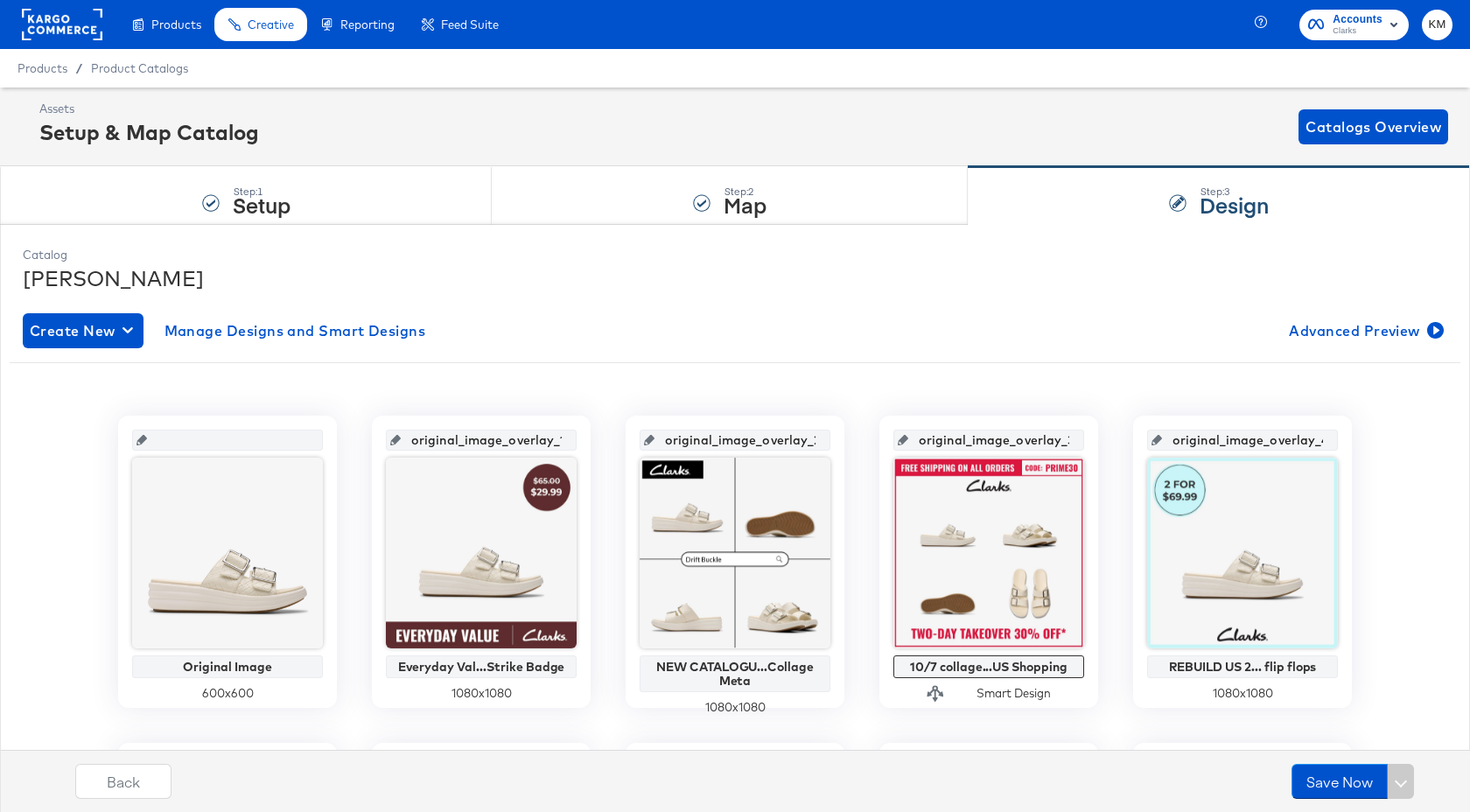
click at [64, 25] on rect at bounding box center [62, 24] width 80 height 31
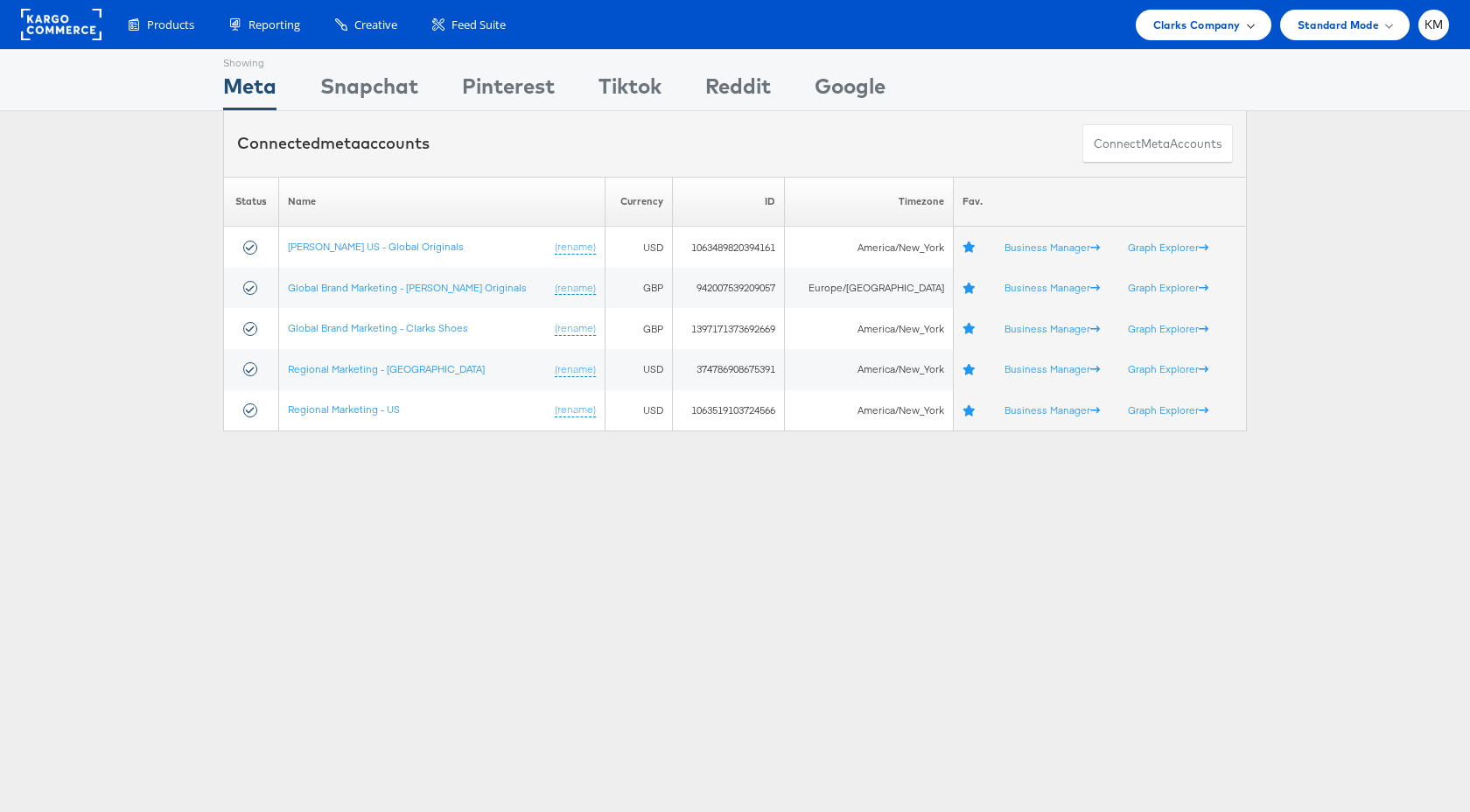
click at [1187, 23] on span "Clarks Company" at bounding box center [1197, 25] width 87 height 19
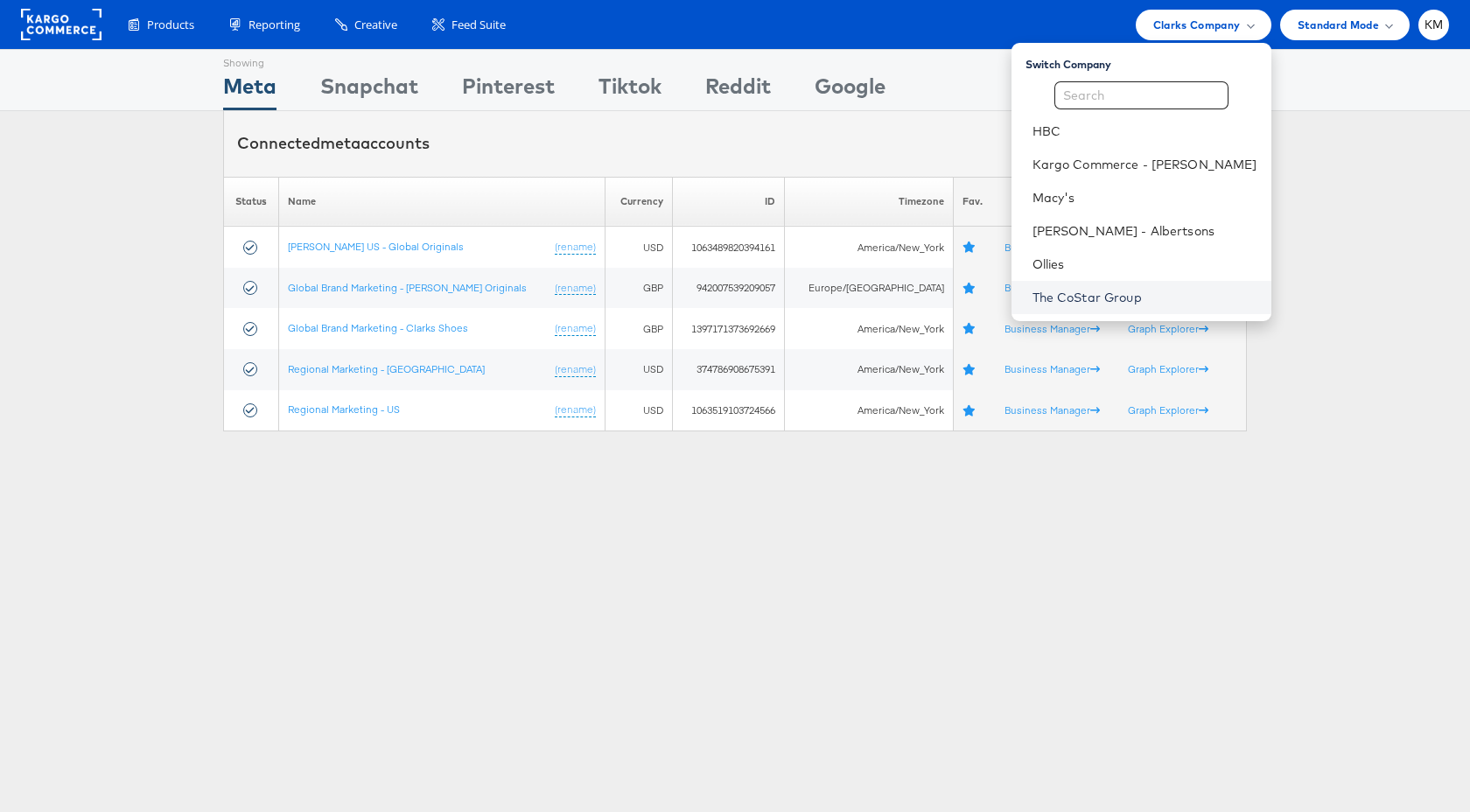
click at [1112, 296] on link "The CoStar Group" at bounding box center [1144, 297] width 224 height 18
